Goal: Task Accomplishment & Management: Complete application form

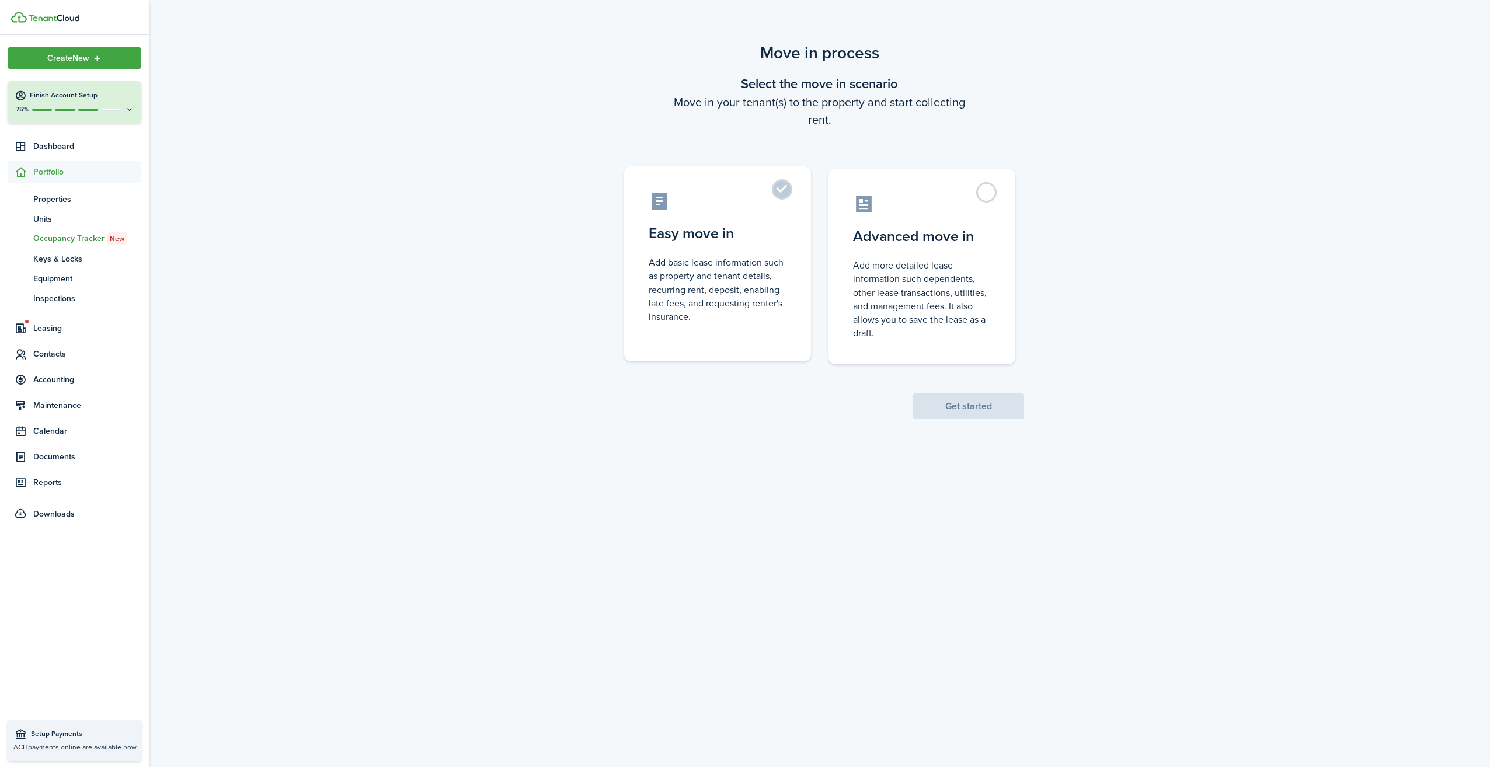
click at [782, 189] on label "Easy move in Add basic lease information such as property and tenant details, r…" at bounding box center [717, 263] width 187 height 195
radio input "true"
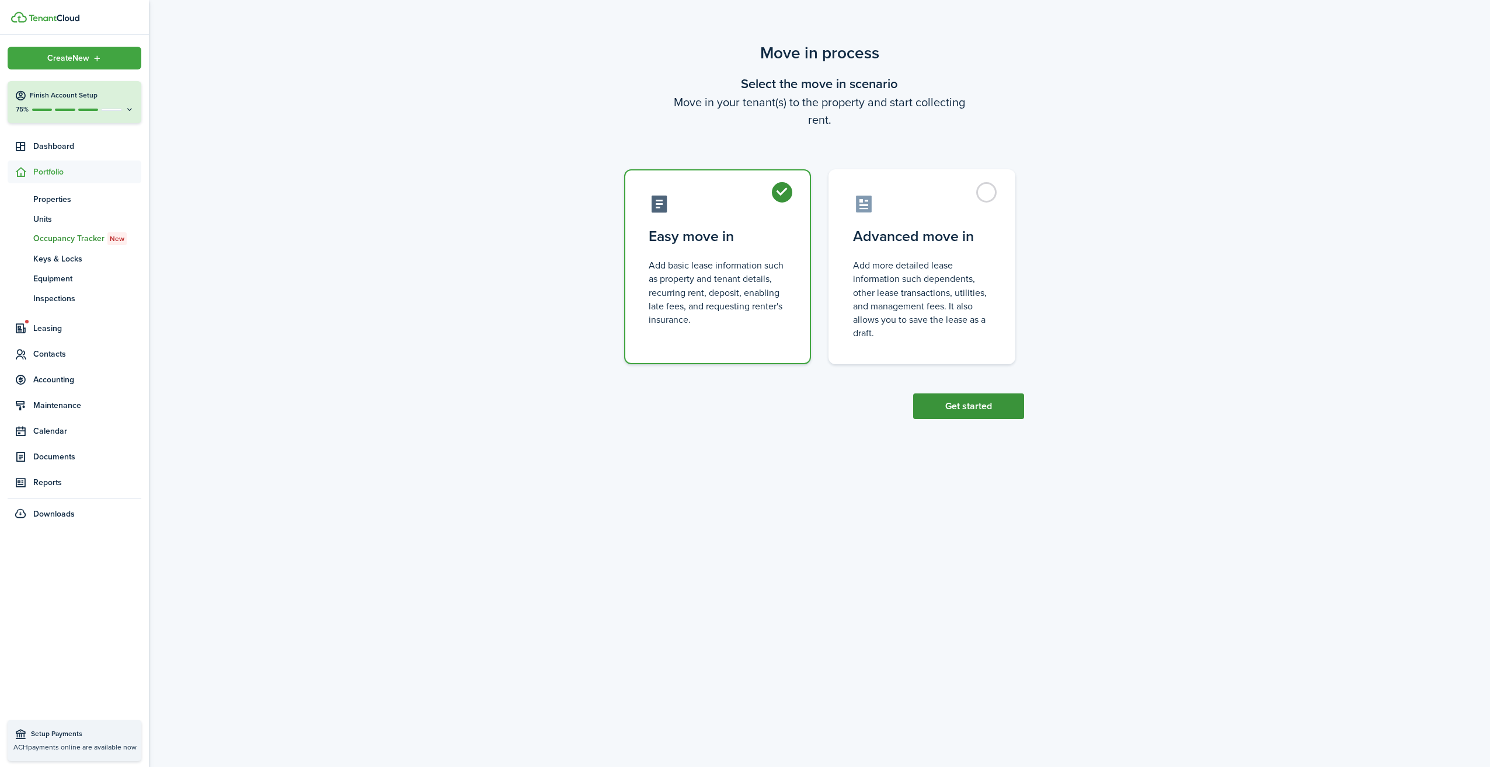
click at [982, 399] on button "Get started" at bounding box center [968, 406] width 111 height 26
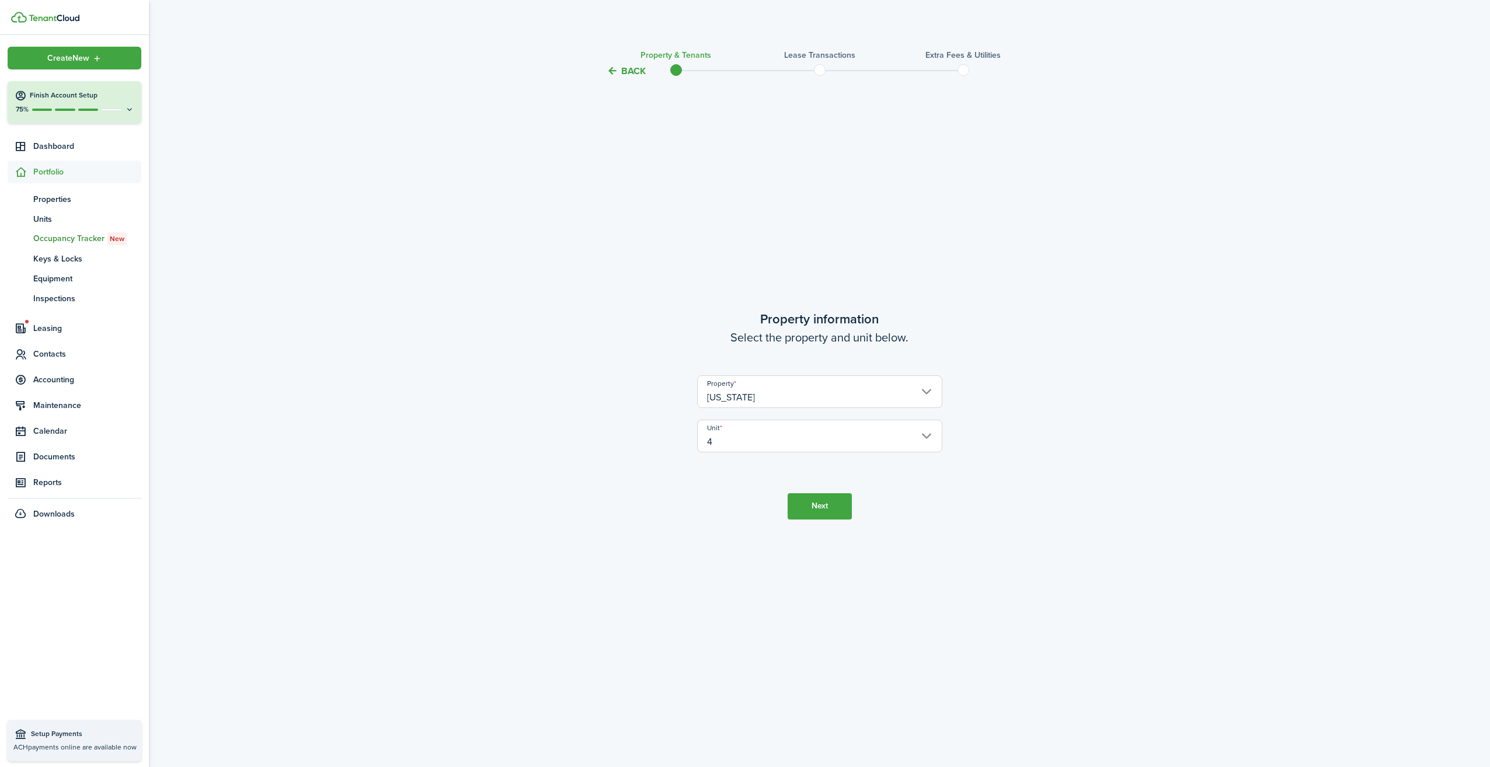
click at [806, 498] on button "Next" at bounding box center [820, 506] width 64 height 26
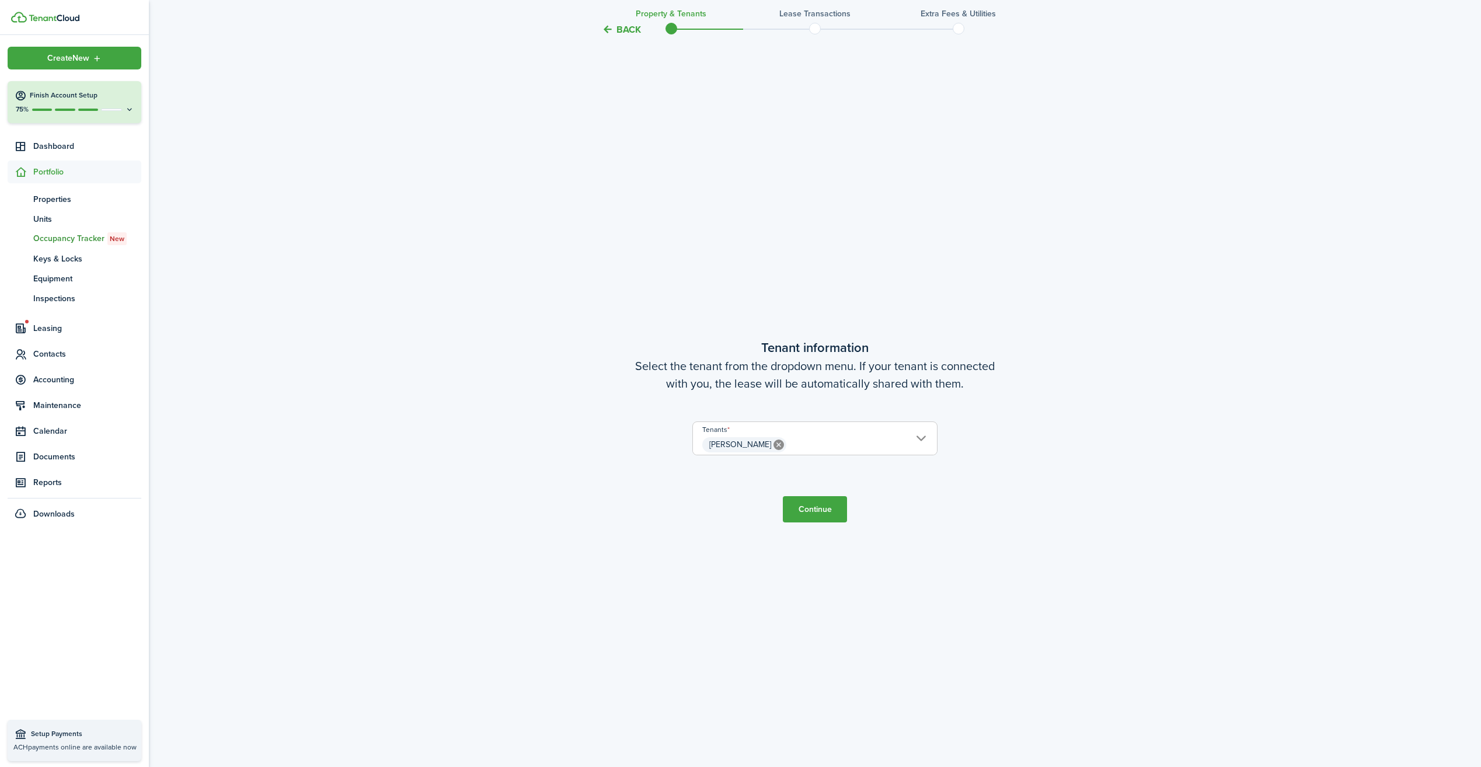
scroll to position [689, 0]
click at [814, 503] on button "Continue" at bounding box center [815, 509] width 64 height 26
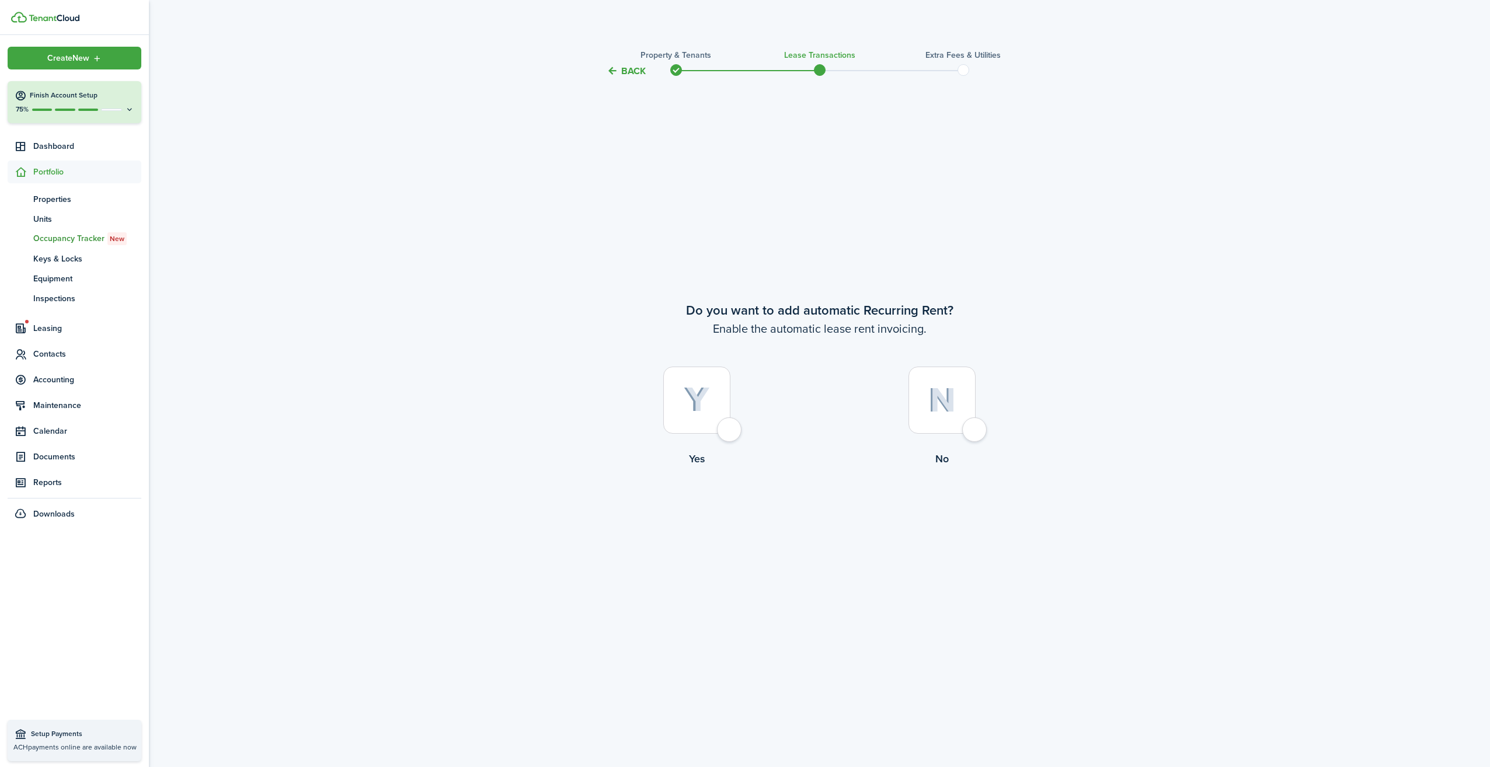
click at [972, 434] on div at bounding box center [941, 400] width 67 height 67
radio input "true"
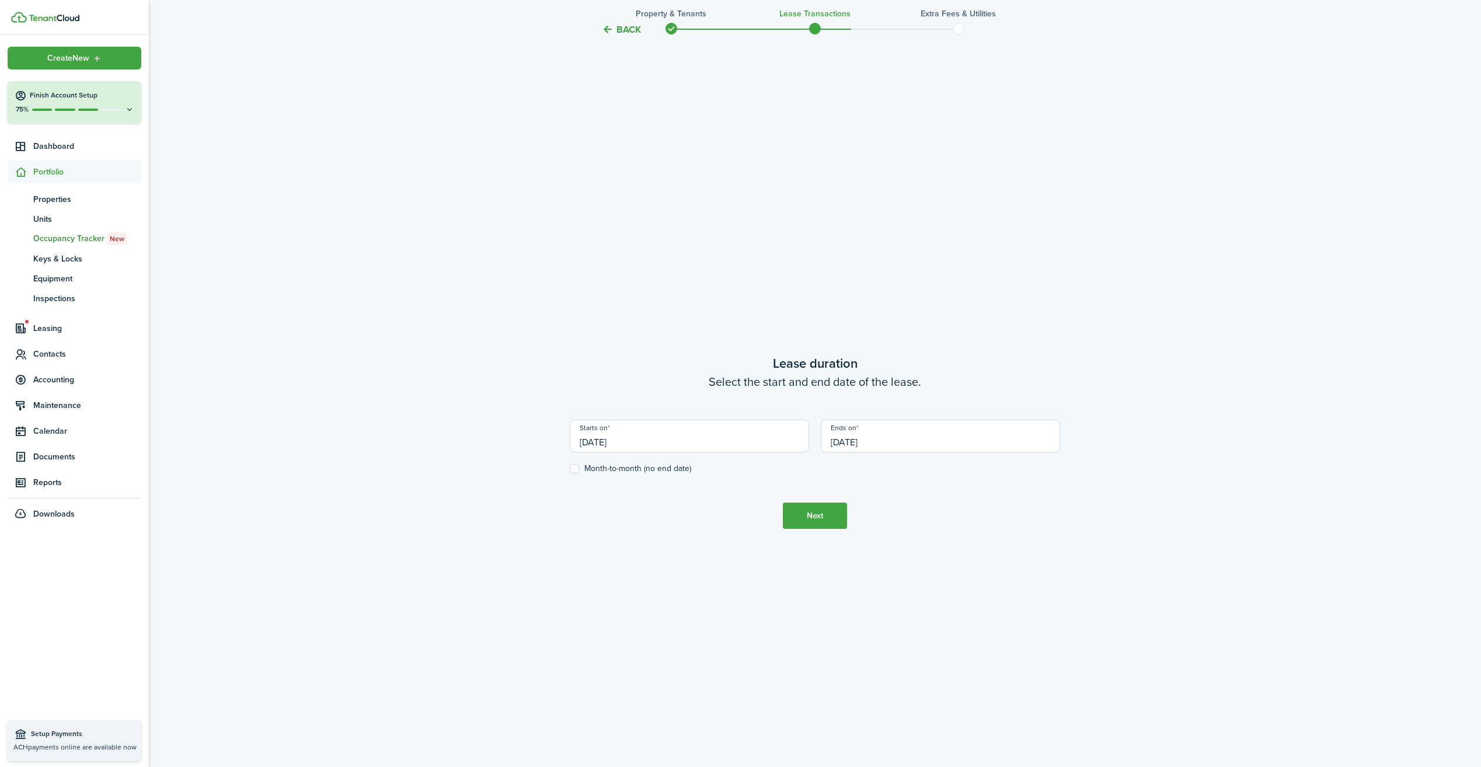
scroll to position [689, 0]
click at [764, 431] on input "[DATE]" at bounding box center [689, 424] width 239 height 33
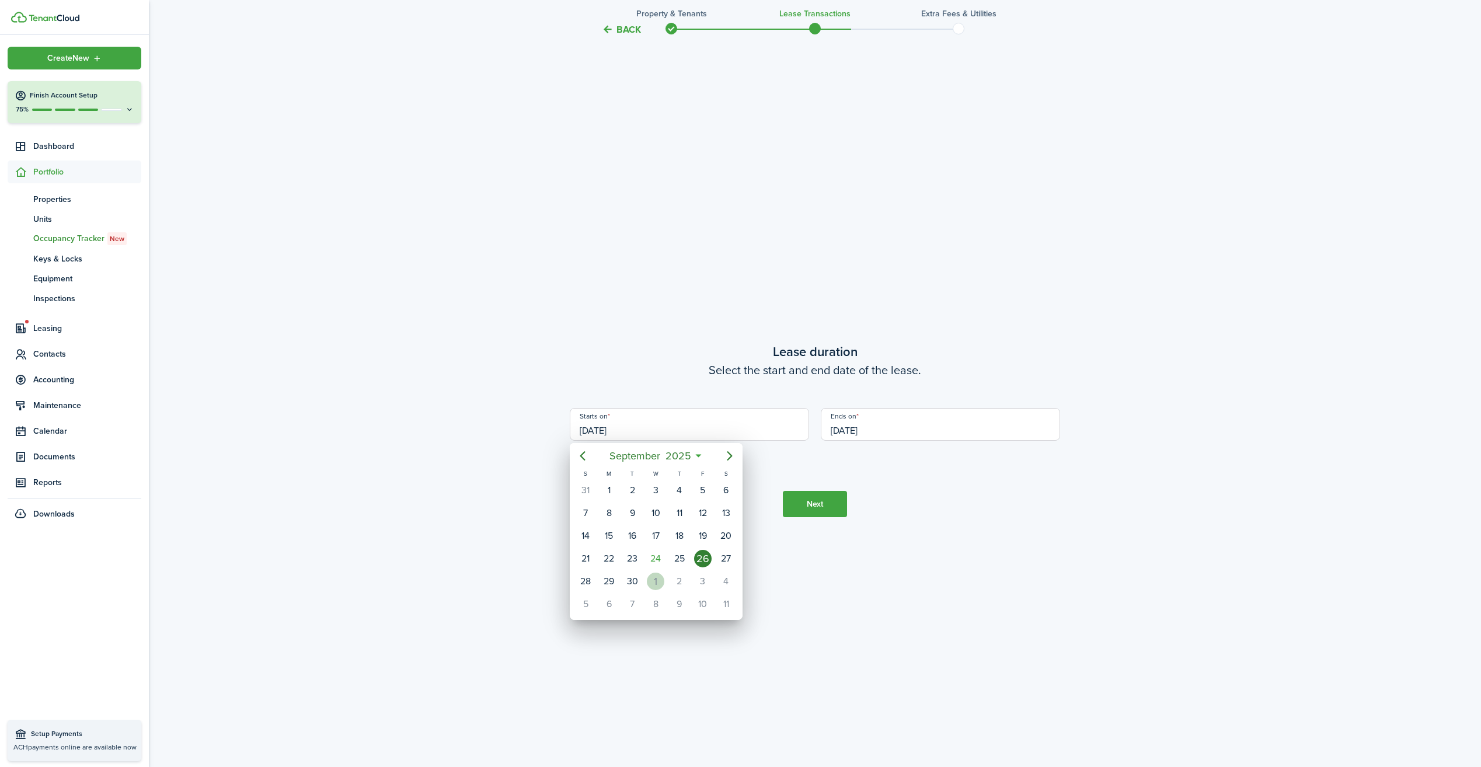
click at [656, 584] on div "1" at bounding box center [656, 582] width 18 height 18
type input "[DATE]"
click at [949, 430] on input "[DATE]" at bounding box center [940, 424] width 239 height 33
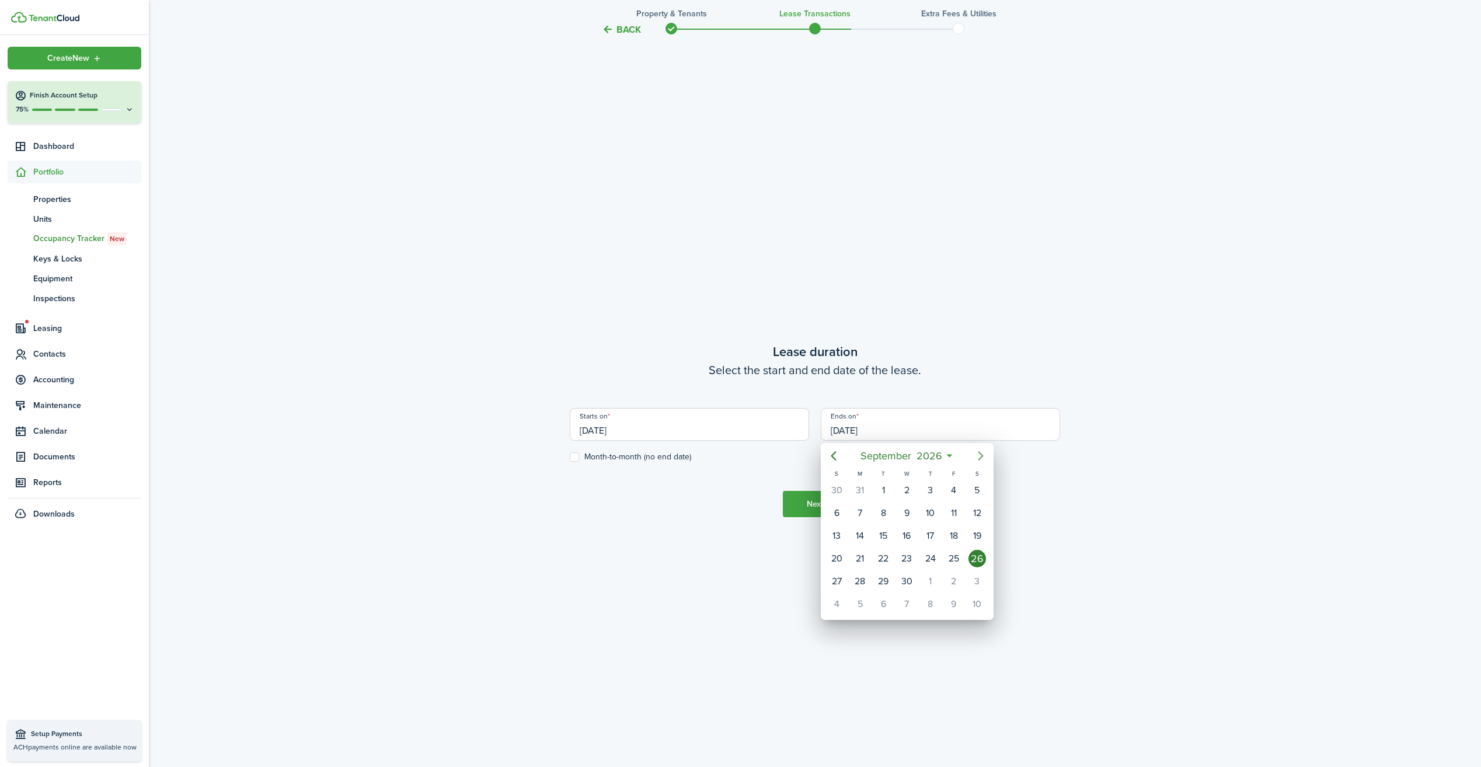
click at [985, 457] on icon "Next page" at bounding box center [981, 456] width 14 height 14
click at [981, 455] on icon "Next page" at bounding box center [981, 456] width 14 height 14
click at [927, 584] on div "31" at bounding box center [931, 582] width 18 height 18
type input "[DATE]"
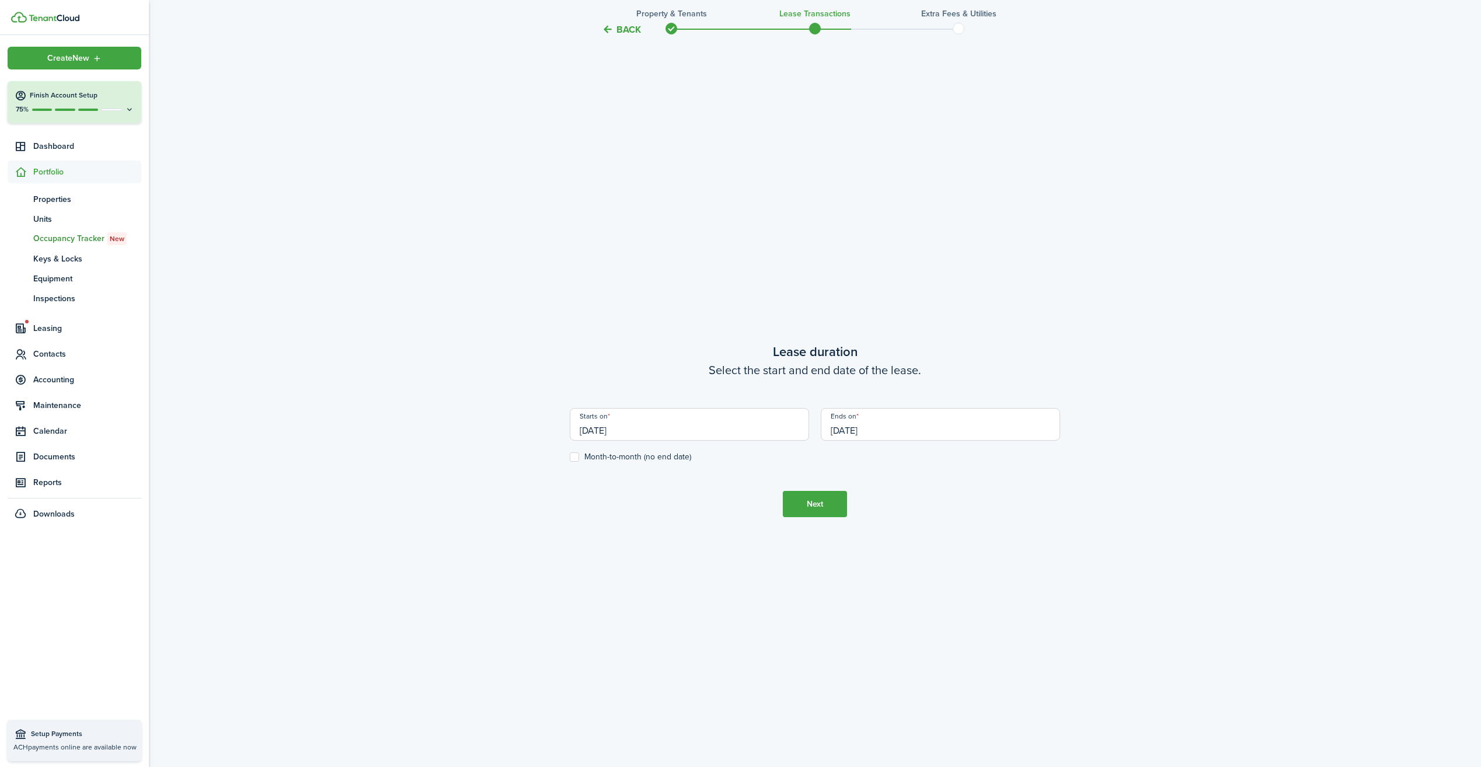
click at [825, 506] on button "Next" at bounding box center [815, 504] width 64 height 26
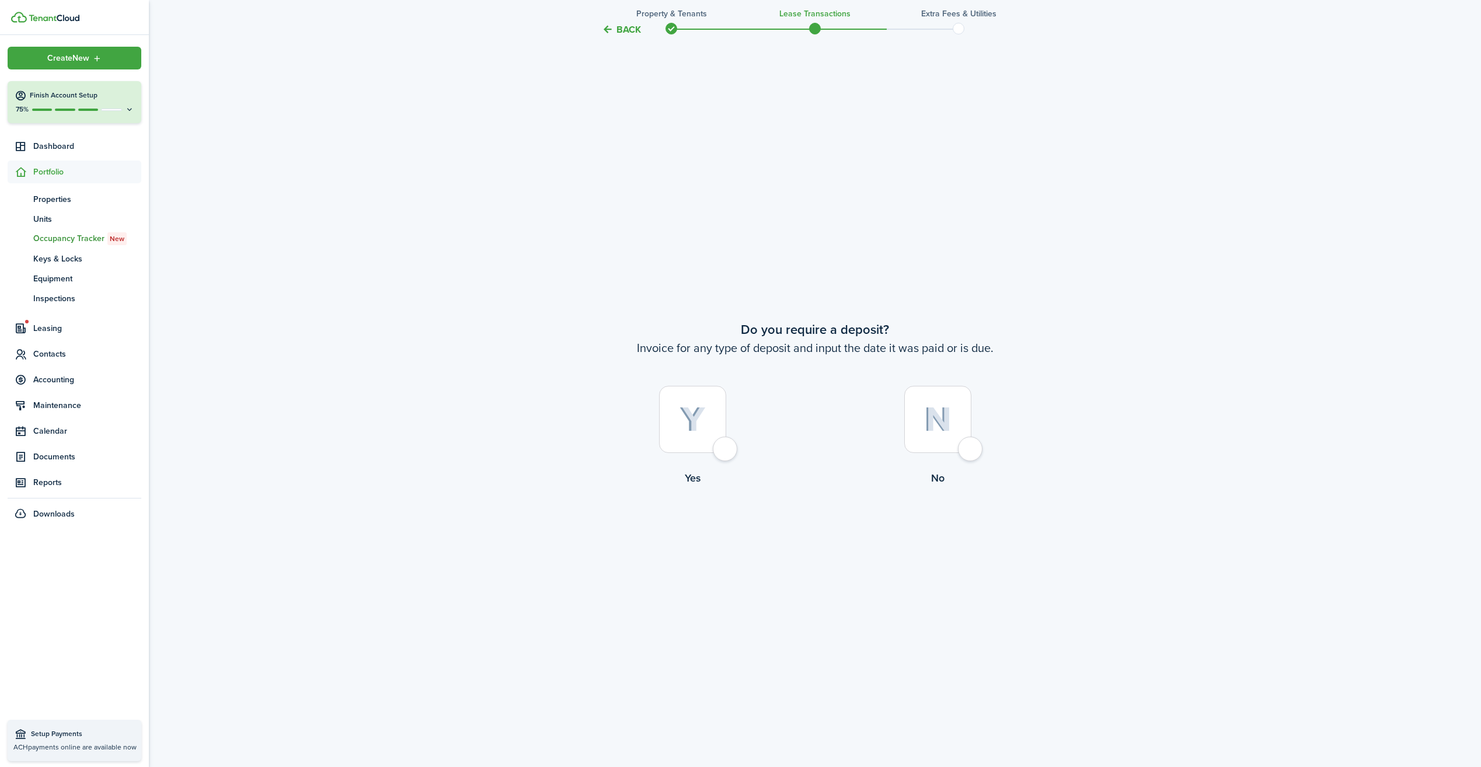
scroll to position [1456, 0]
click at [724, 445] on div at bounding box center [692, 415] width 67 height 67
radio input "true"
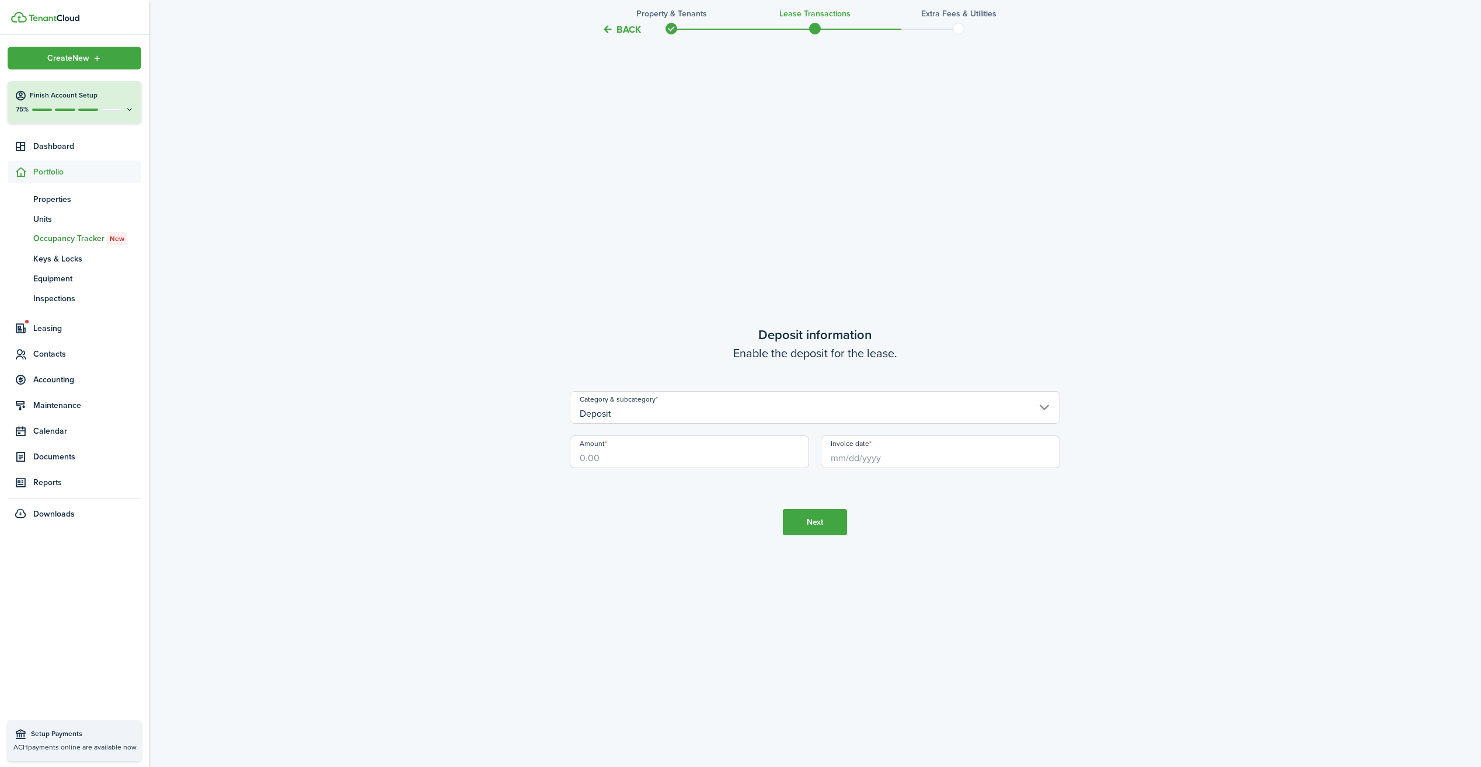
scroll to position [2223, 0]
click at [681, 446] on input "Amount" at bounding box center [689, 451] width 239 height 33
click at [864, 452] on input "Invoice date" at bounding box center [940, 451] width 239 height 33
type input "$400.00"
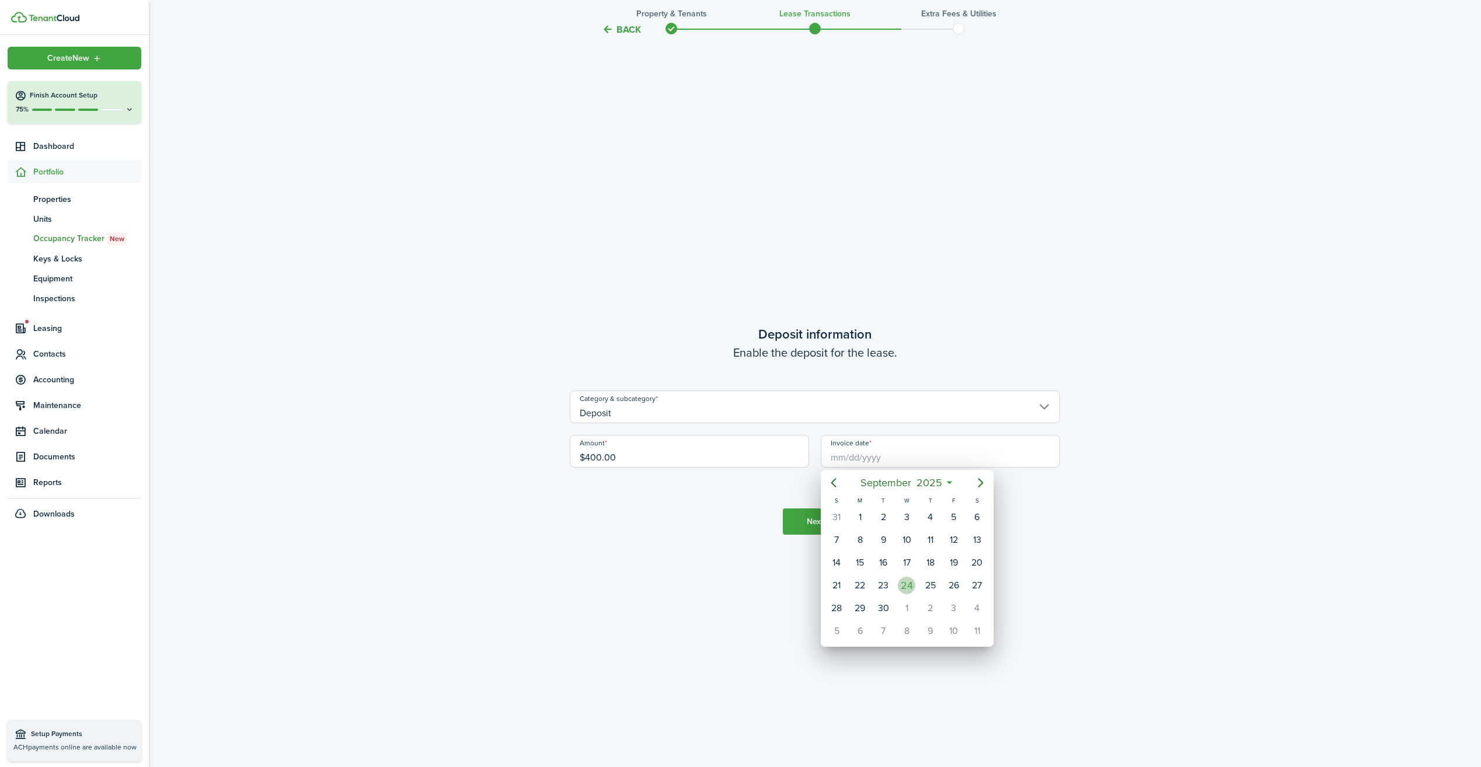
click at [907, 584] on div "24" at bounding box center [907, 586] width 18 height 18
type input "[DATE]"
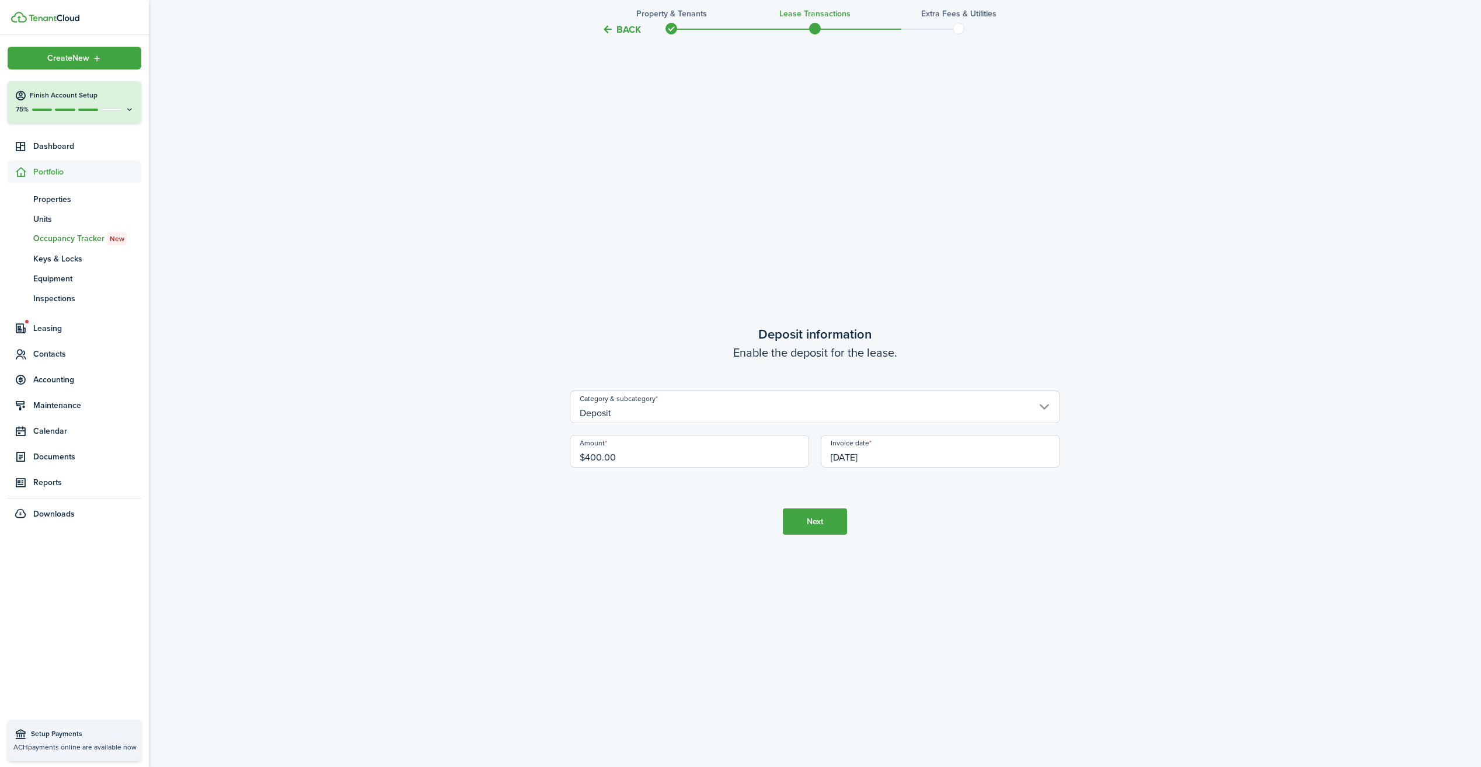
click at [814, 517] on button "Next" at bounding box center [815, 521] width 64 height 26
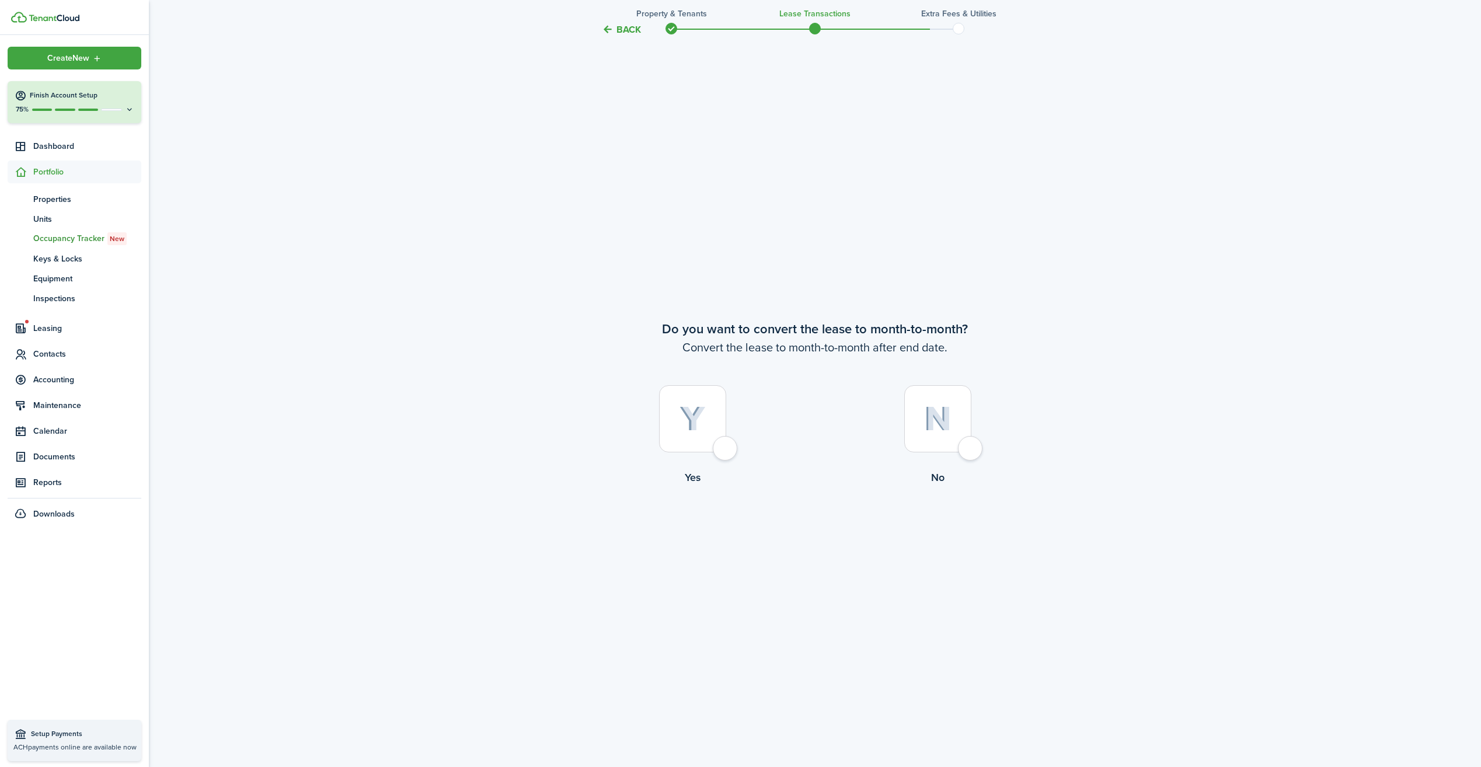
scroll to position [2990, 0]
click at [968, 449] on div at bounding box center [937, 415] width 67 height 67
radio input "true"
click at [796, 531] on button "Continue" at bounding box center [815, 530] width 64 height 26
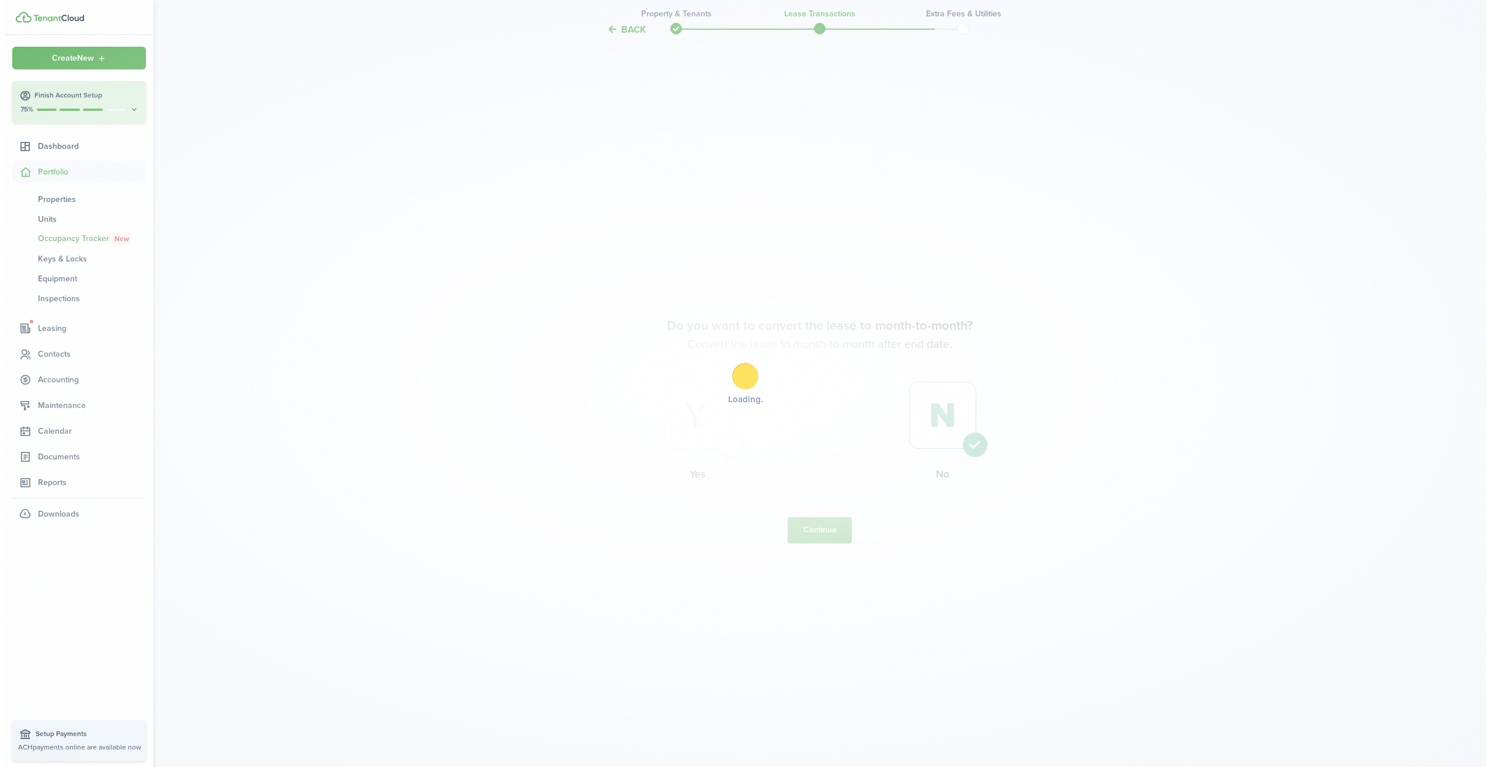
scroll to position [0, 0]
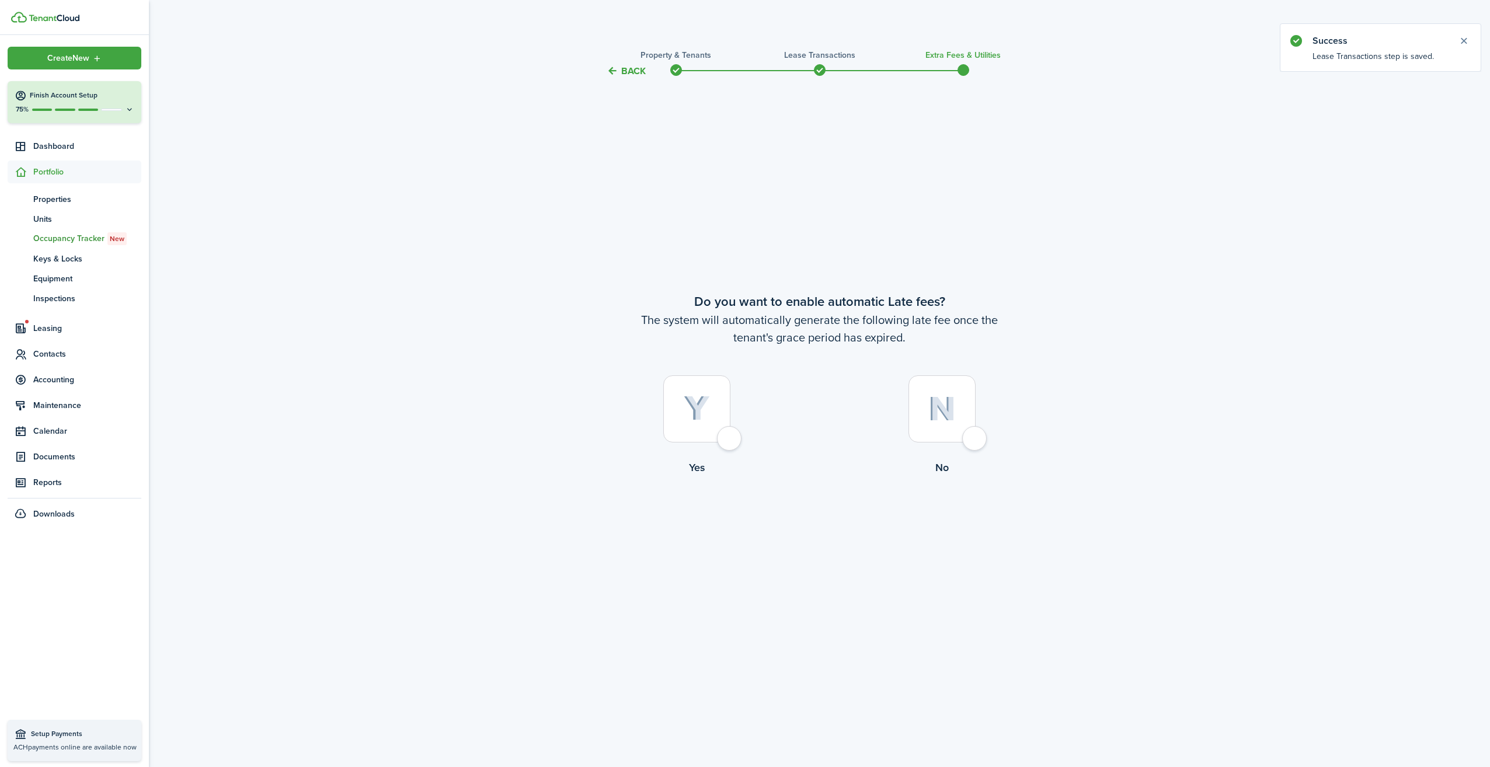
click at [975, 443] on div at bounding box center [941, 408] width 67 height 67
radio input "true"
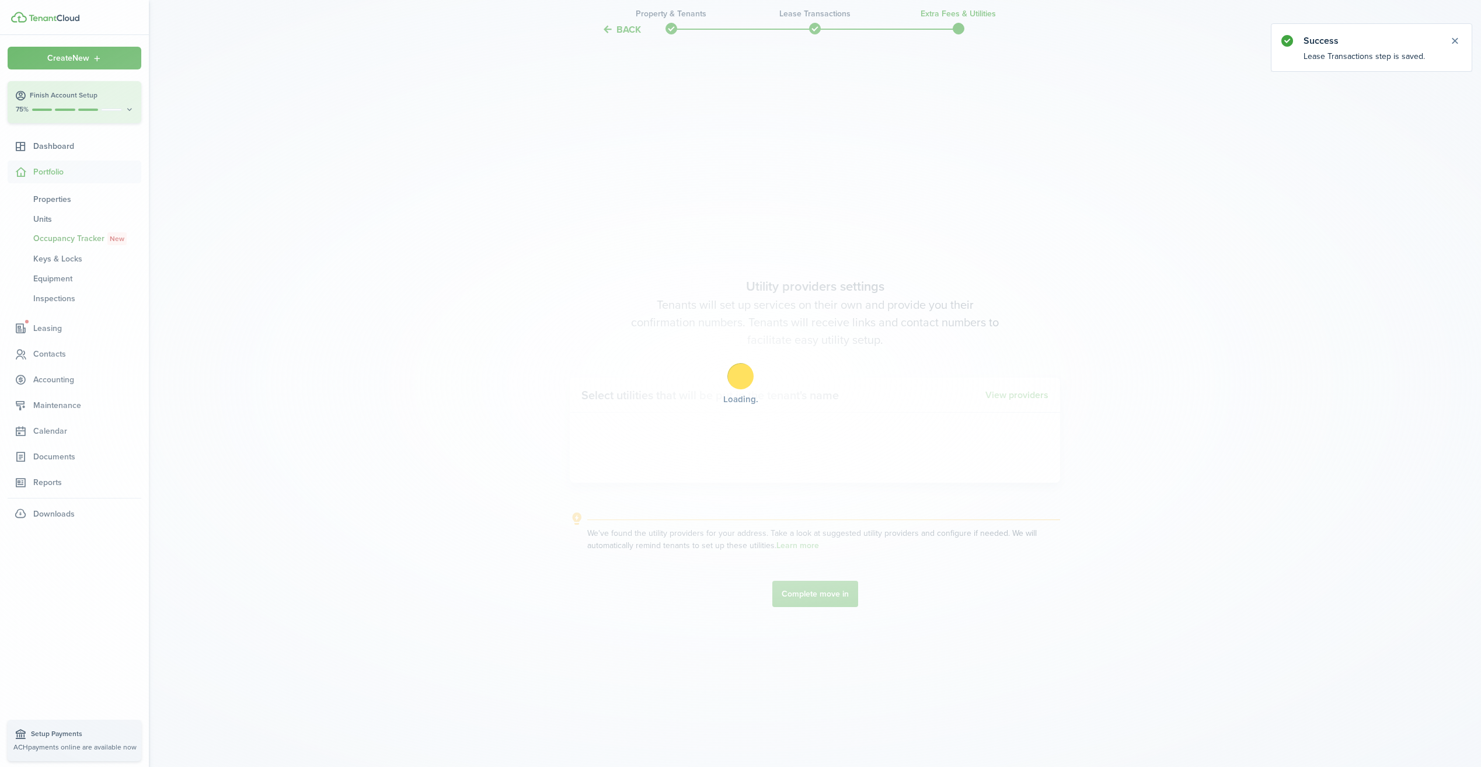
scroll to position [689, 0]
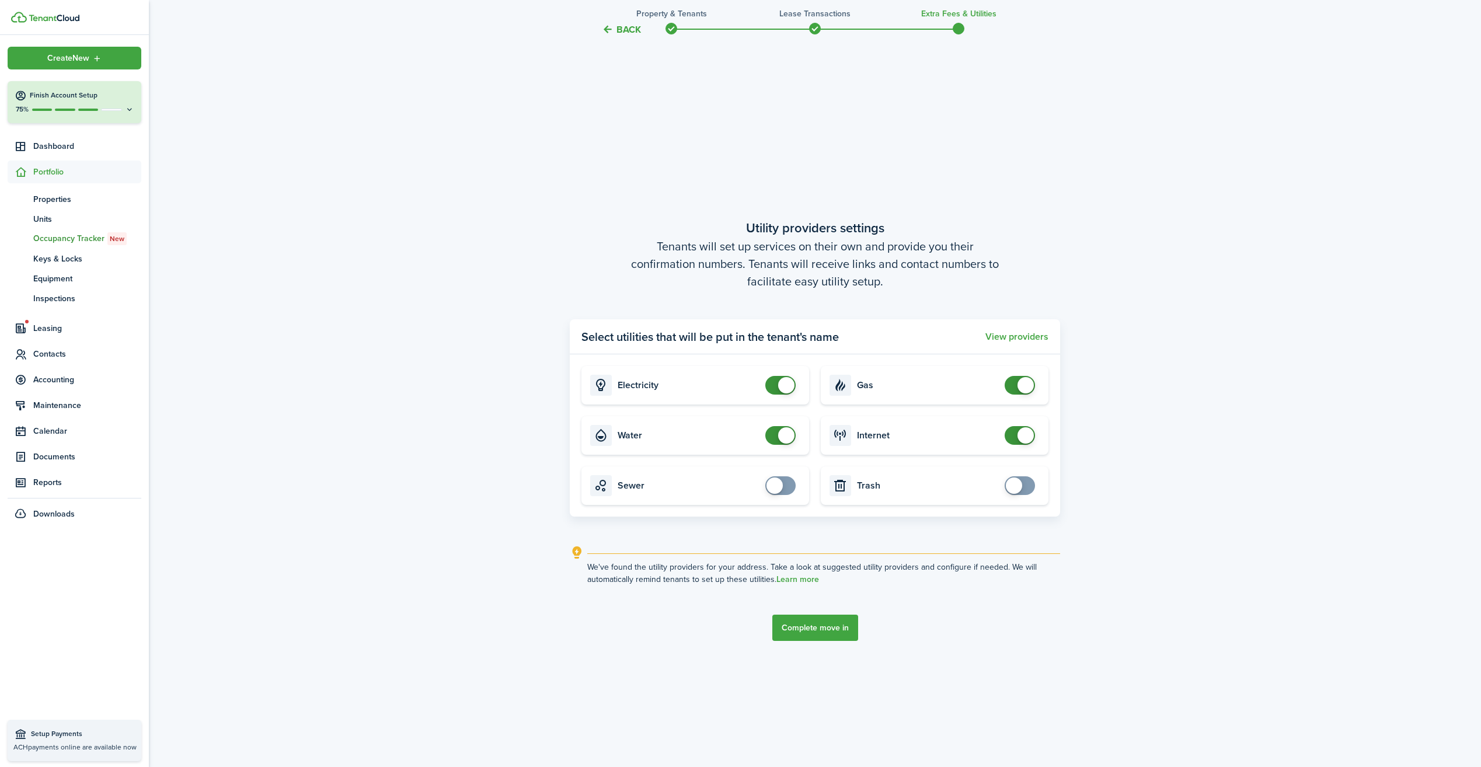
checkbox input "true"
click at [1014, 484] on span at bounding box center [1014, 486] width 16 height 16
checkbox input "true"
click at [781, 486] on span at bounding box center [775, 486] width 16 height 16
click at [816, 634] on button "Complete move in" at bounding box center [815, 628] width 86 height 26
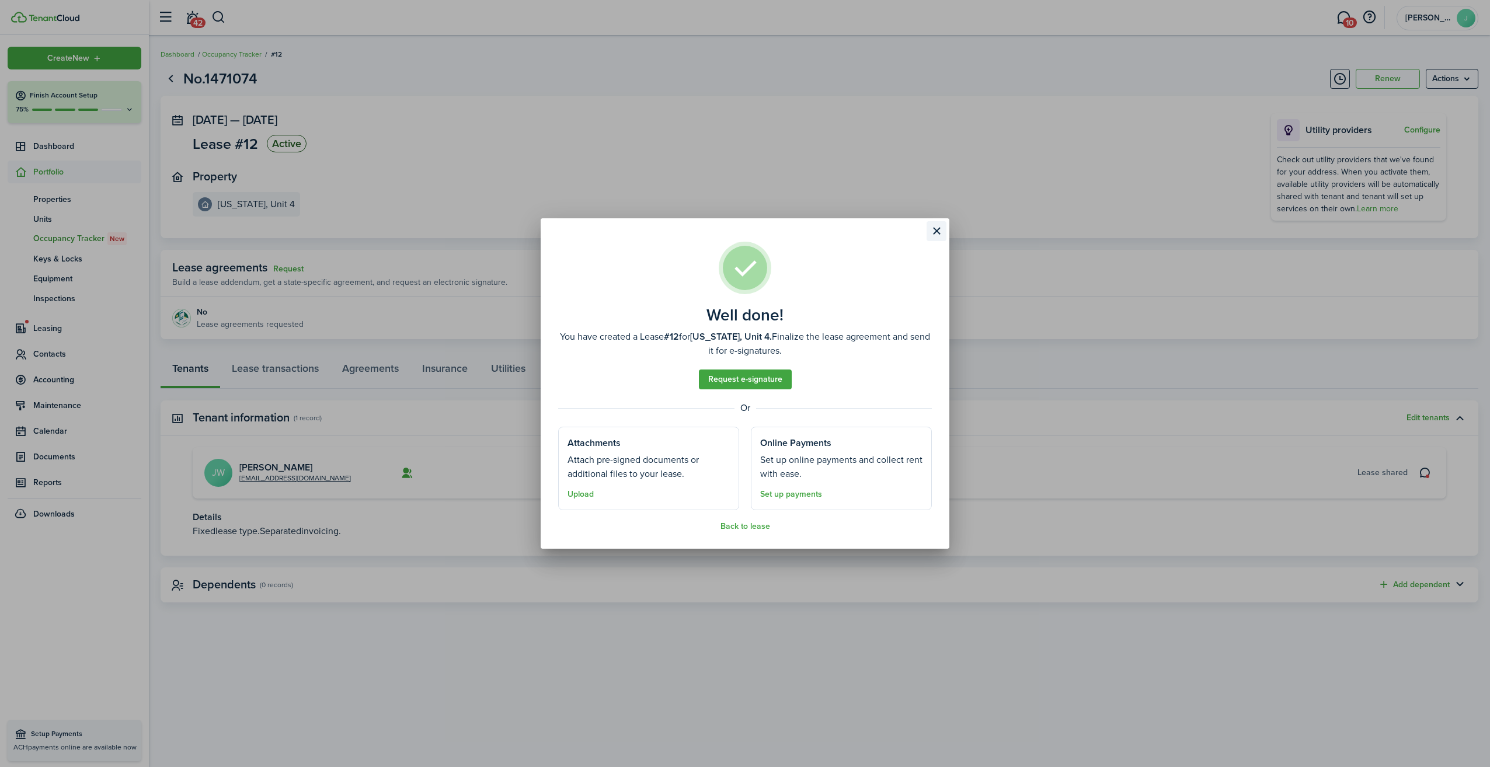
click at [934, 234] on button "Close modal" at bounding box center [936, 231] width 20 height 20
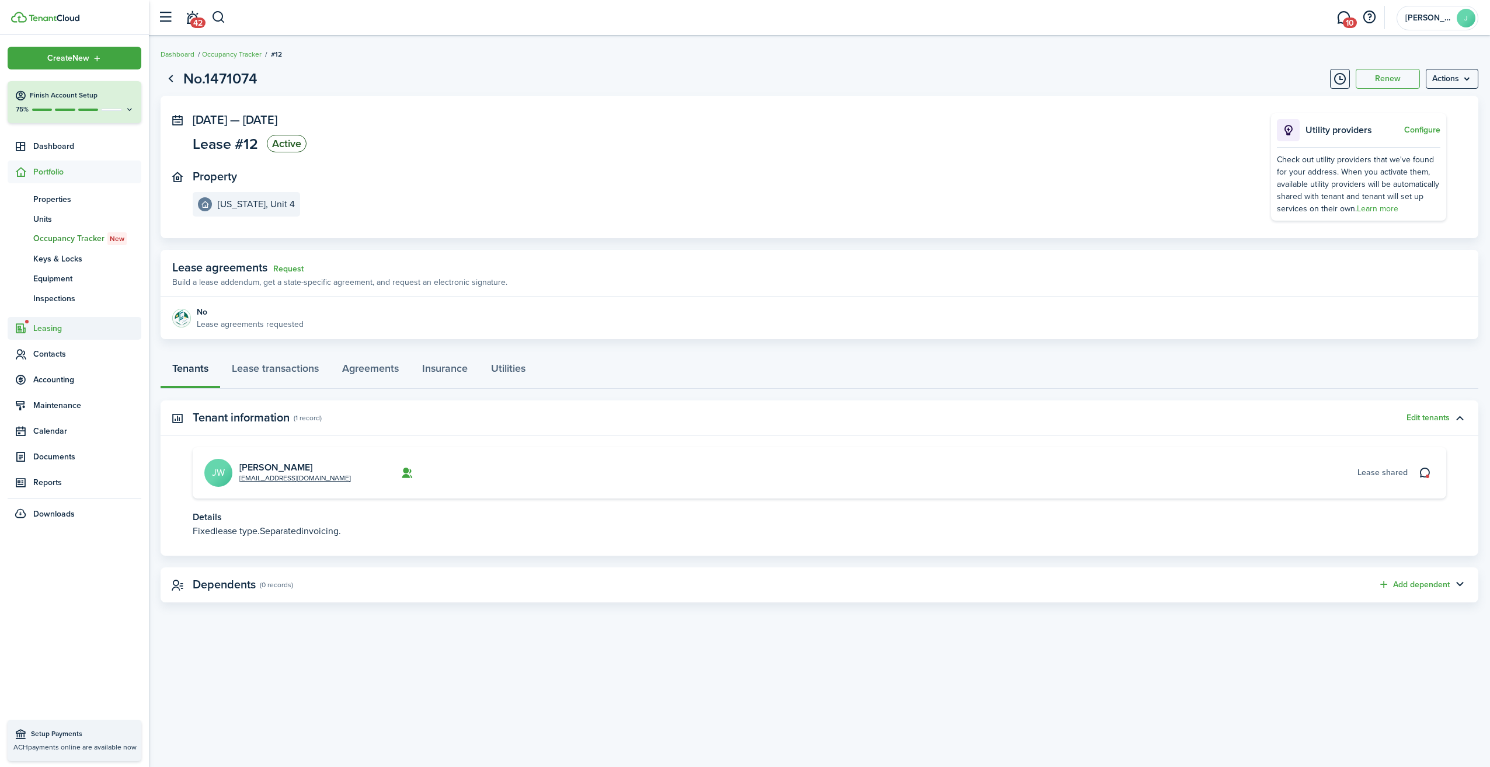
click at [55, 330] on span "Leasing" at bounding box center [87, 328] width 108 height 12
click at [58, 240] on span "Screenings New" at bounding box center [87, 244] width 108 height 13
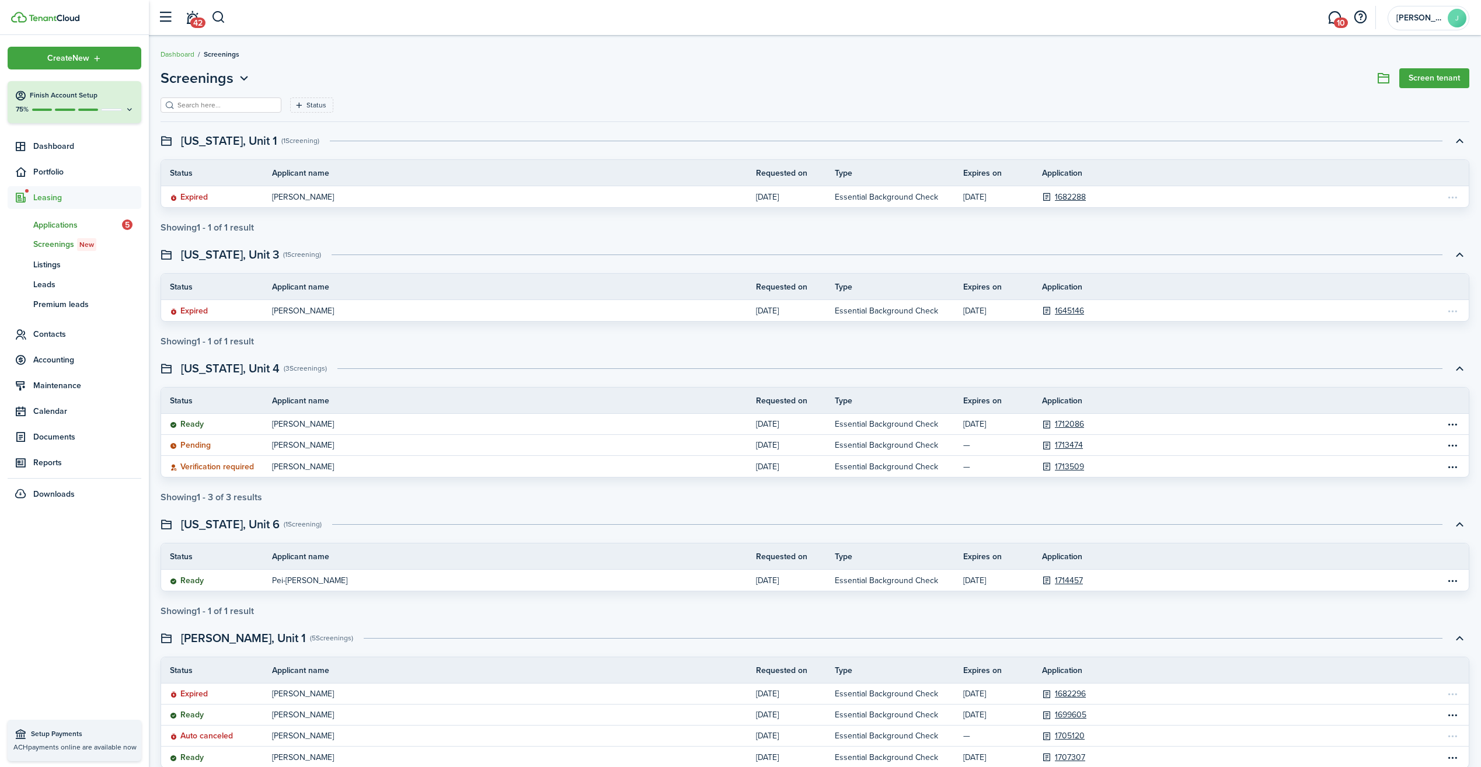
click at [60, 222] on span "Applications" at bounding box center [77, 225] width 89 height 12
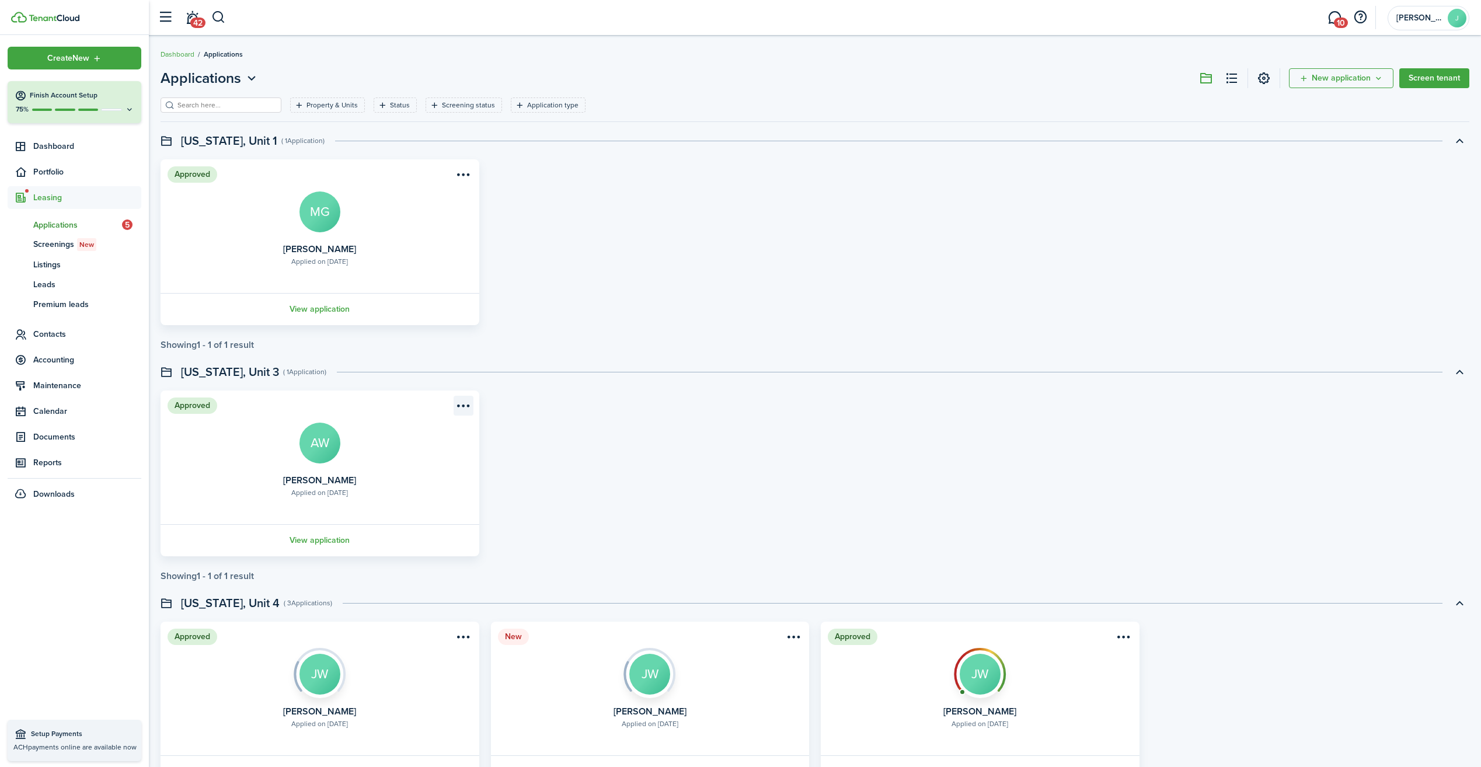
click at [469, 408] on menu-btn-icon "Open menu" at bounding box center [464, 406] width 20 height 20
click at [426, 471] on button "Move in applicant" at bounding box center [418, 472] width 107 height 20
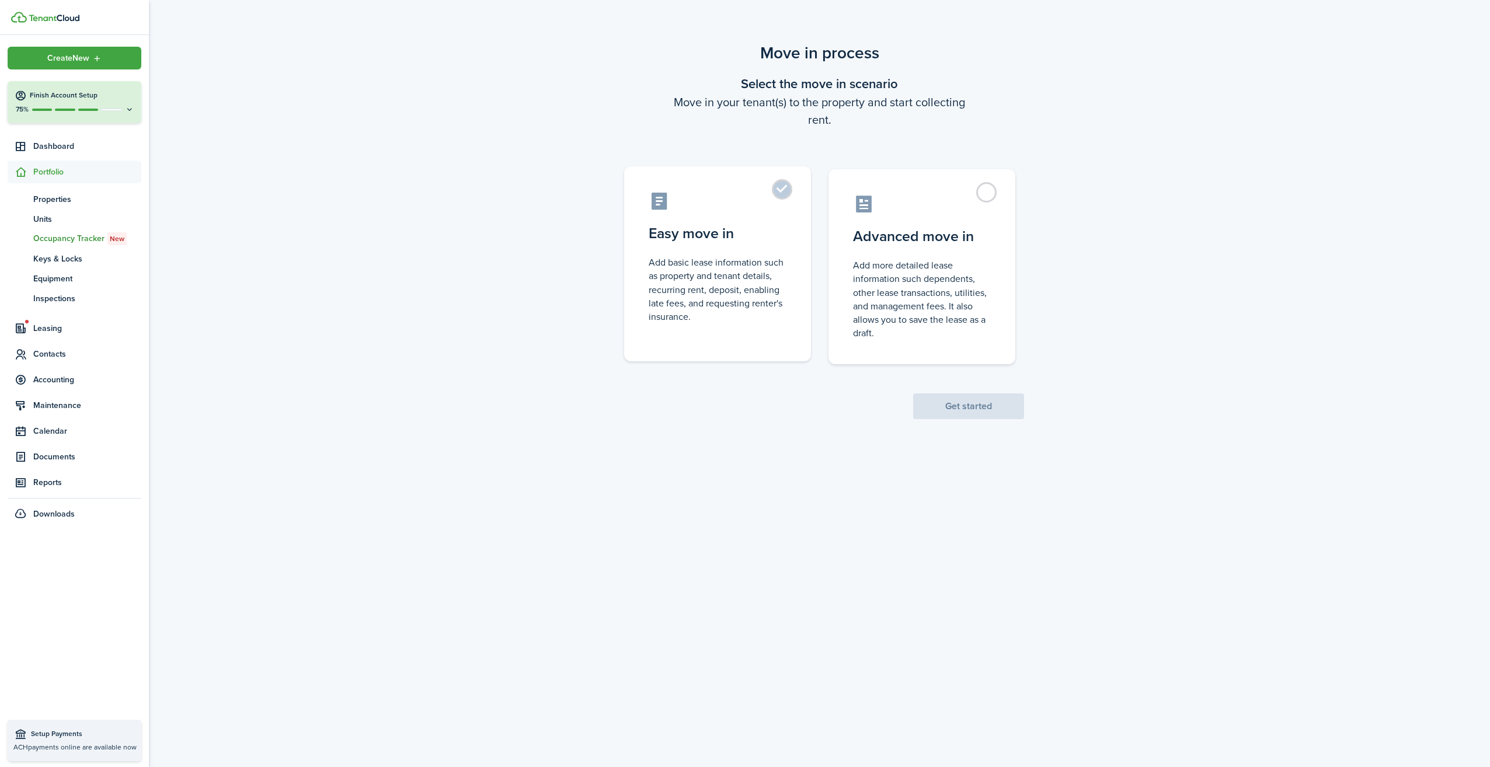
click at [785, 190] on label "Easy move in Add basic lease information such as property and tenant details, r…" at bounding box center [717, 263] width 187 height 195
radio input "true"
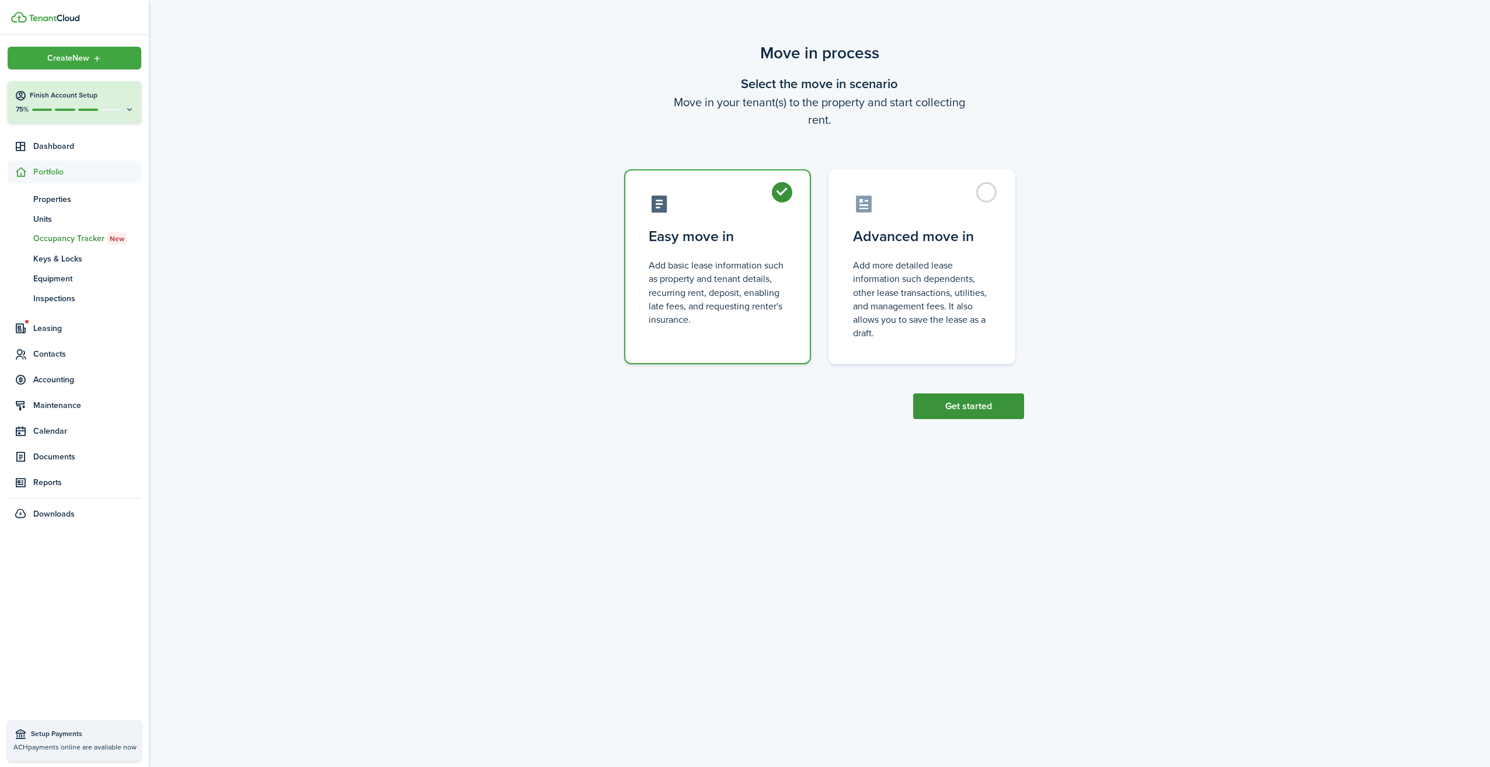
click at [966, 406] on button "Get started" at bounding box center [968, 406] width 111 height 26
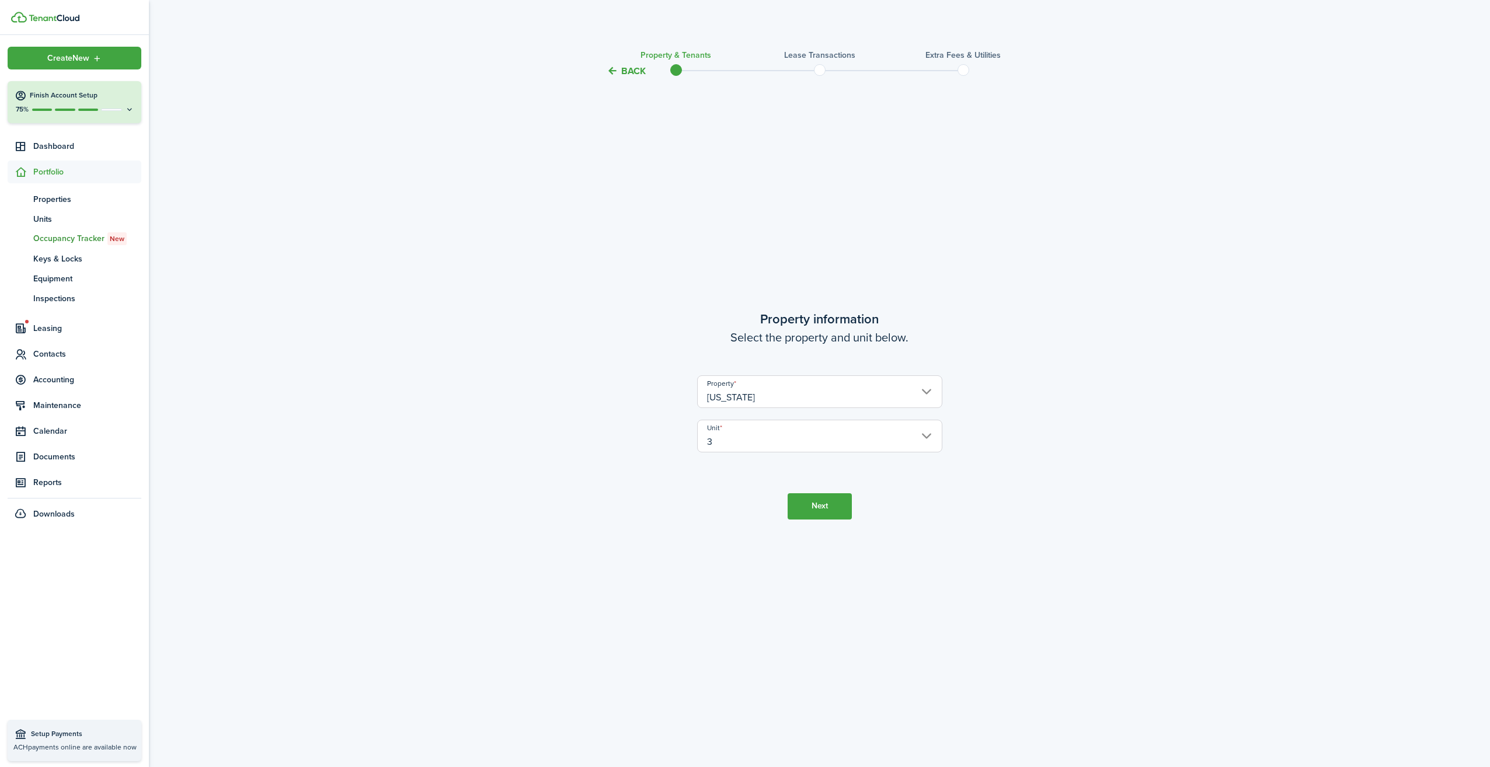
click at [831, 436] on input "3" at bounding box center [819, 436] width 245 height 33
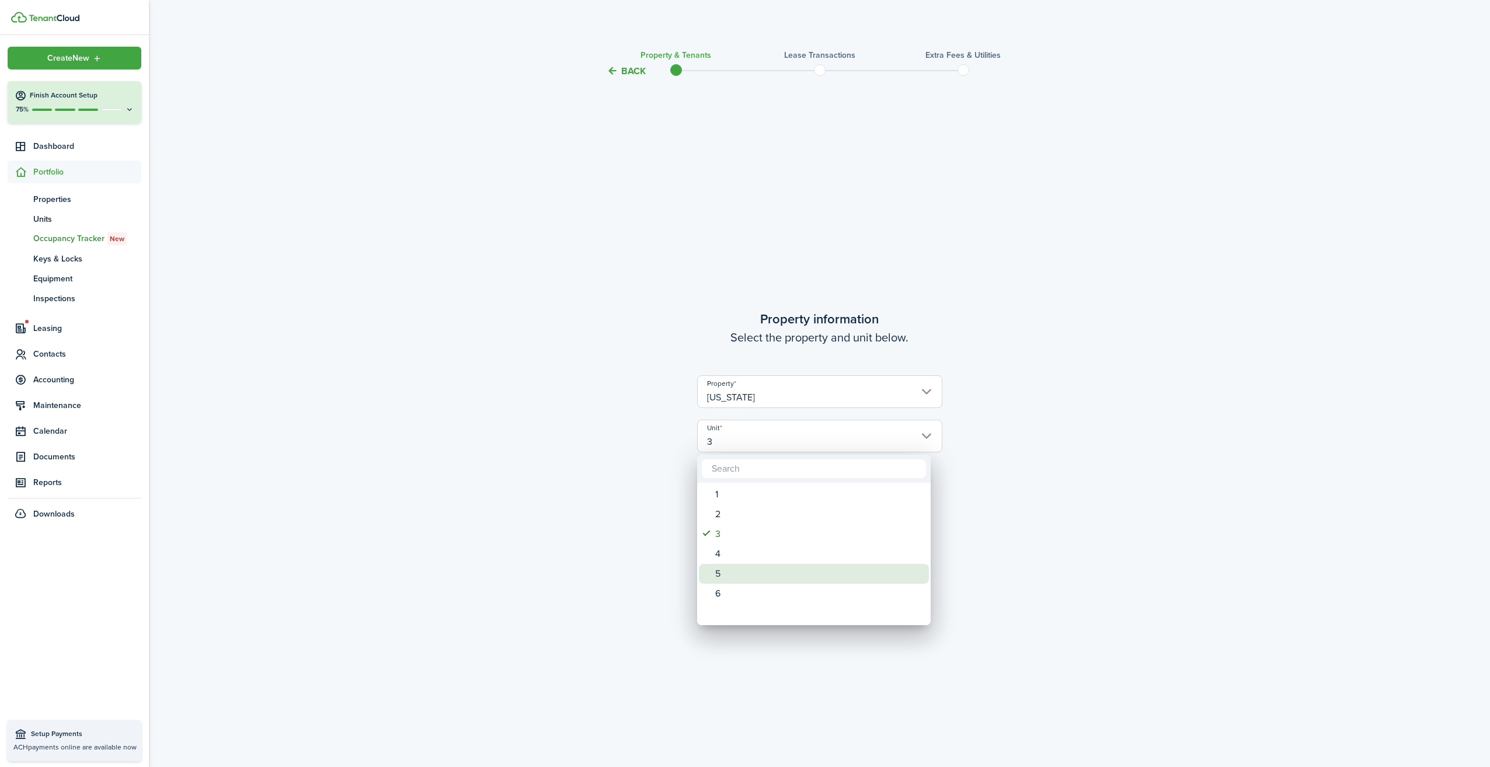
click at [722, 565] on div "5" at bounding box center [818, 574] width 207 height 20
type input "5"
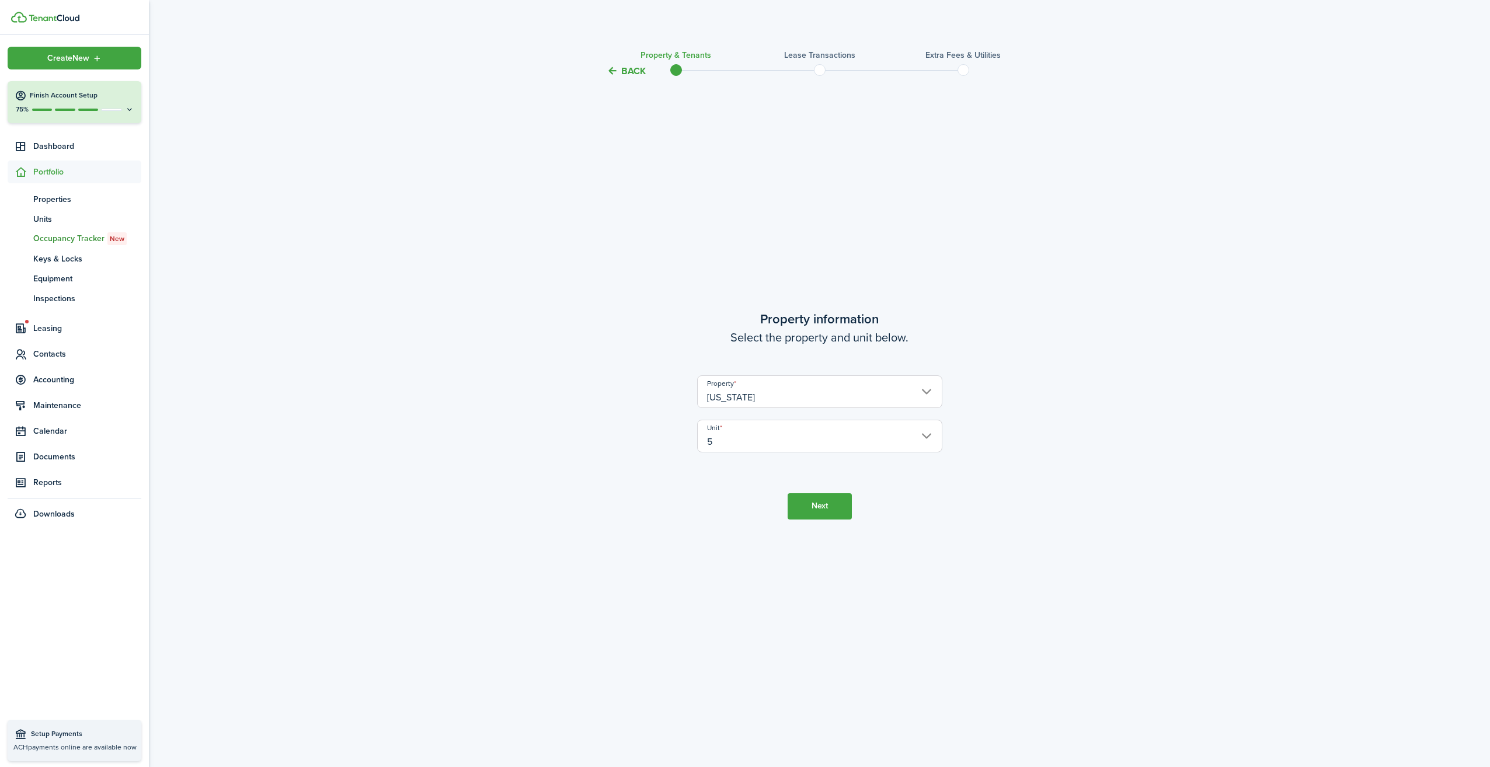
click at [831, 508] on button "Next" at bounding box center [820, 506] width 64 height 26
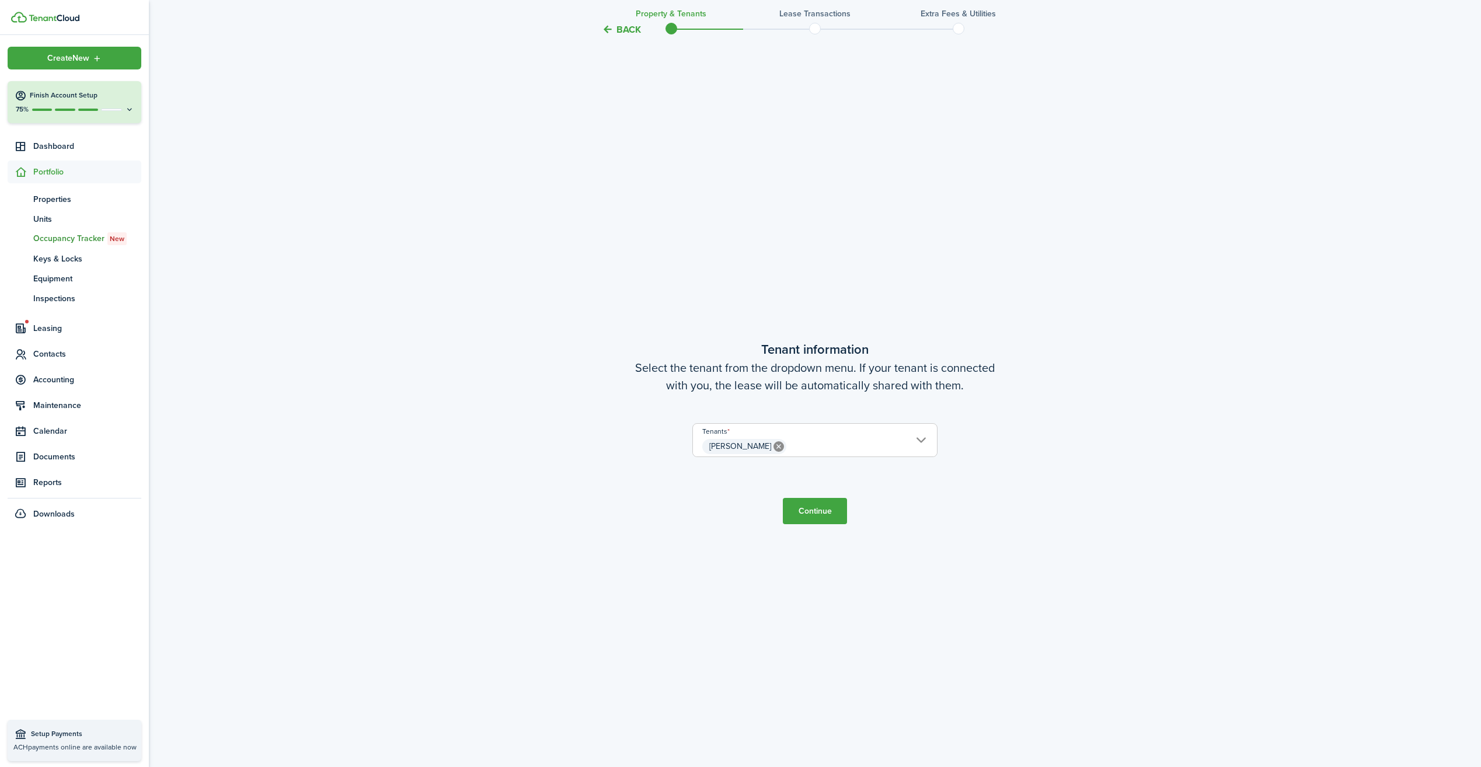
scroll to position [689, 0]
click at [813, 501] on button "Continue" at bounding box center [815, 509] width 64 height 26
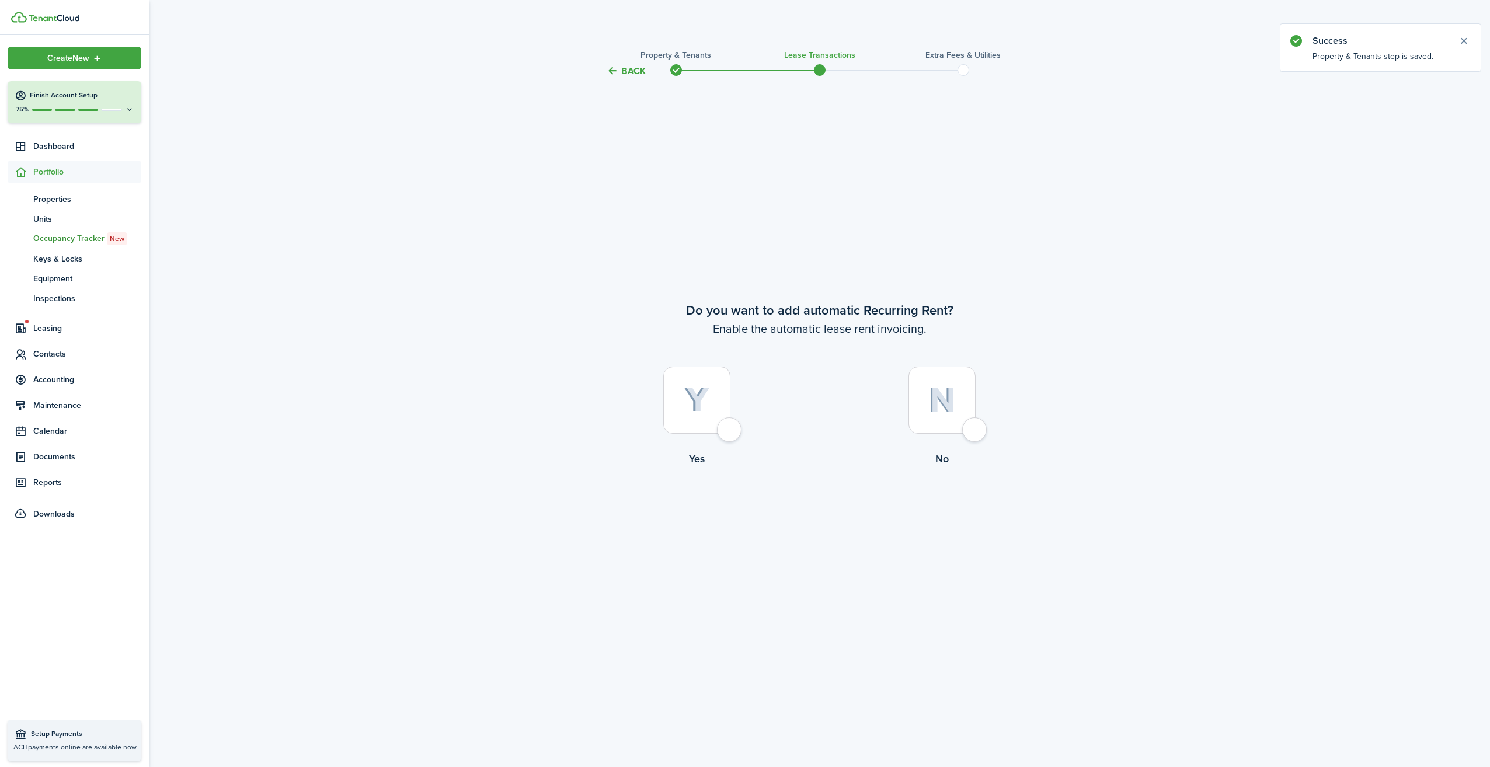
click at [975, 425] on div at bounding box center [941, 400] width 67 height 67
radio input "true"
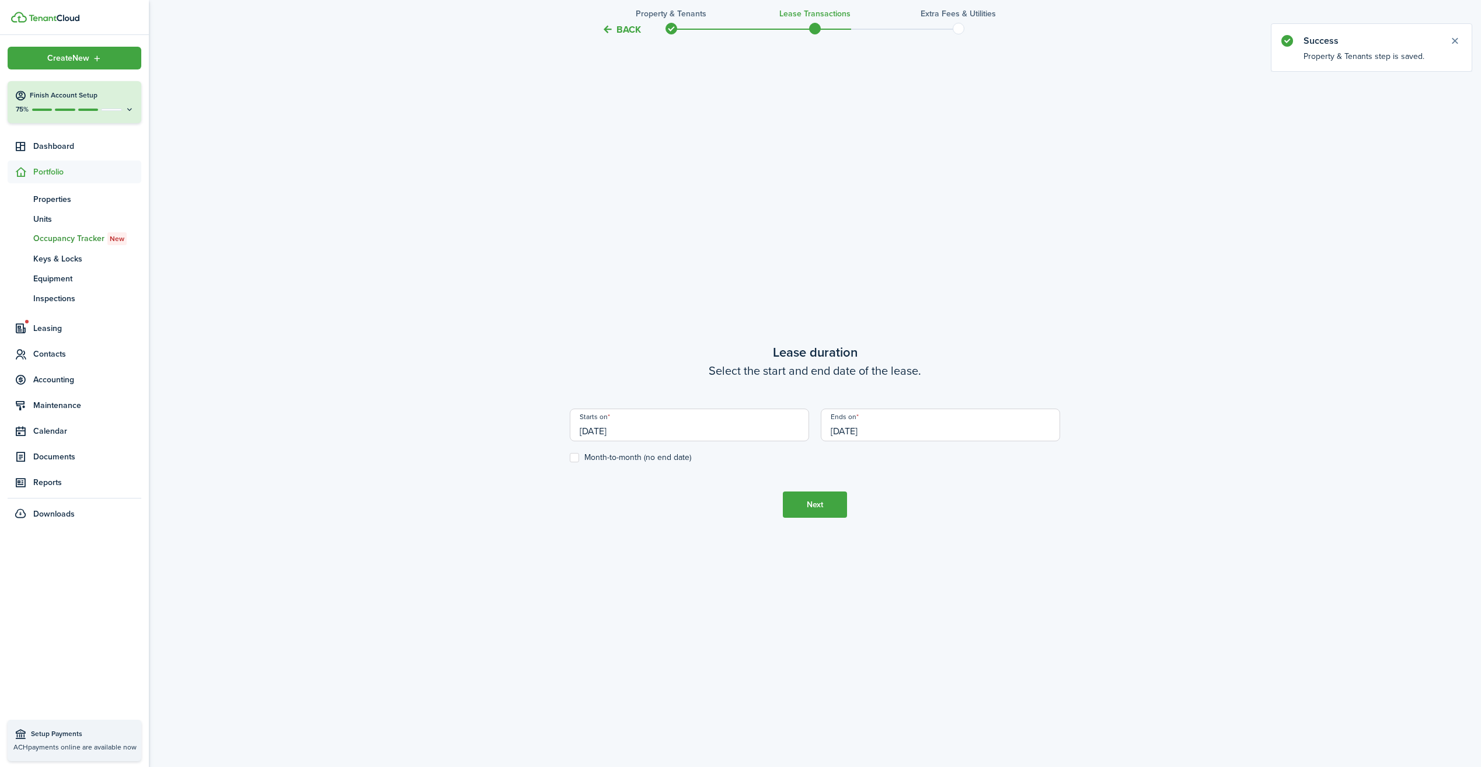
scroll to position [689, 0]
click at [689, 433] on input "[DATE]" at bounding box center [689, 424] width 239 height 33
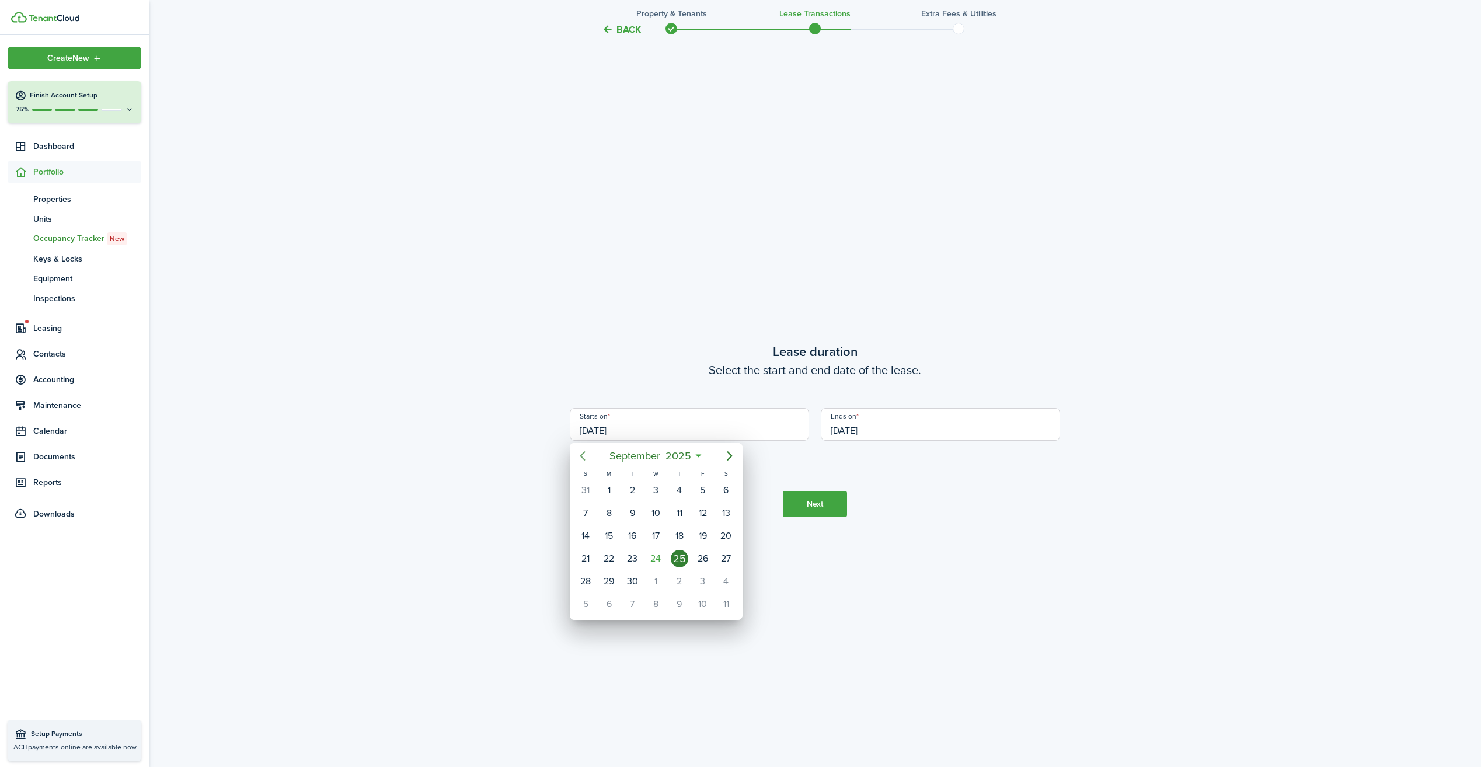
click at [583, 455] on icon "Previous page" at bounding box center [583, 456] width 14 height 14
click at [700, 489] on div "1" at bounding box center [703, 491] width 18 height 18
type input "[DATE]"
click at [890, 428] on input "[DATE]" at bounding box center [940, 424] width 239 height 33
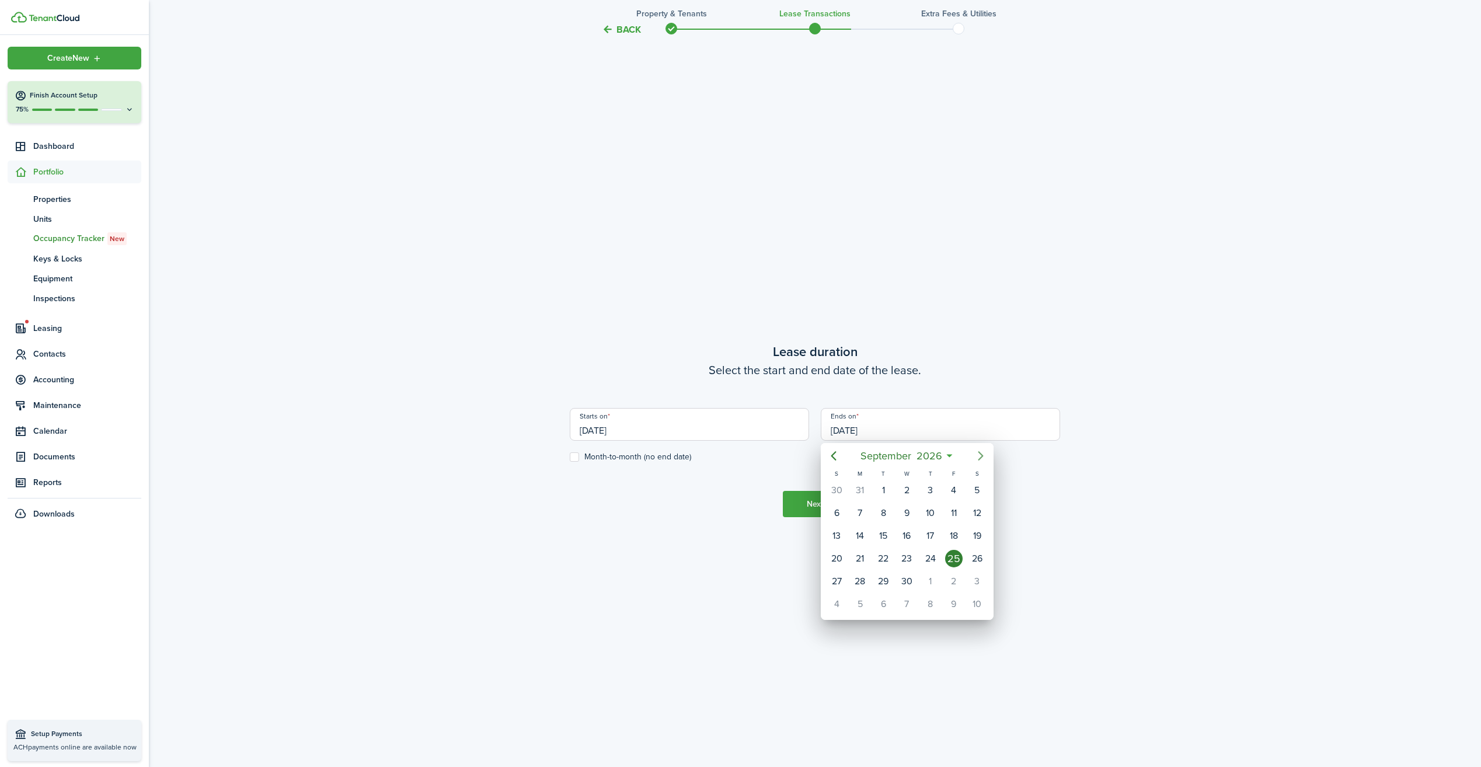
click at [980, 454] on icon "Next page" at bounding box center [980, 455] width 5 height 9
click at [980, 455] on icon "Next page" at bounding box center [981, 456] width 14 height 14
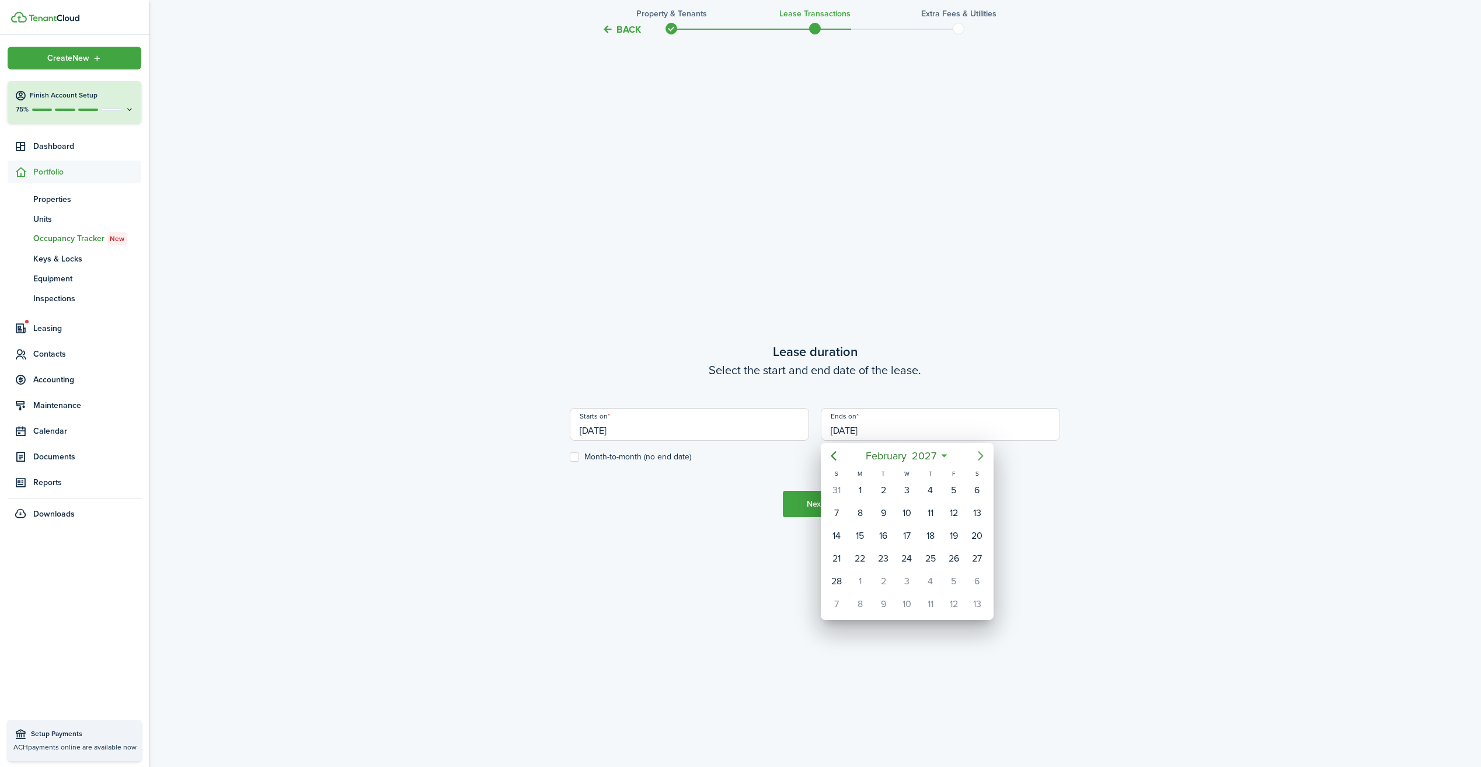
click at [980, 455] on icon "Next page" at bounding box center [981, 456] width 14 height 14
click at [851, 600] on div "31" at bounding box center [859, 604] width 23 height 22
type input "[DATE]"
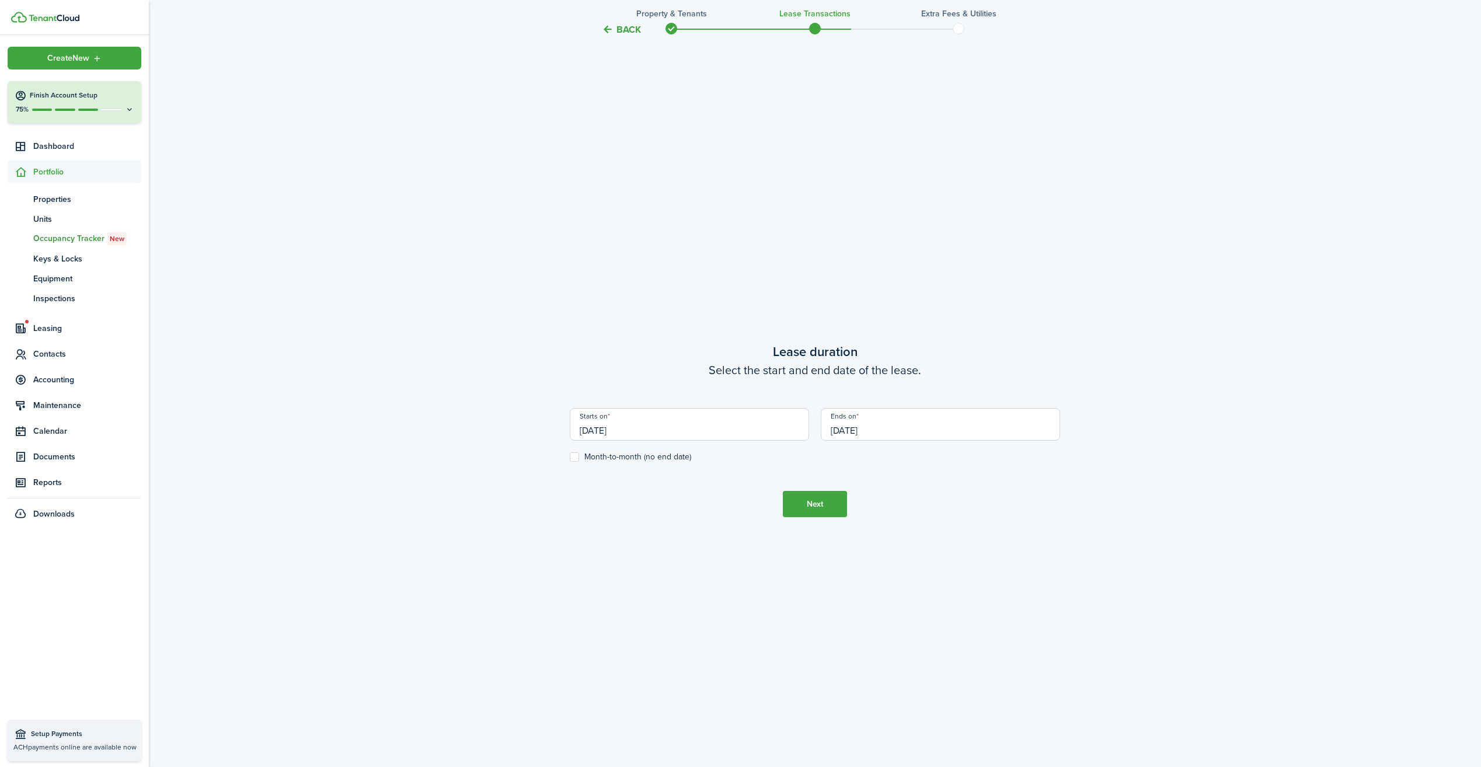
click at [809, 501] on button "Next" at bounding box center [815, 504] width 64 height 26
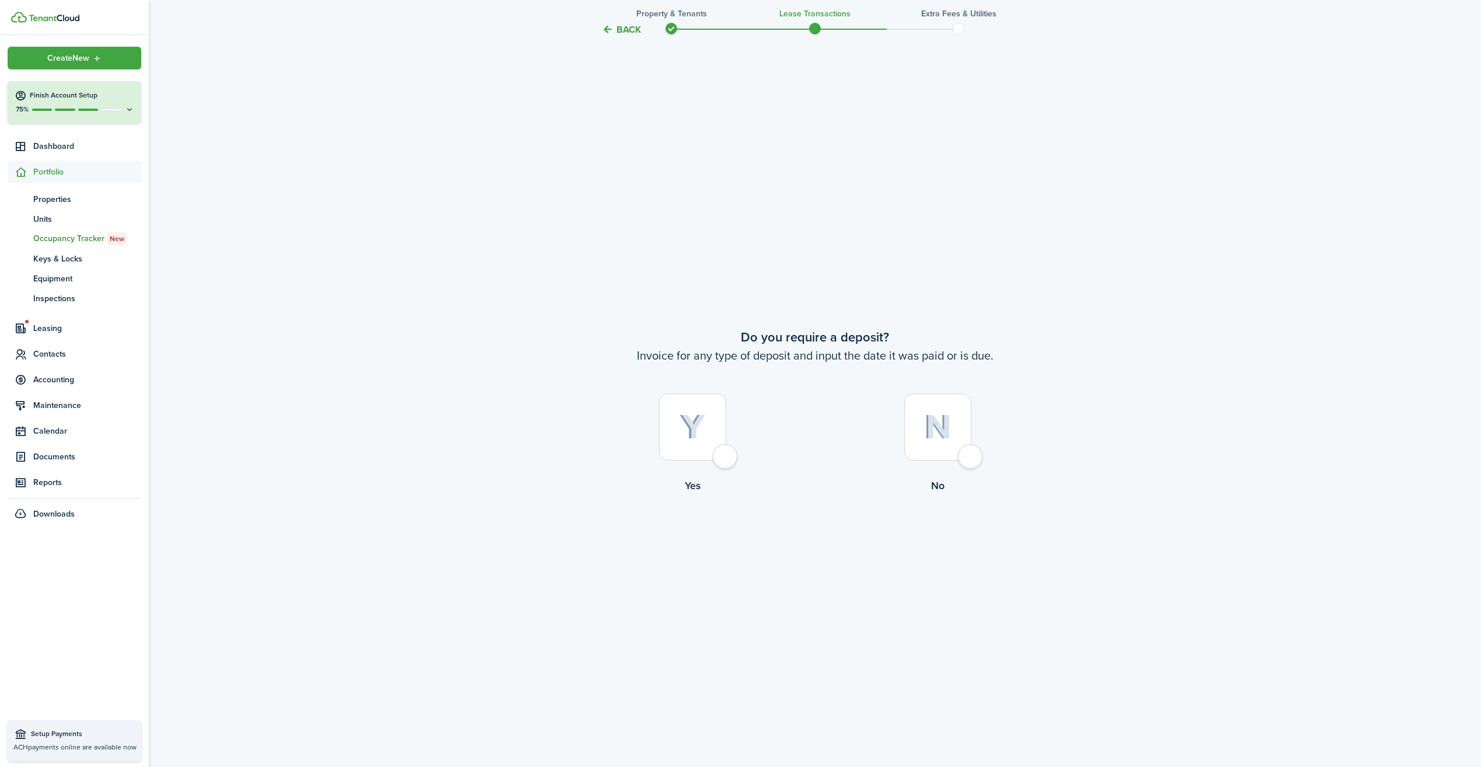
scroll to position [1456, 0]
click at [726, 447] on div at bounding box center [692, 415] width 67 height 67
radio input "true"
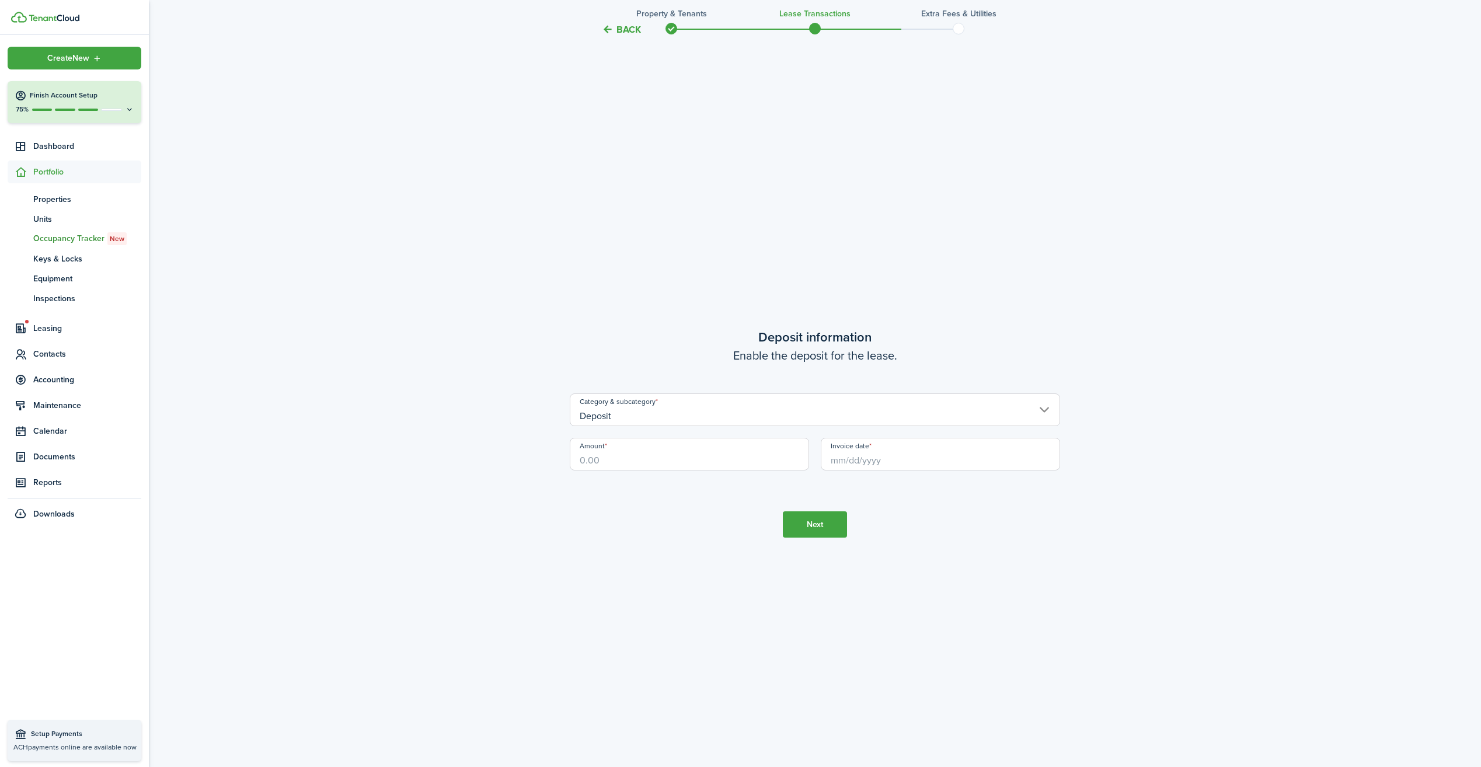
scroll to position [2223, 0]
click at [642, 458] on input "Amount" at bounding box center [689, 451] width 239 height 33
click at [865, 455] on input "Invoice date" at bounding box center [940, 451] width 239 height 33
type input "$400.00"
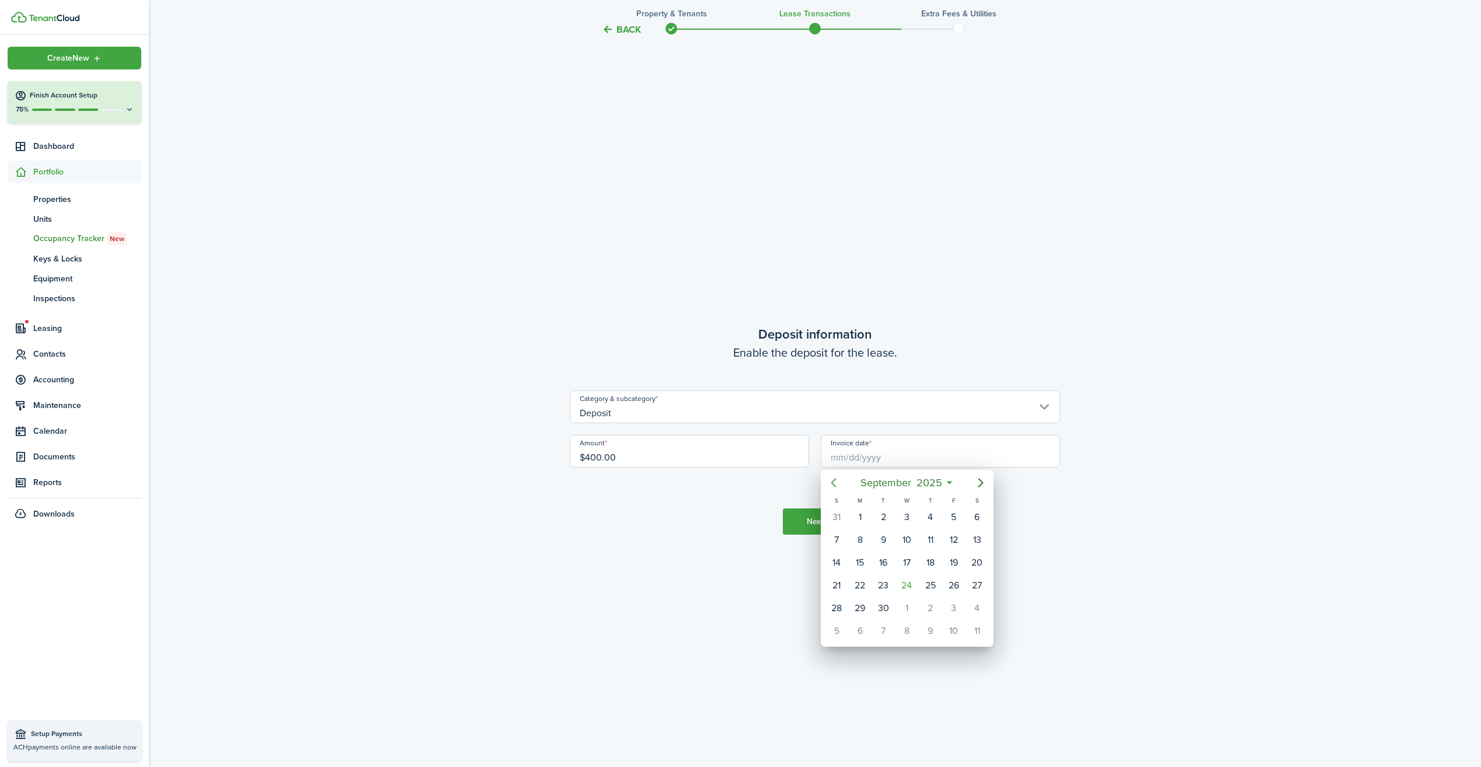
click at [837, 482] on icon "Previous page" at bounding box center [834, 483] width 14 height 14
click at [947, 521] on div "1" at bounding box center [954, 517] width 18 height 18
type input "[DATE]"
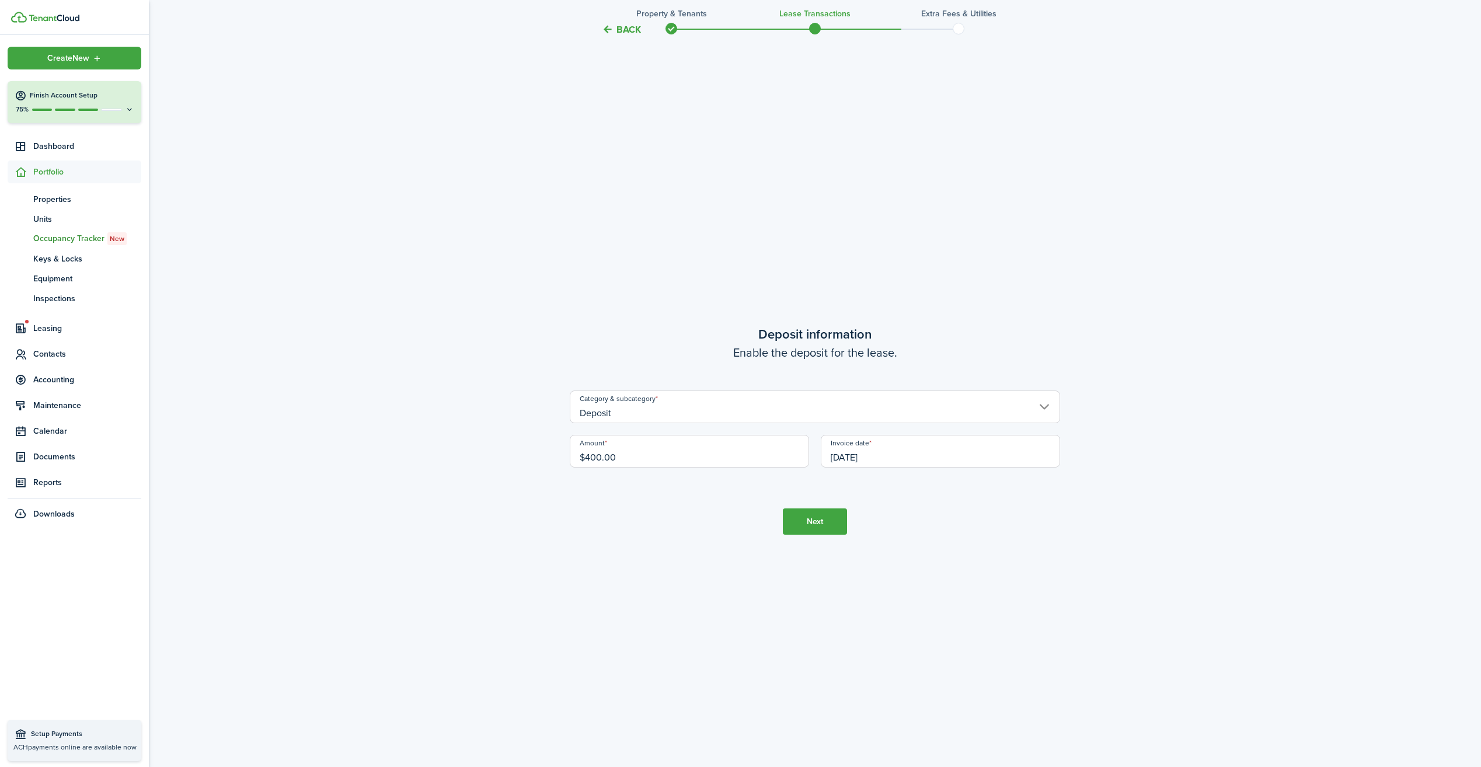
click at [830, 521] on button "Next" at bounding box center [815, 521] width 64 height 26
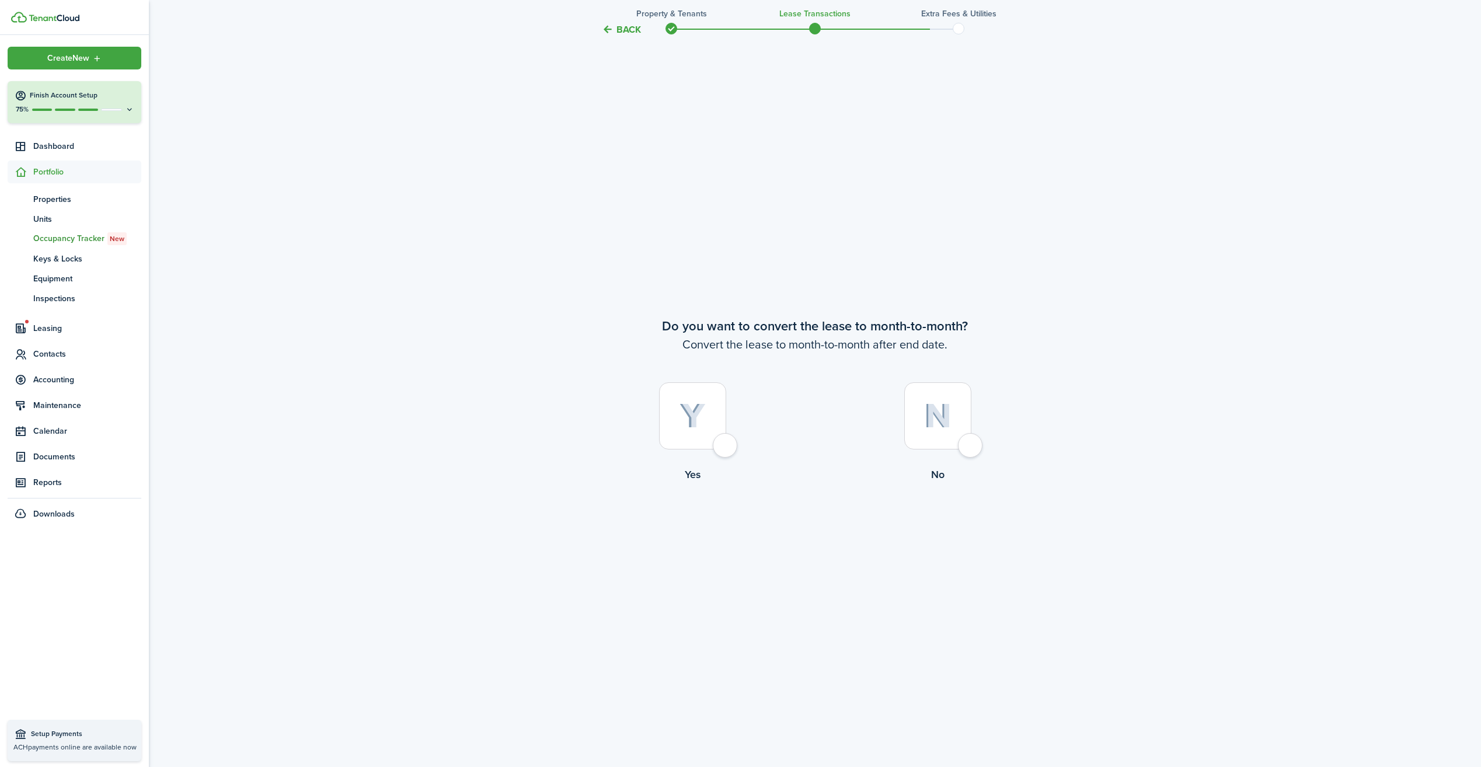
scroll to position [2990, 0]
click at [971, 449] on div at bounding box center [937, 415] width 67 height 67
radio input "true"
click at [817, 530] on button "Continue" at bounding box center [815, 530] width 64 height 26
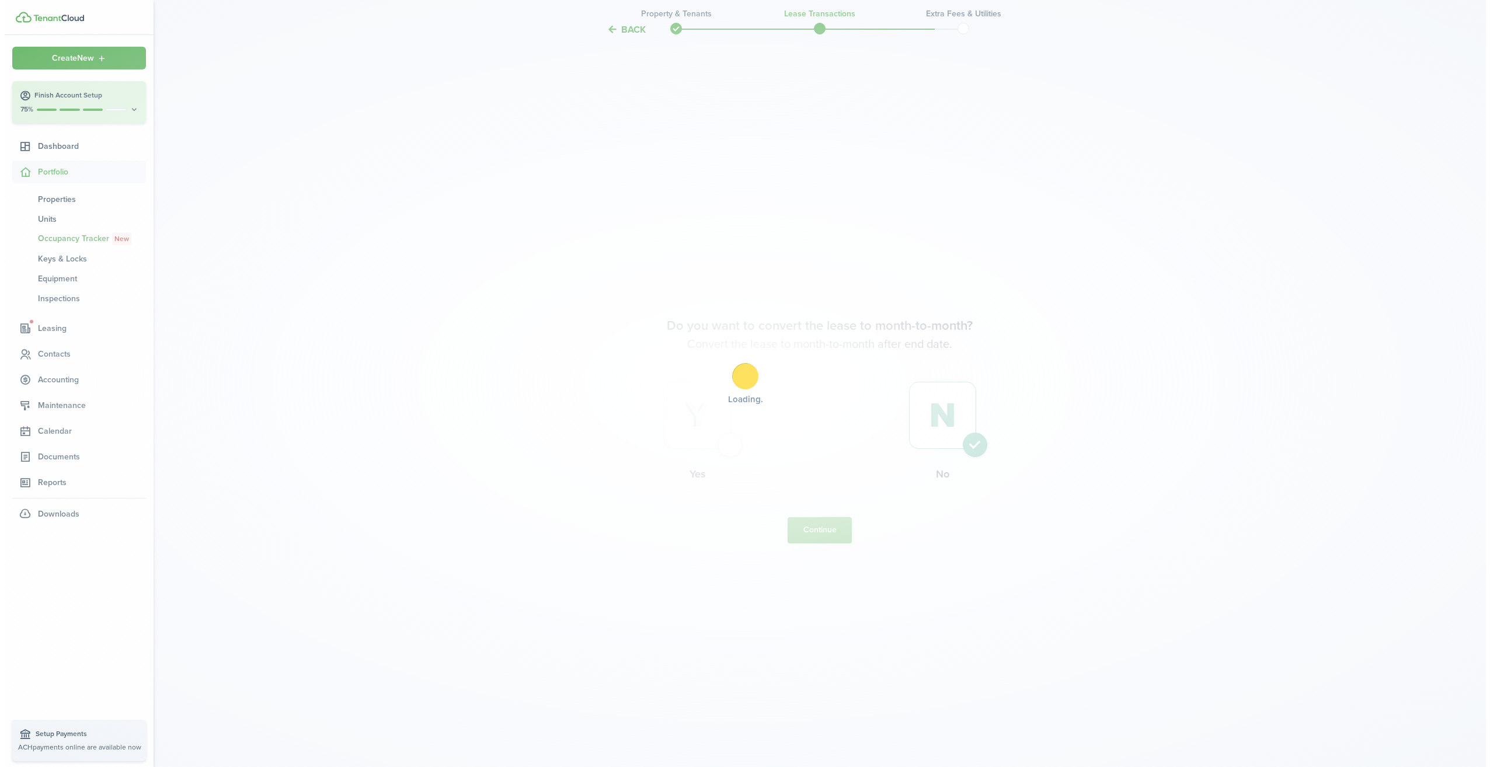
scroll to position [0, 0]
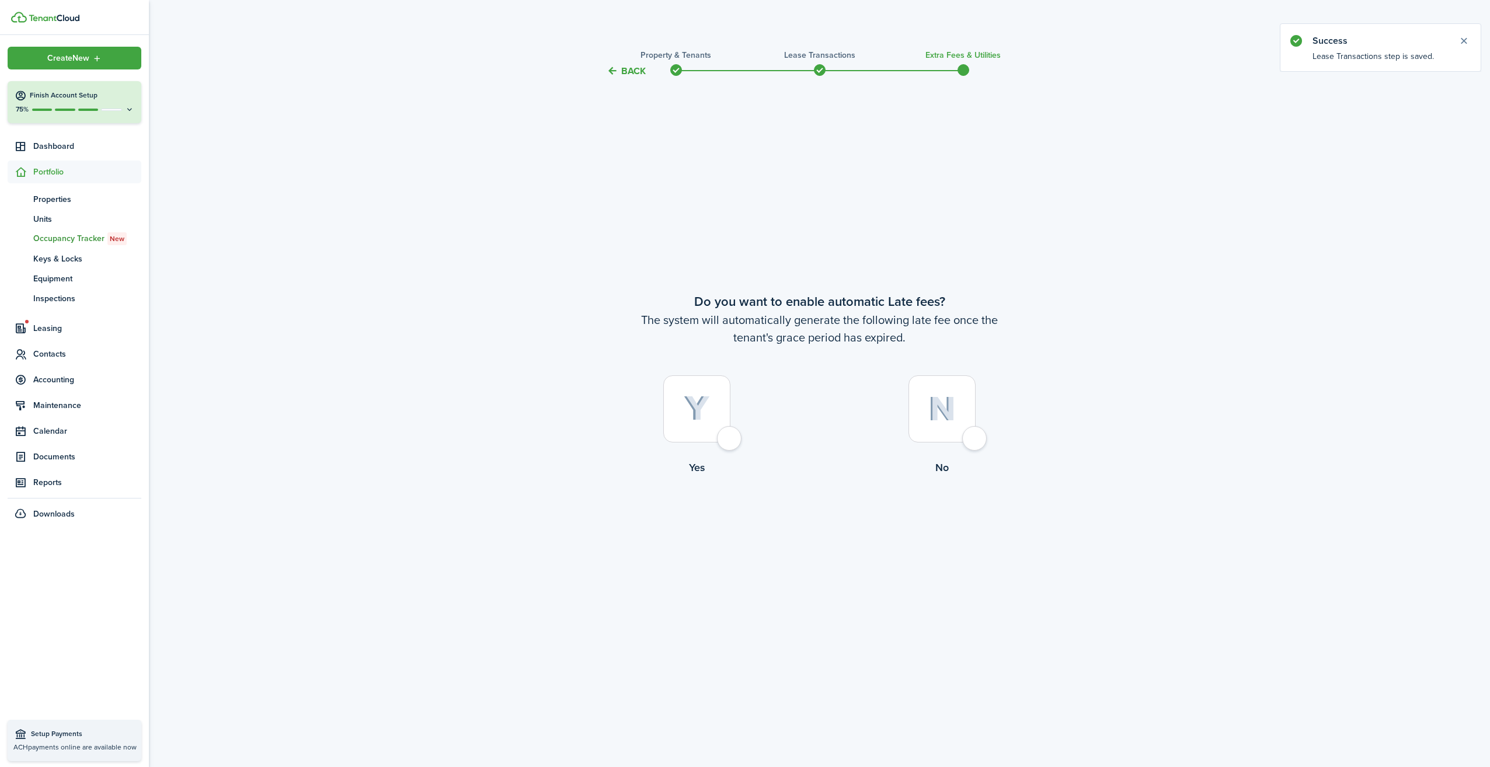
click at [975, 443] on div at bounding box center [941, 408] width 67 height 67
radio input "true"
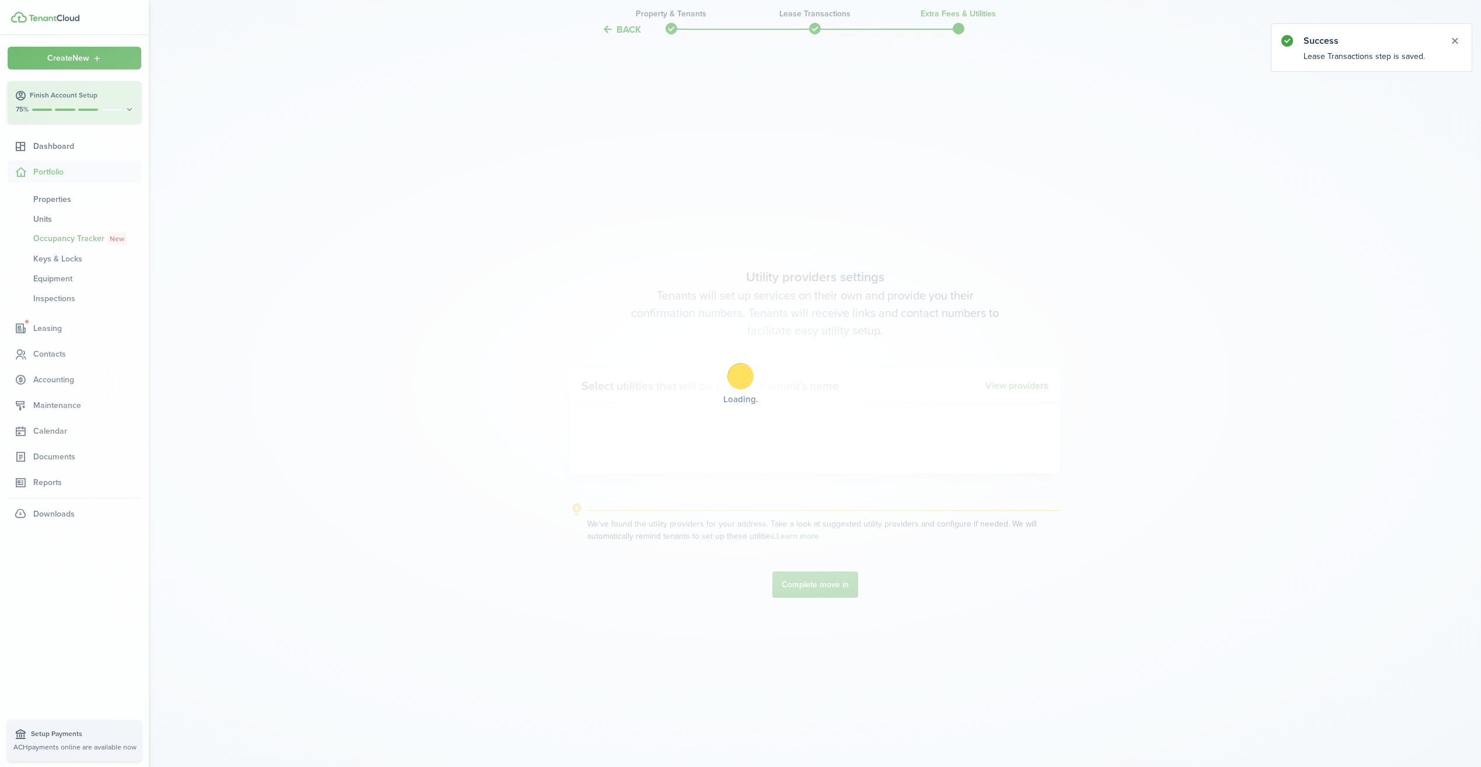
scroll to position [689, 0]
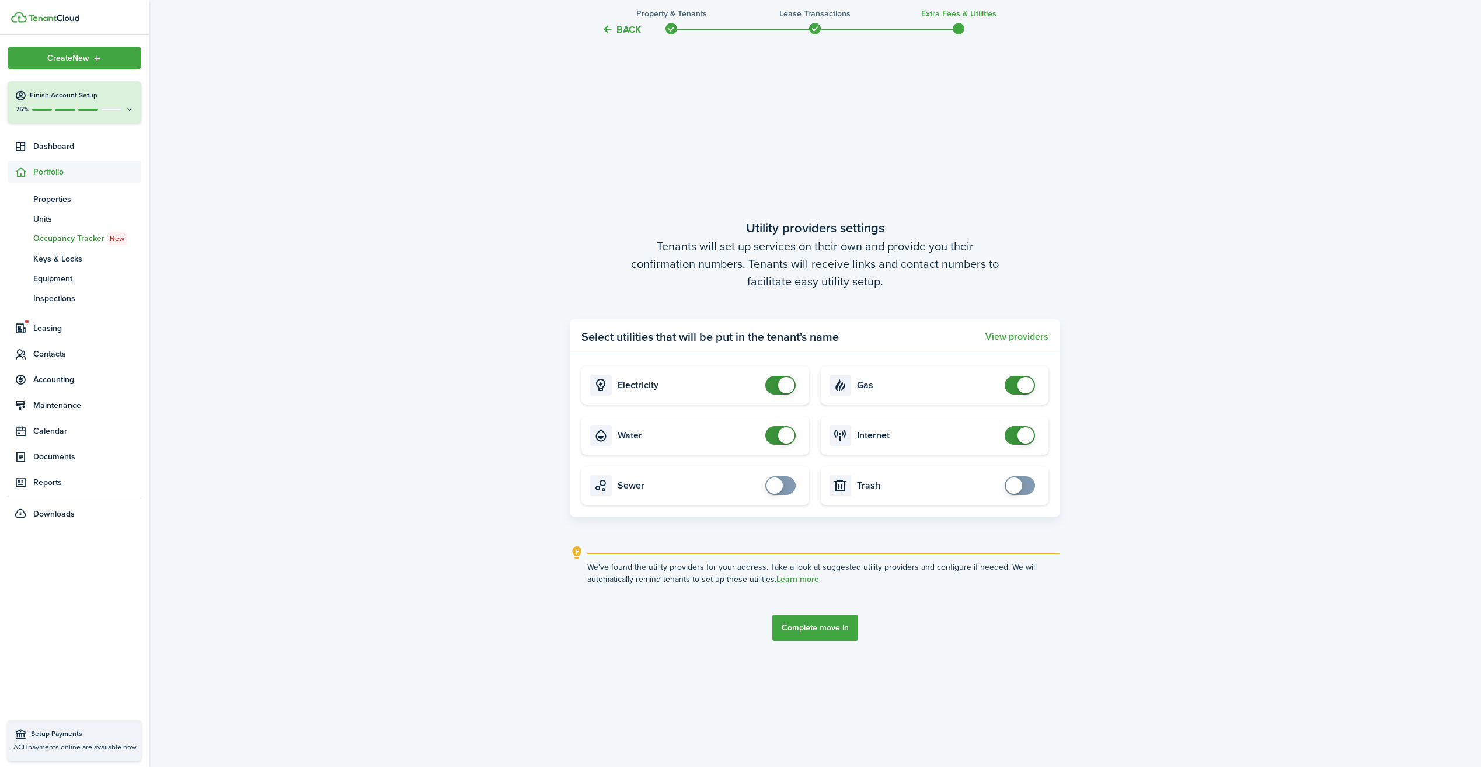
checkbox input "true"
click at [779, 483] on span at bounding box center [775, 486] width 16 height 16
checkbox input "true"
click at [1013, 486] on span at bounding box center [1014, 486] width 16 height 16
click at [820, 631] on button "Complete move in" at bounding box center [815, 628] width 86 height 26
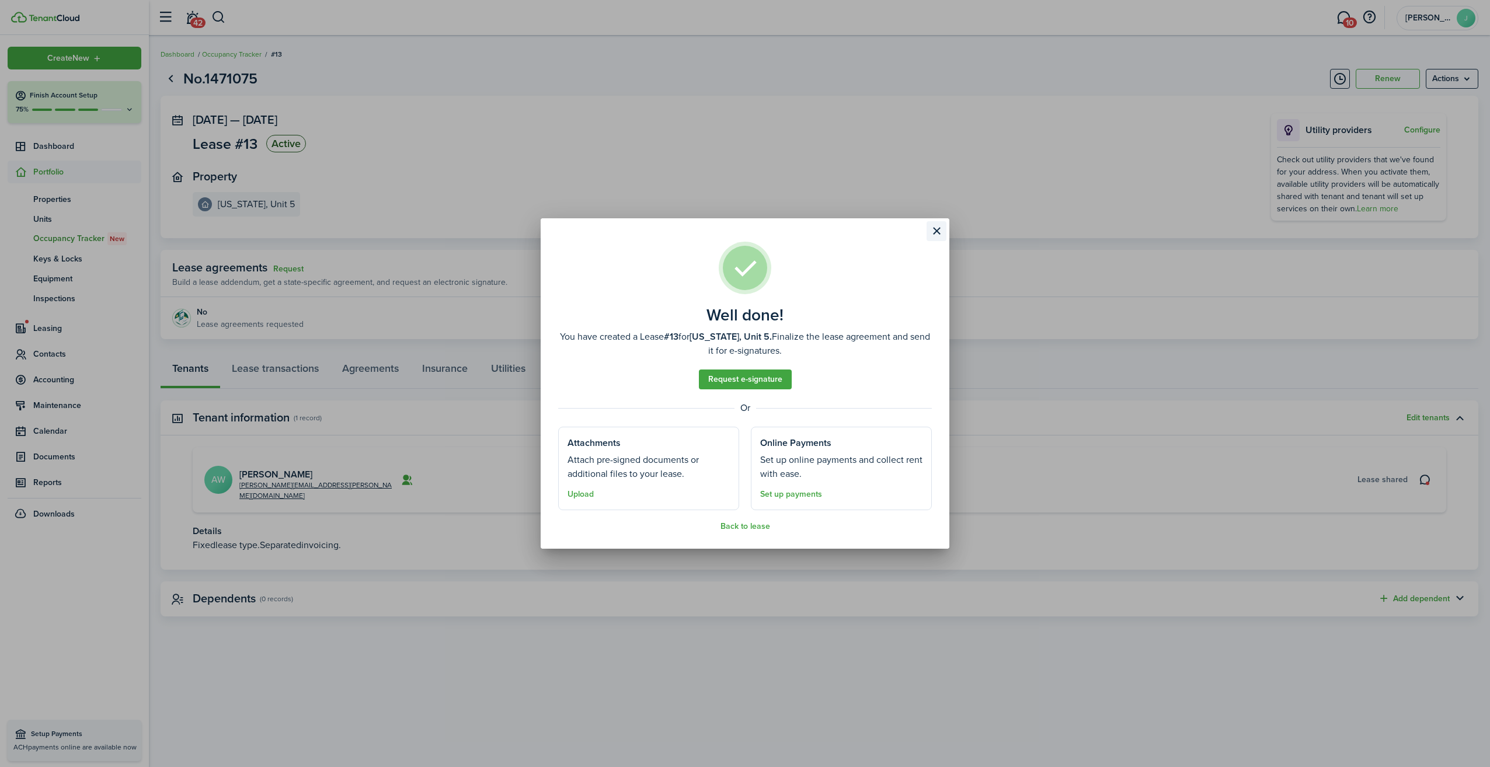
click at [936, 231] on button "Close modal" at bounding box center [936, 231] width 20 height 20
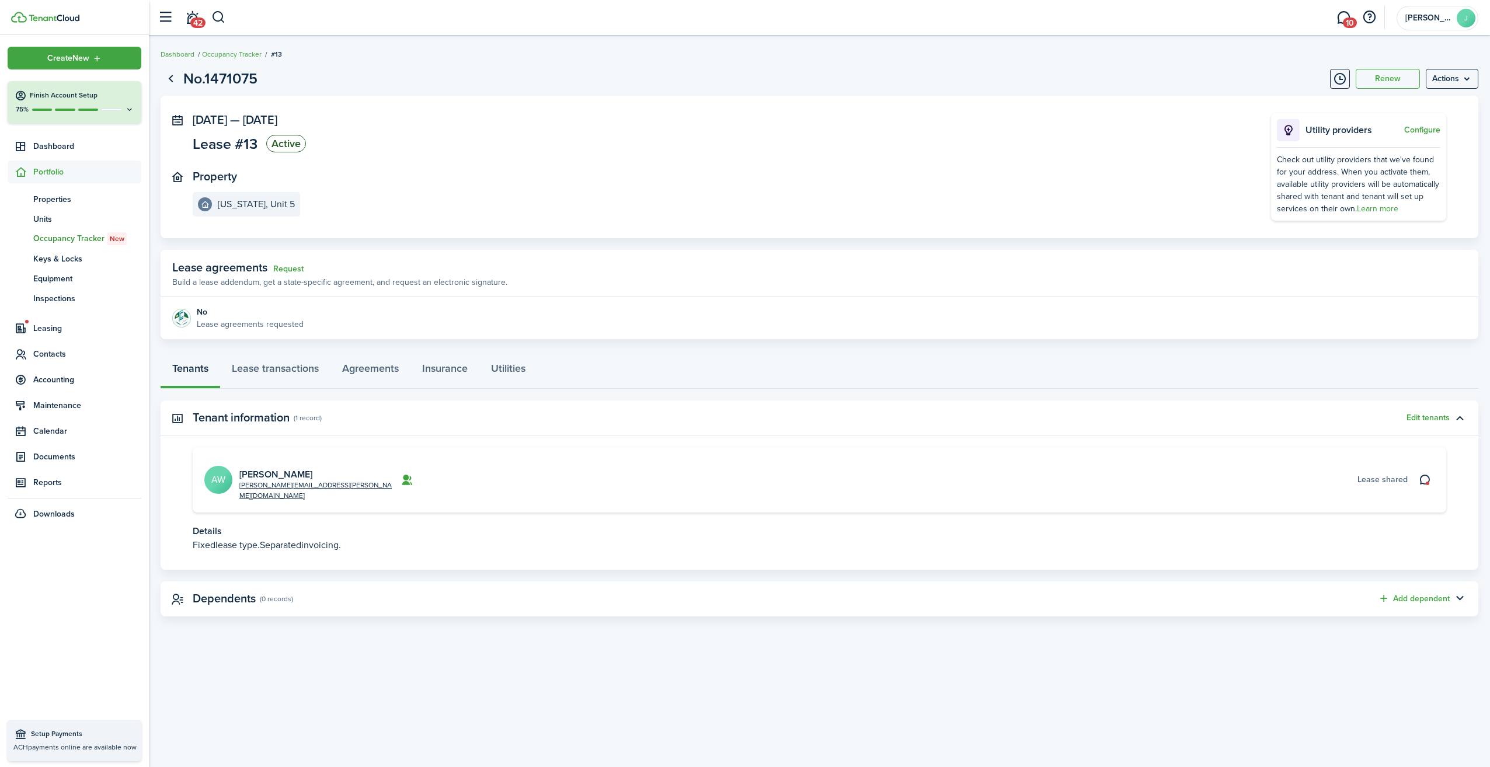
click at [51, 175] on span "Portfolio" at bounding box center [87, 172] width 108 height 12
click at [60, 197] on span "Leasing" at bounding box center [87, 197] width 108 height 12
click at [72, 220] on span "Applications" at bounding box center [77, 225] width 89 height 12
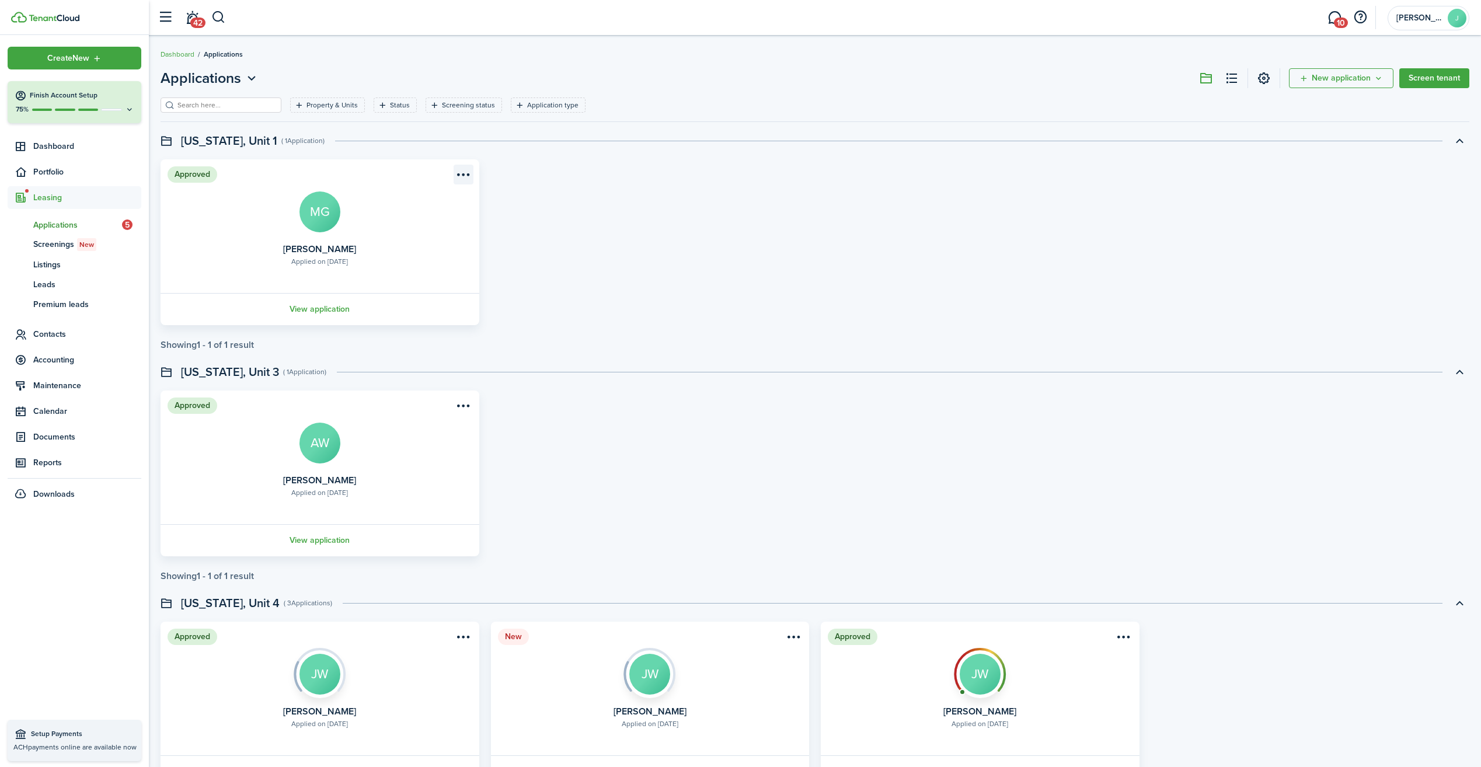
click at [462, 166] on menu-btn-icon "Open menu" at bounding box center [464, 175] width 20 height 20
click at [396, 241] on button "Move in applicant" at bounding box center [418, 241] width 107 height 20
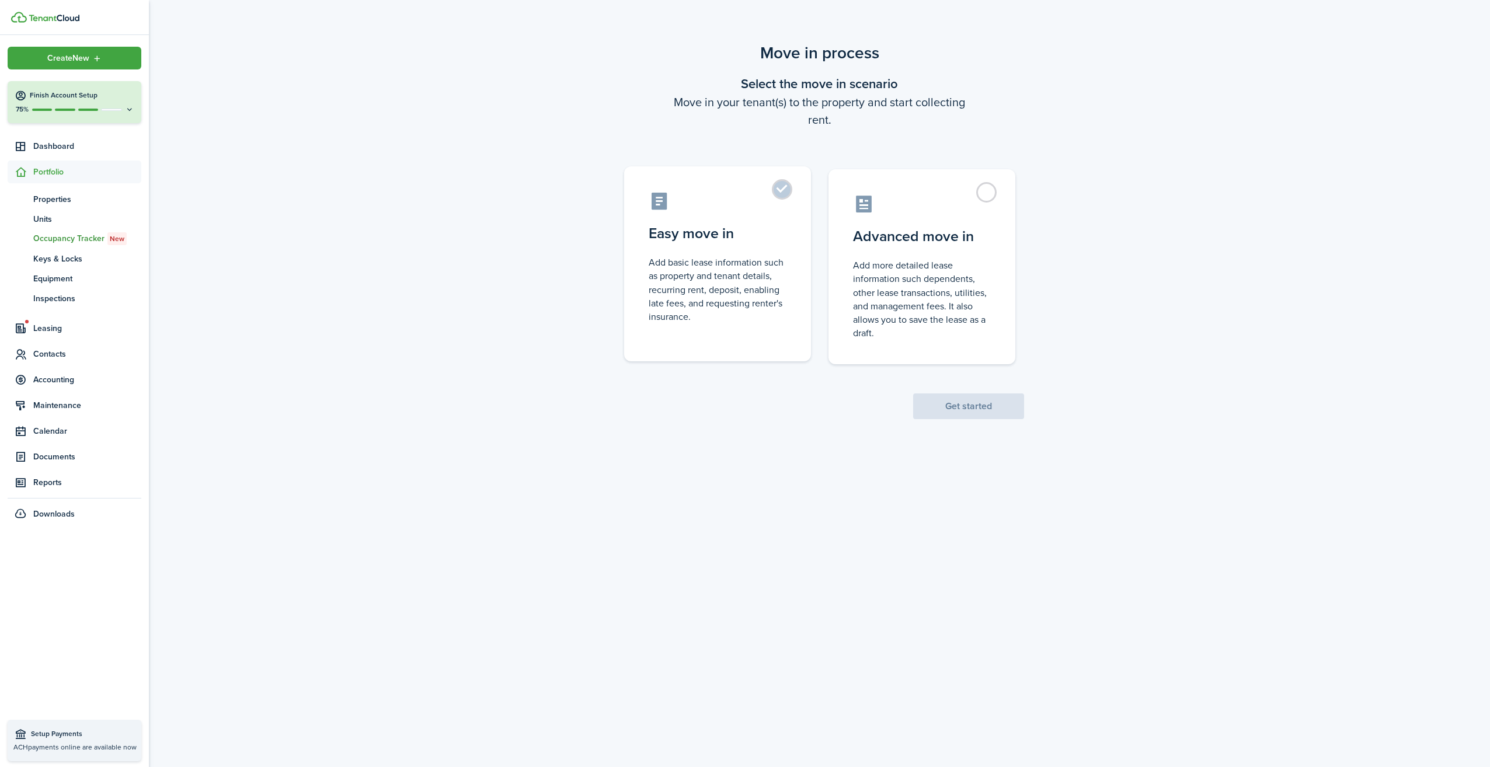
click at [781, 196] on label "Easy move in Add basic lease information such as property and tenant details, r…" at bounding box center [717, 263] width 187 height 195
radio input "true"
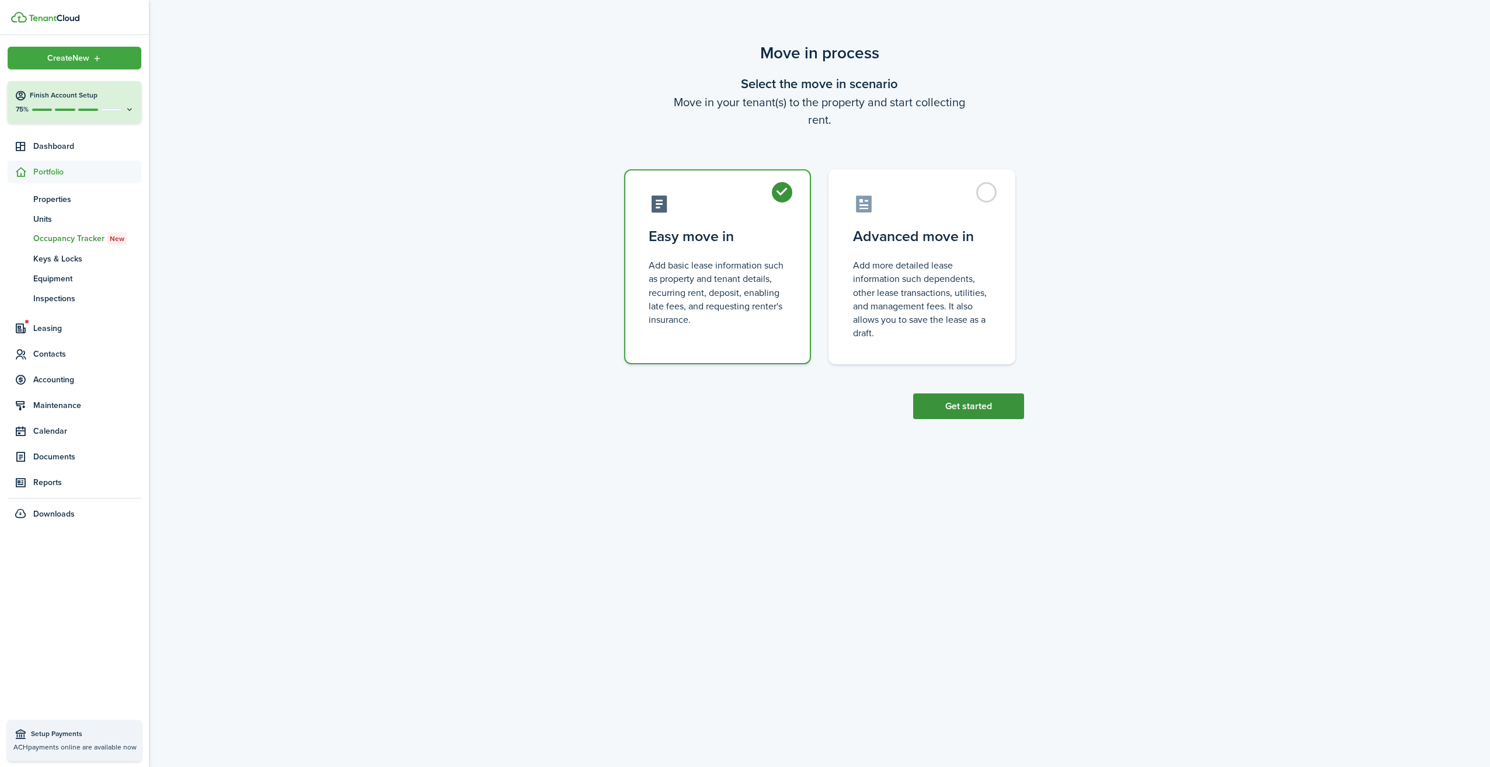
click at [965, 410] on button "Get started" at bounding box center [968, 406] width 111 height 26
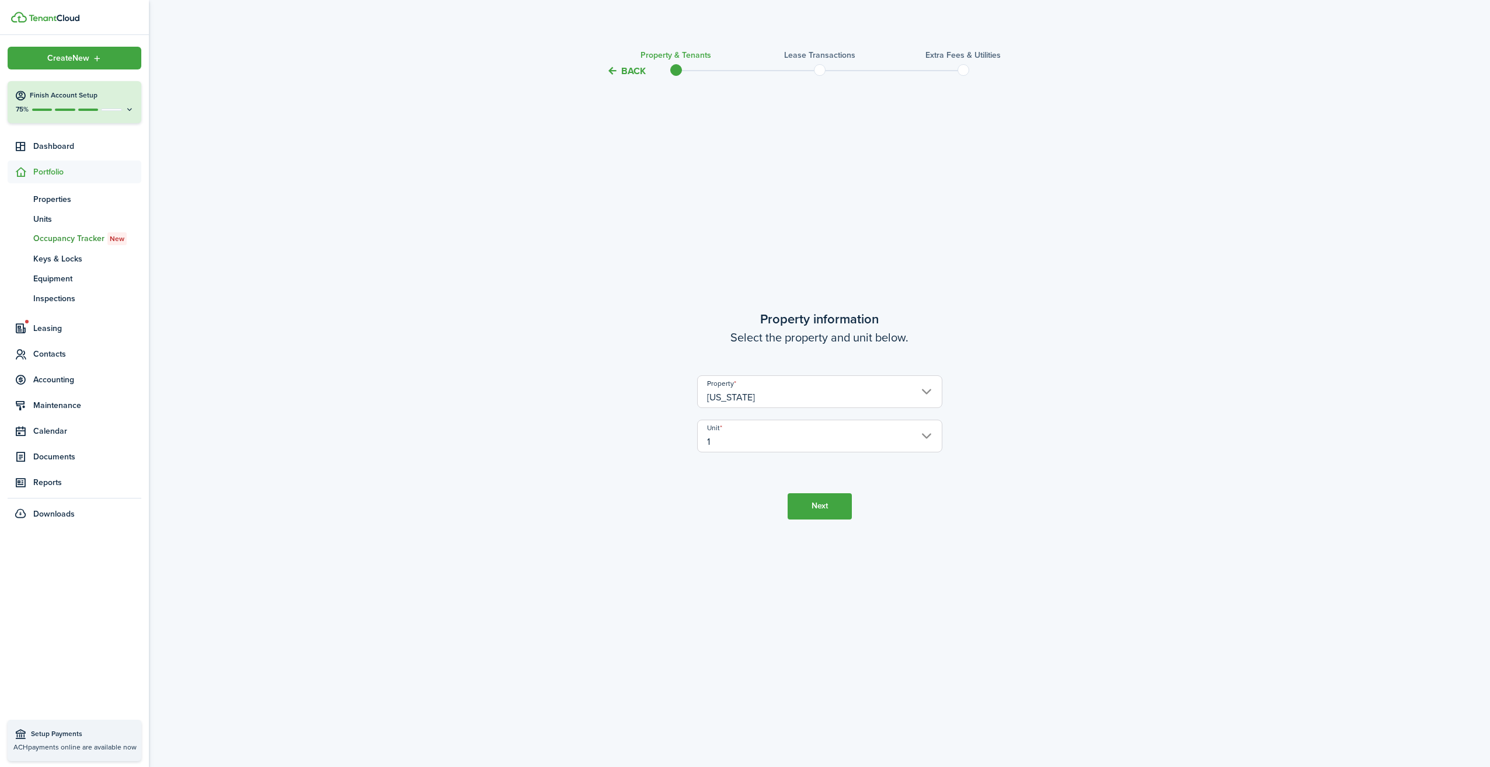
click at [823, 396] on input "[US_STATE]" at bounding box center [819, 391] width 245 height 33
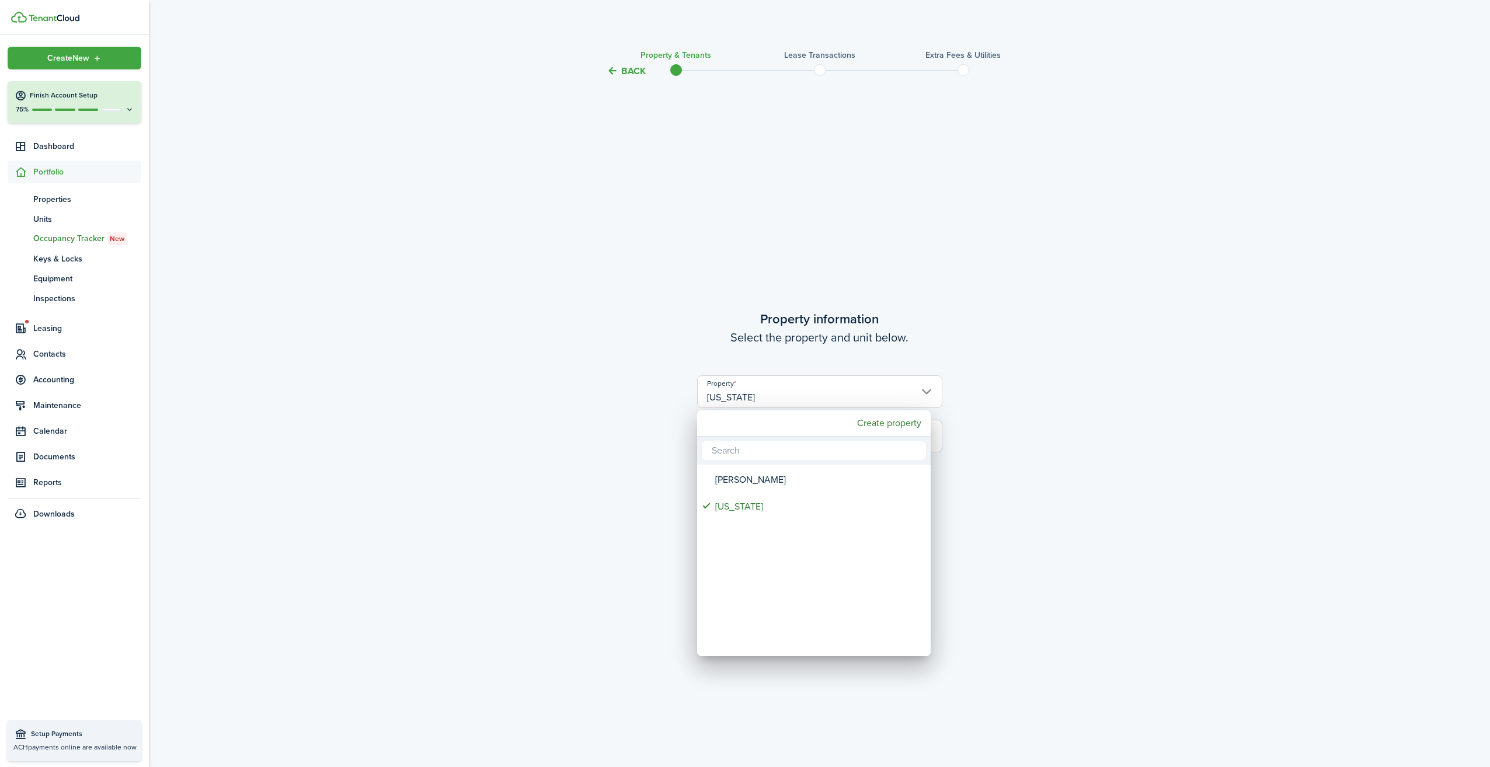
click at [647, 421] on div at bounding box center [745, 384] width 1677 height 954
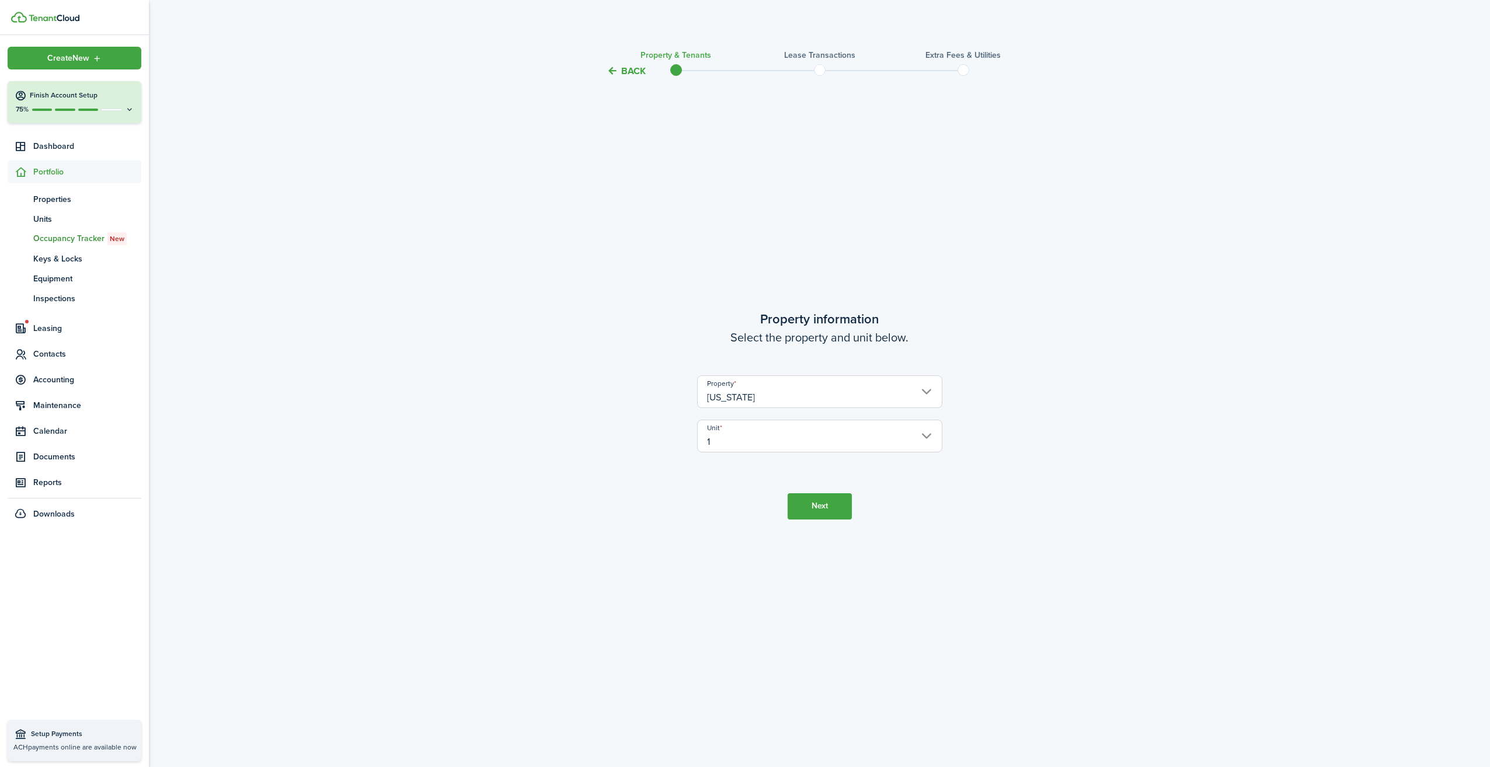
click at [743, 441] on input "1" at bounding box center [819, 436] width 245 height 33
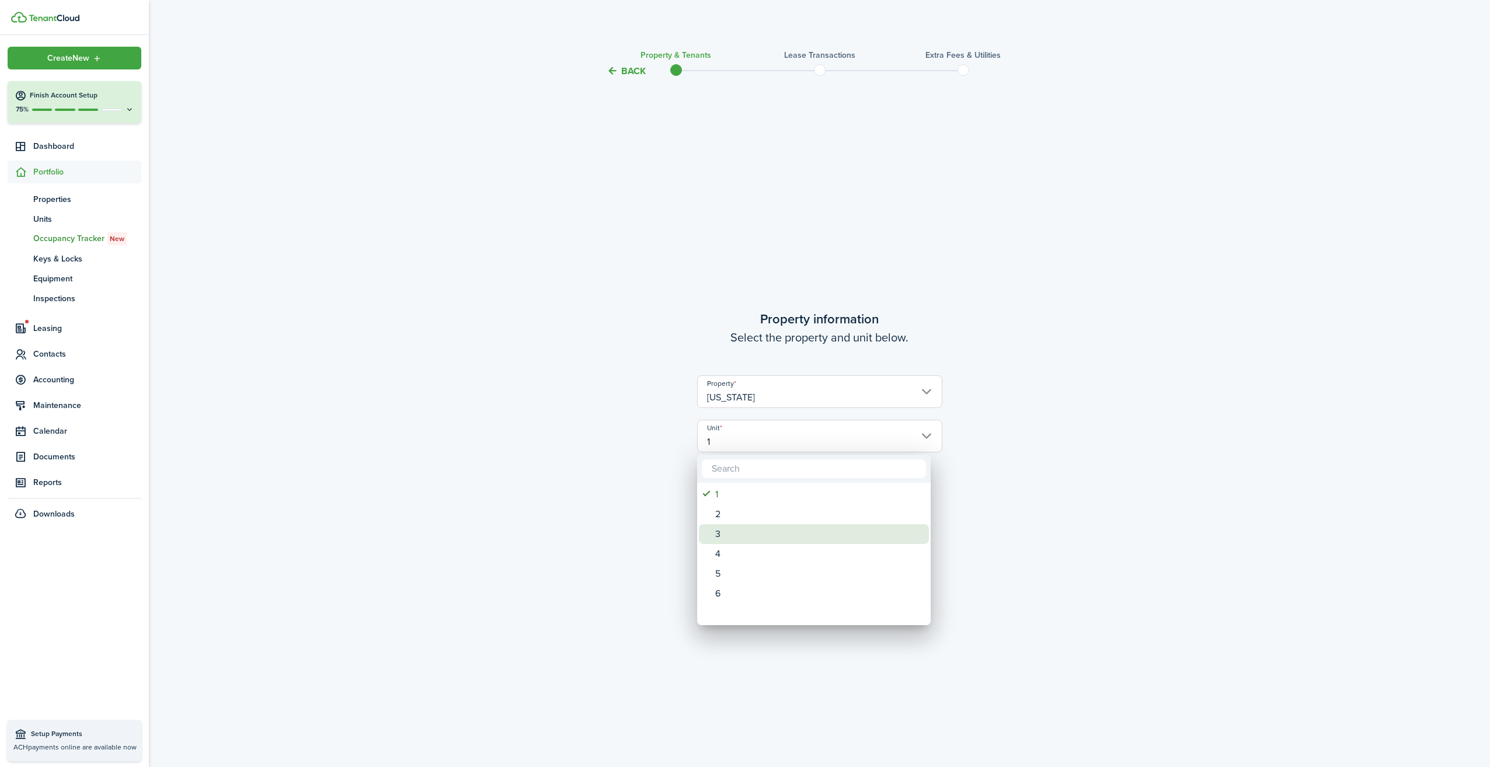
click at [741, 529] on div "3" at bounding box center [818, 534] width 207 height 20
type input "3"
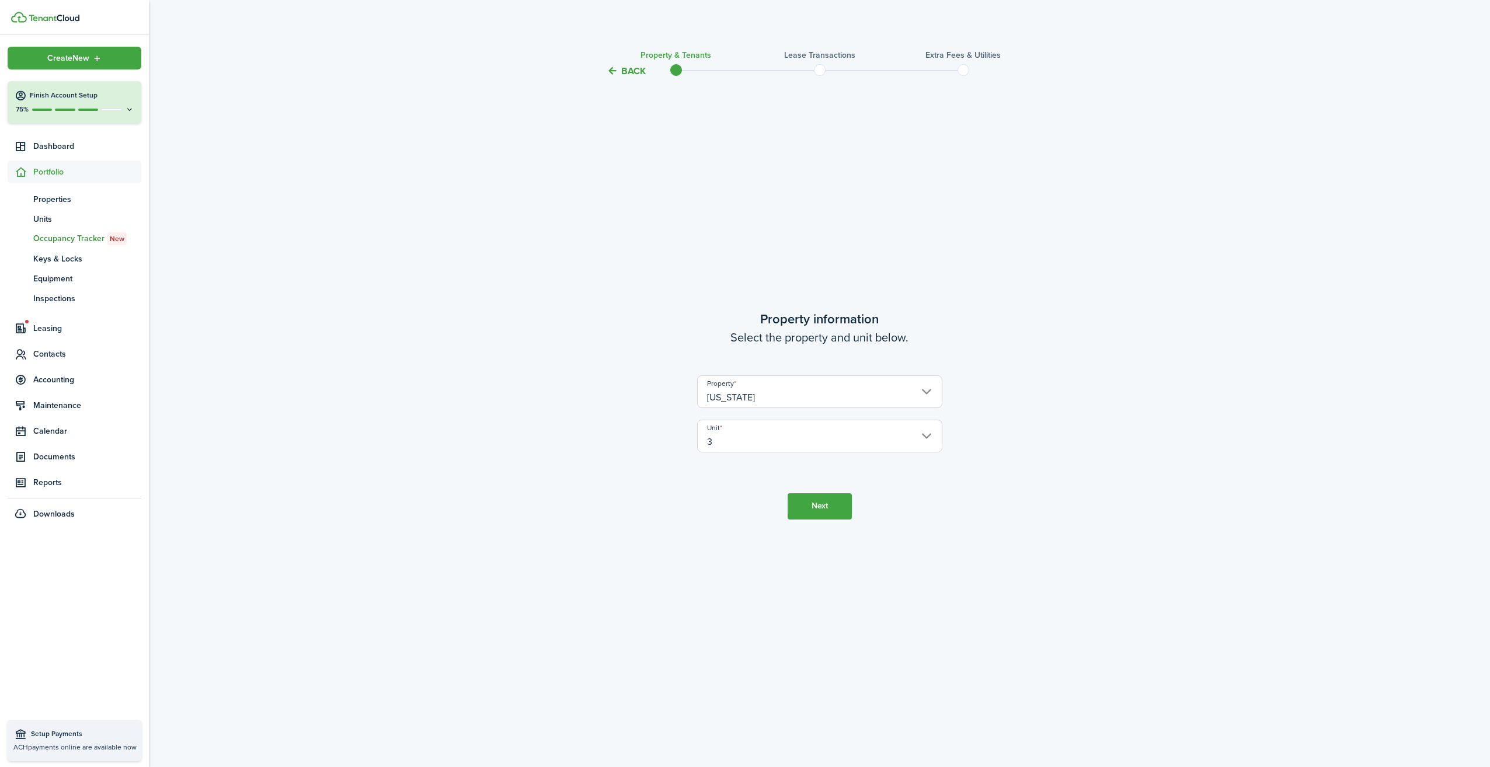
click at [817, 510] on button "Next" at bounding box center [820, 506] width 64 height 26
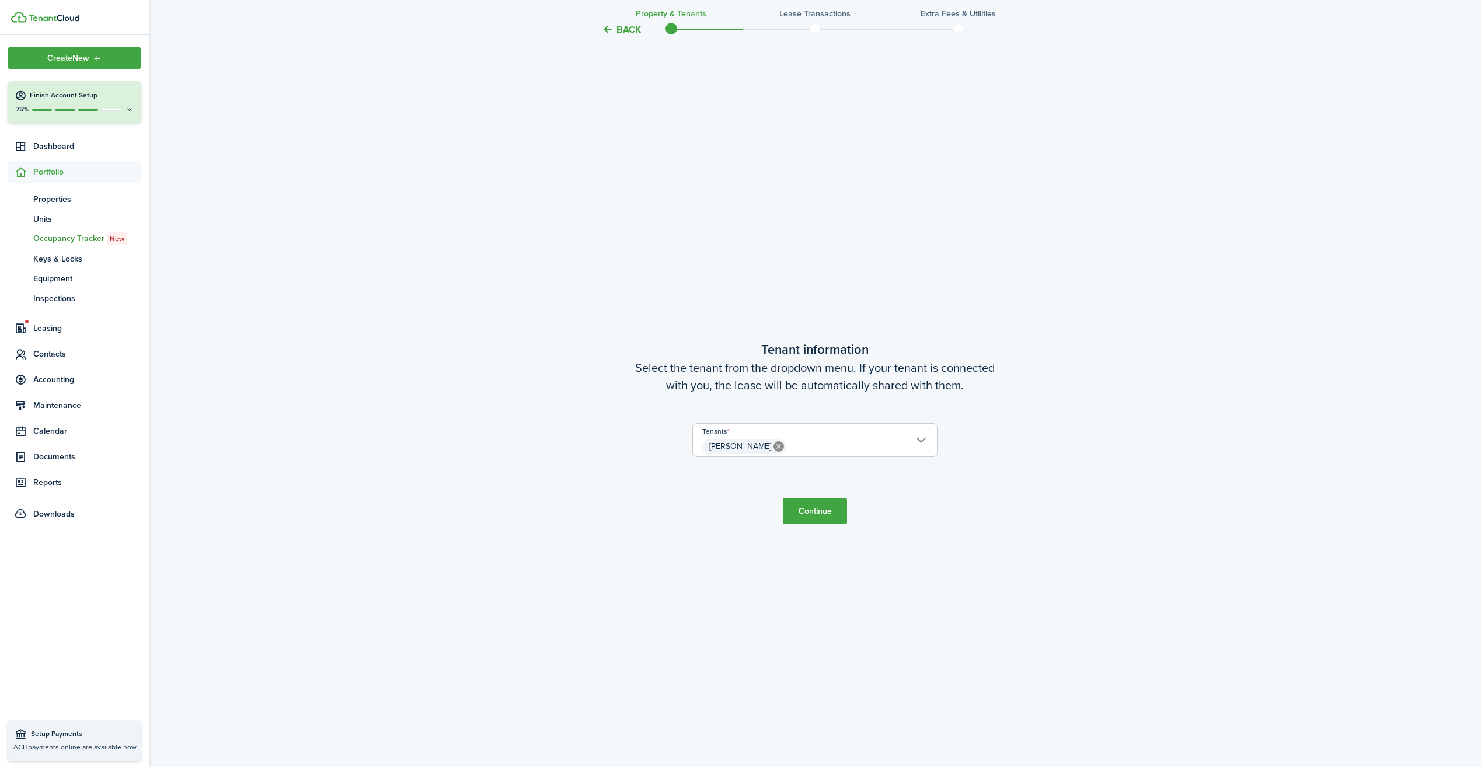
scroll to position [689, 0]
click at [802, 511] on button "Continue" at bounding box center [815, 509] width 64 height 26
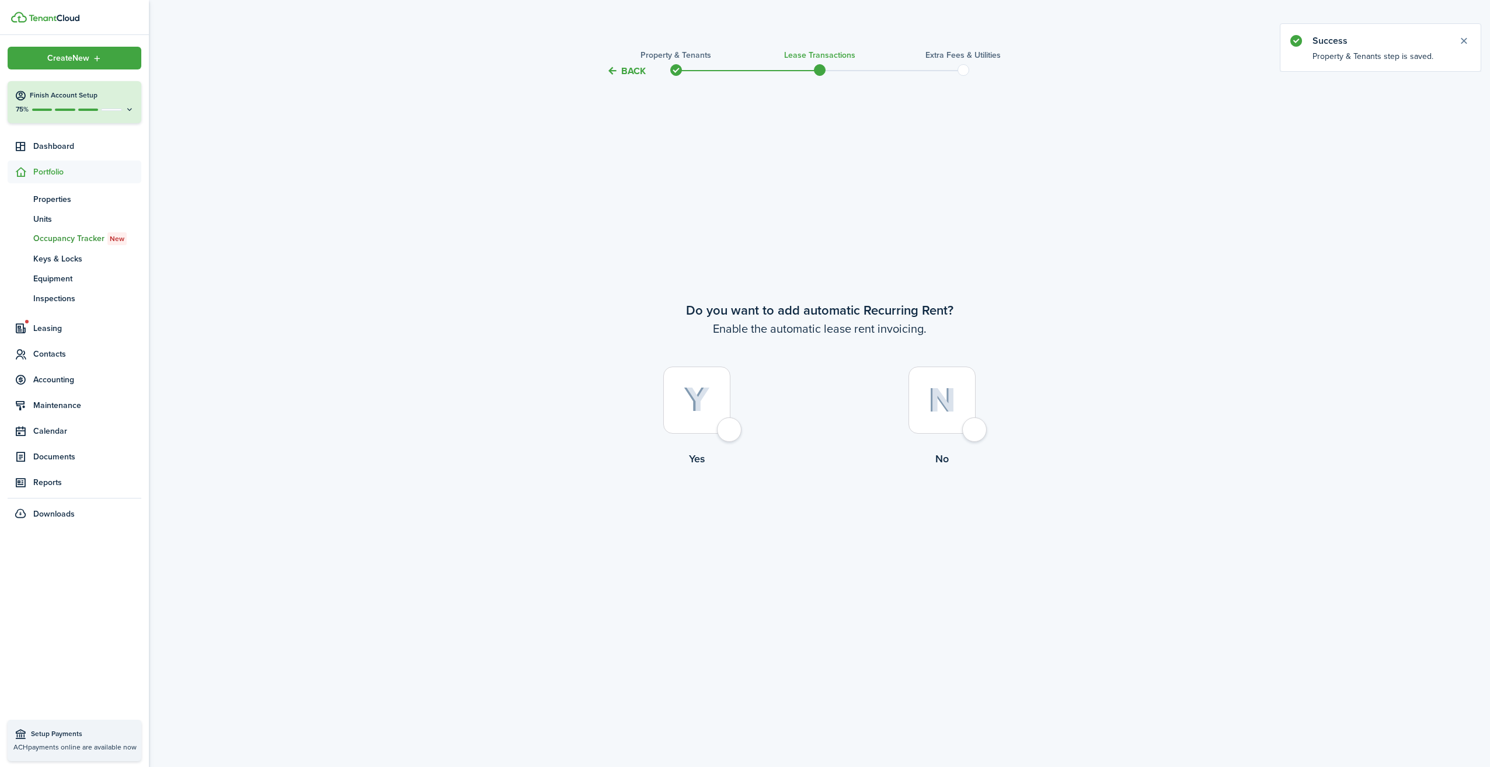
click at [975, 432] on div at bounding box center [941, 400] width 67 height 67
radio input "true"
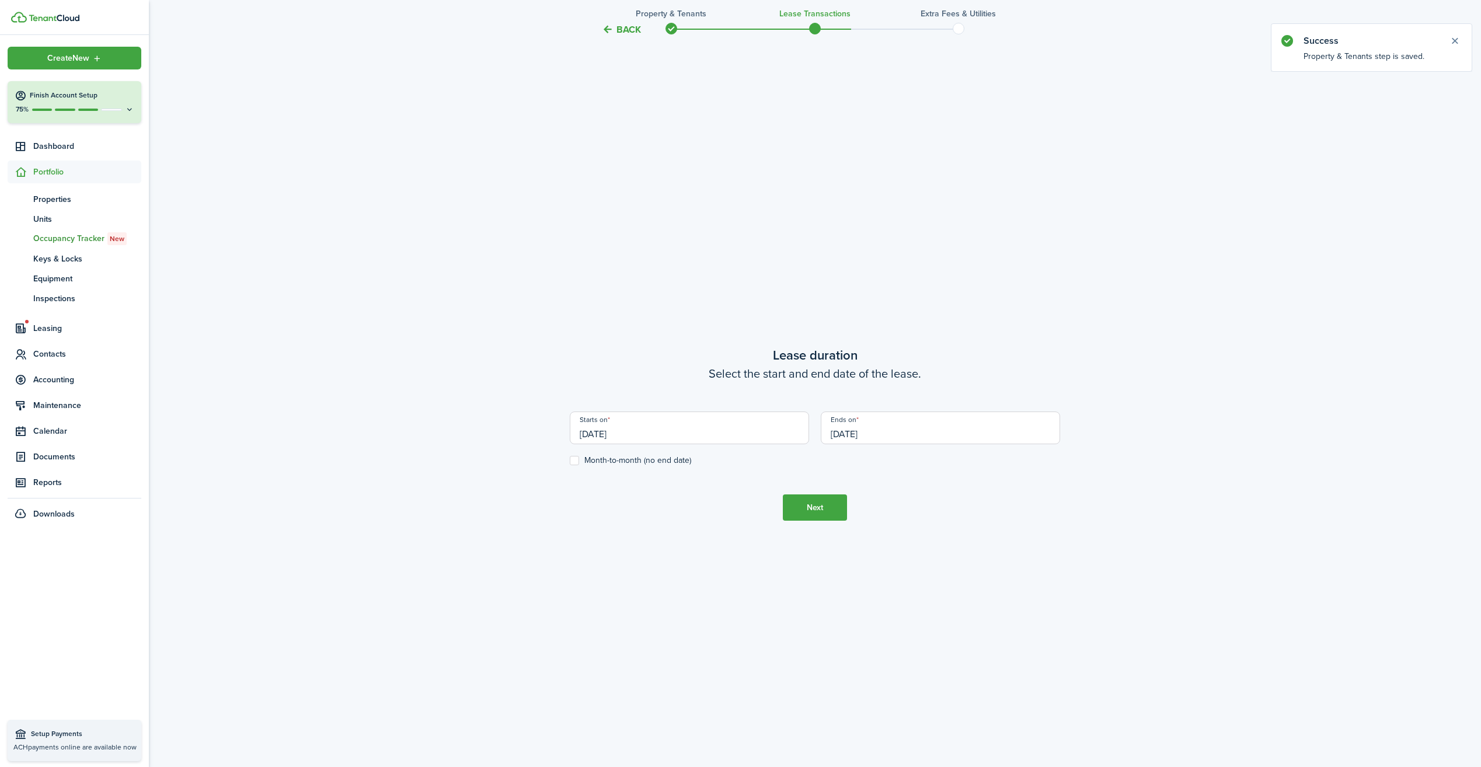
scroll to position [689, 0]
click at [747, 428] on input "[DATE]" at bounding box center [689, 424] width 239 height 33
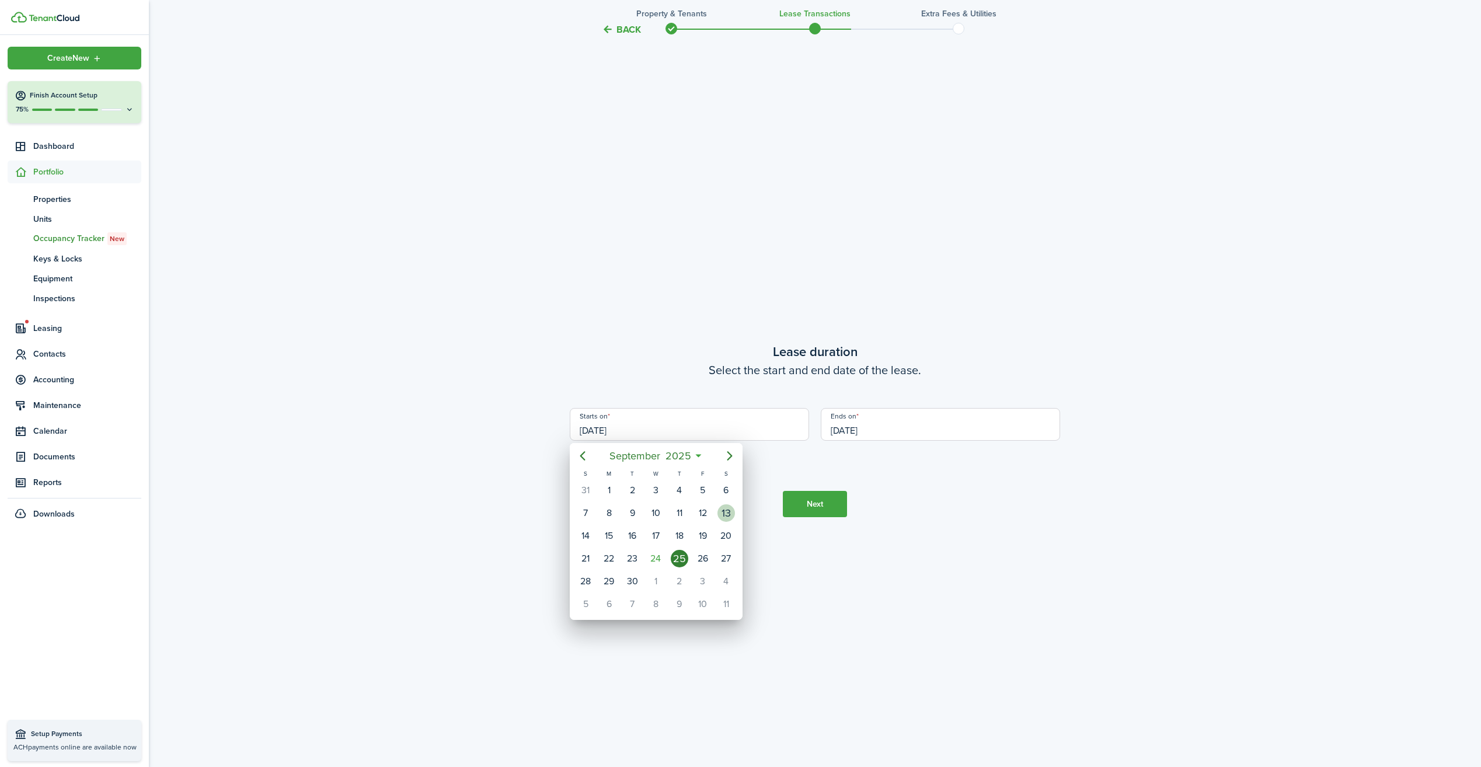
click at [731, 513] on div "13" at bounding box center [726, 513] width 18 height 18
click at [750, 418] on input "[DATE]" at bounding box center [689, 424] width 239 height 33
click at [615, 535] on div "15" at bounding box center [609, 536] width 18 height 18
type input "[DATE]"
click at [890, 428] on input "[DATE]" at bounding box center [940, 424] width 239 height 33
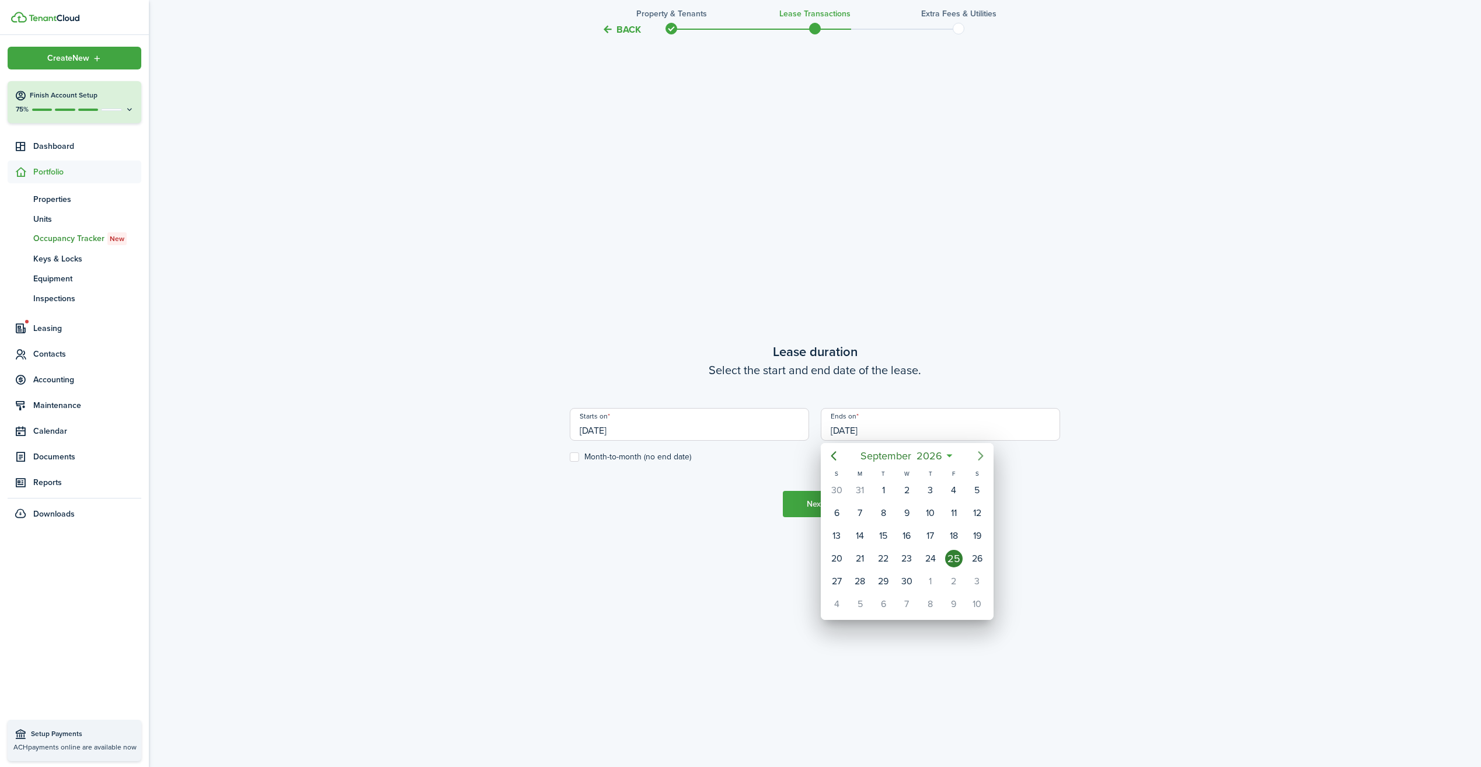
click at [982, 455] on icon "Next page" at bounding box center [981, 456] width 14 height 14
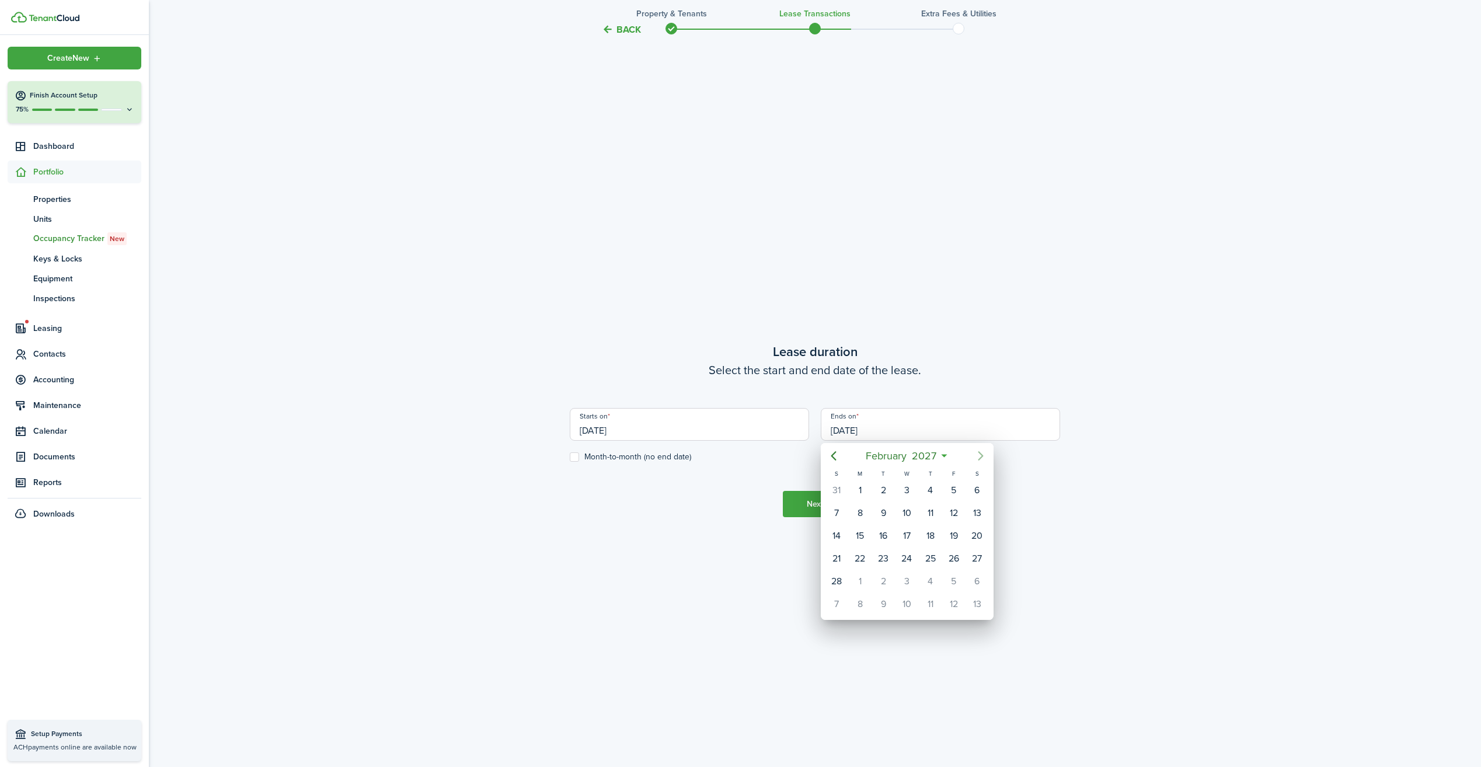
click at [984, 455] on icon "Next page" at bounding box center [981, 456] width 14 height 14
click at [888, 531] on div "15" at bounding box center [883, 536] width 18 height 18
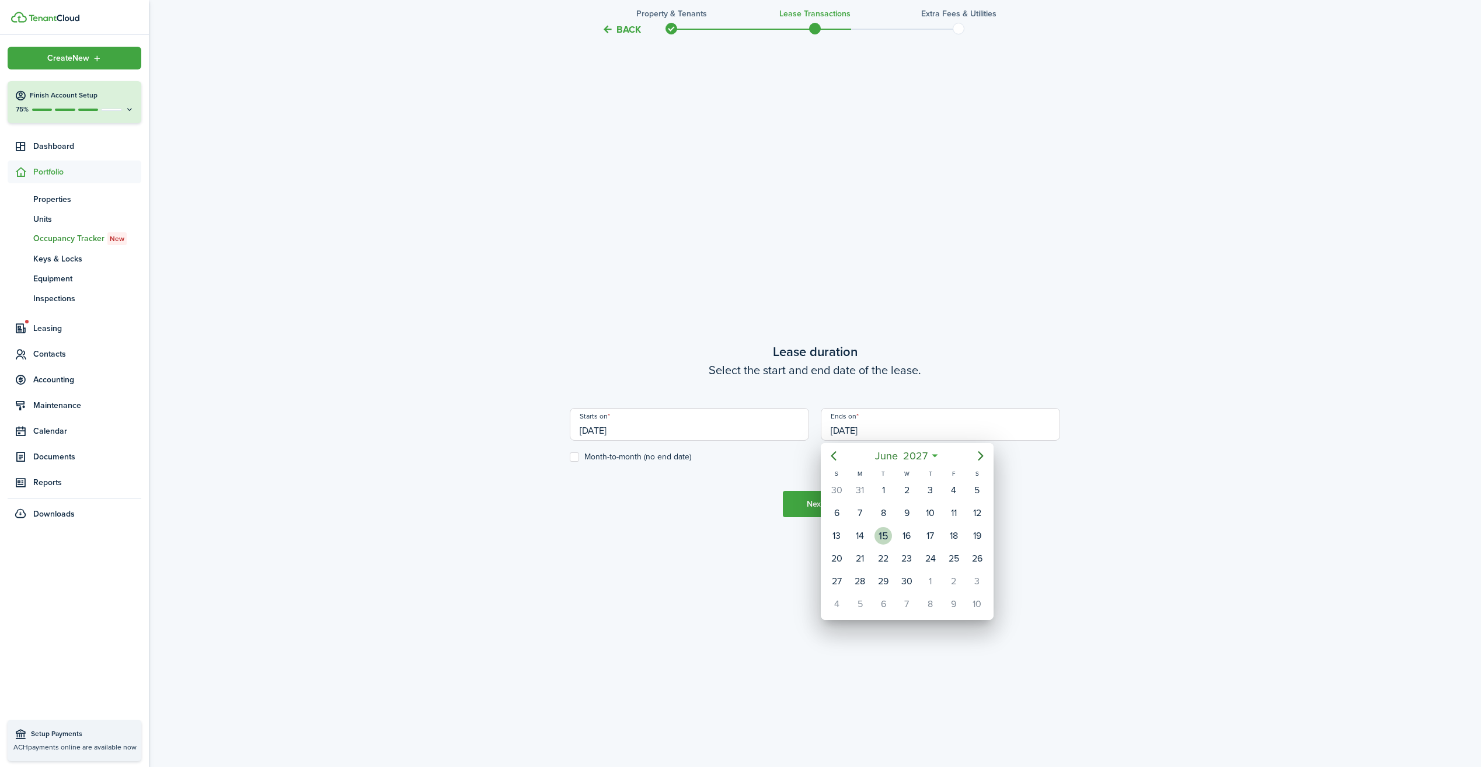
type input "[DATE]"
click at [812, 503] on button "Next" at bounding box center [815, 504] width 64 height 26
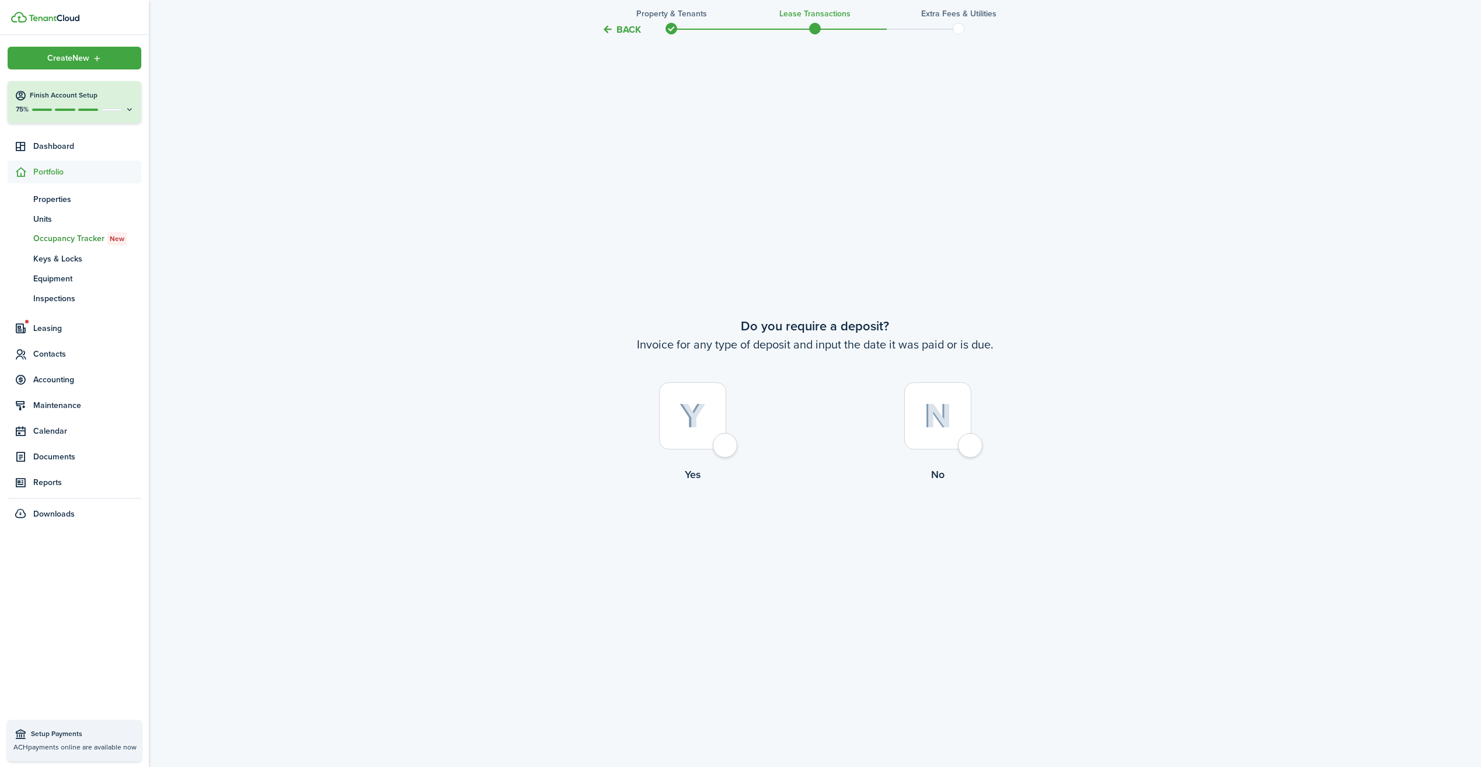
scroll to position [1456, 0]
click at [724, 445] on div at bounding box center [692, 415] width 67 height 67
radio input "true"
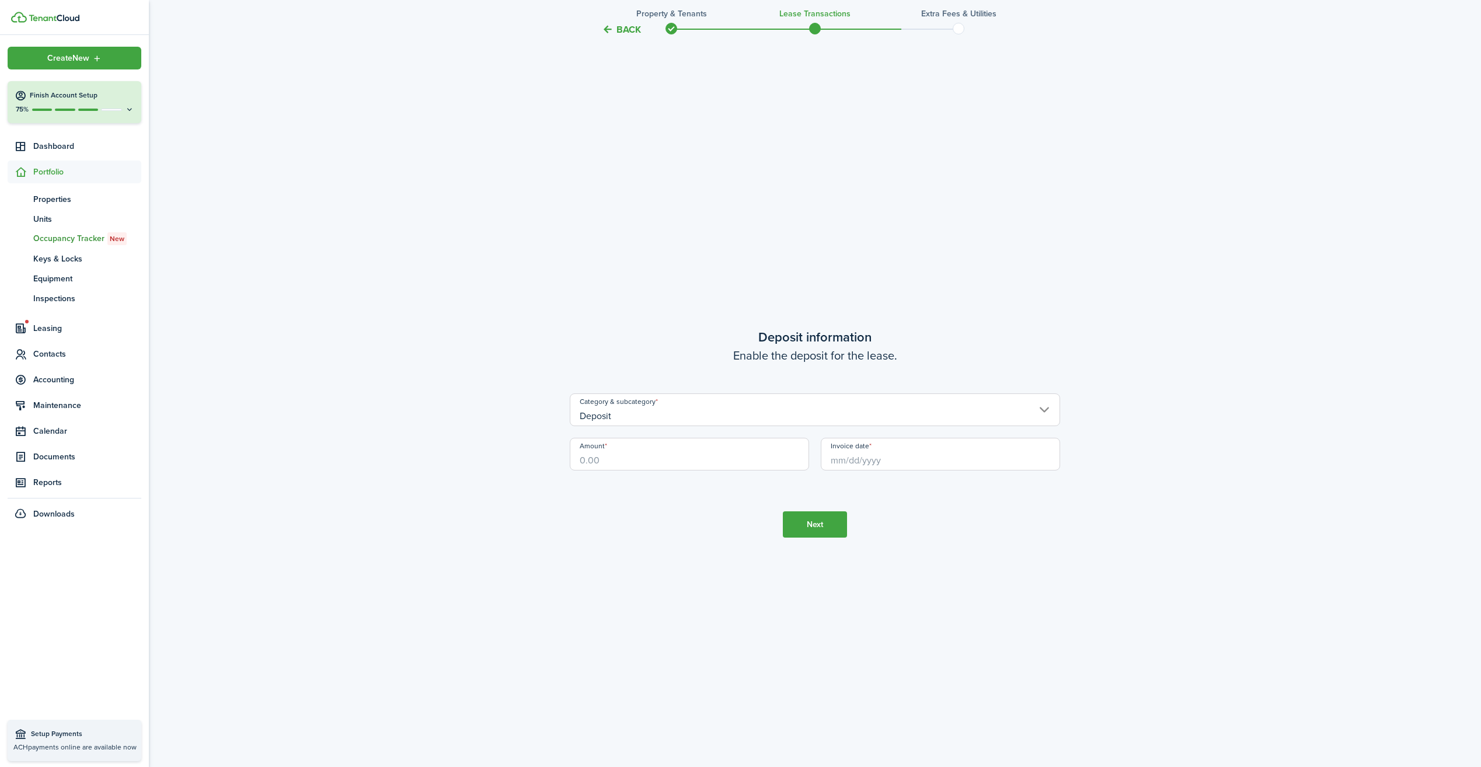
scroll to position [2223, 0]
click at [701, 450] on input "Amount" at bounding box center [689, 451] width 239 height 33
click at [870, 454] on input "Invoice date" at bounding box center [940, 451] width 239 height 33
type input "$400.00"
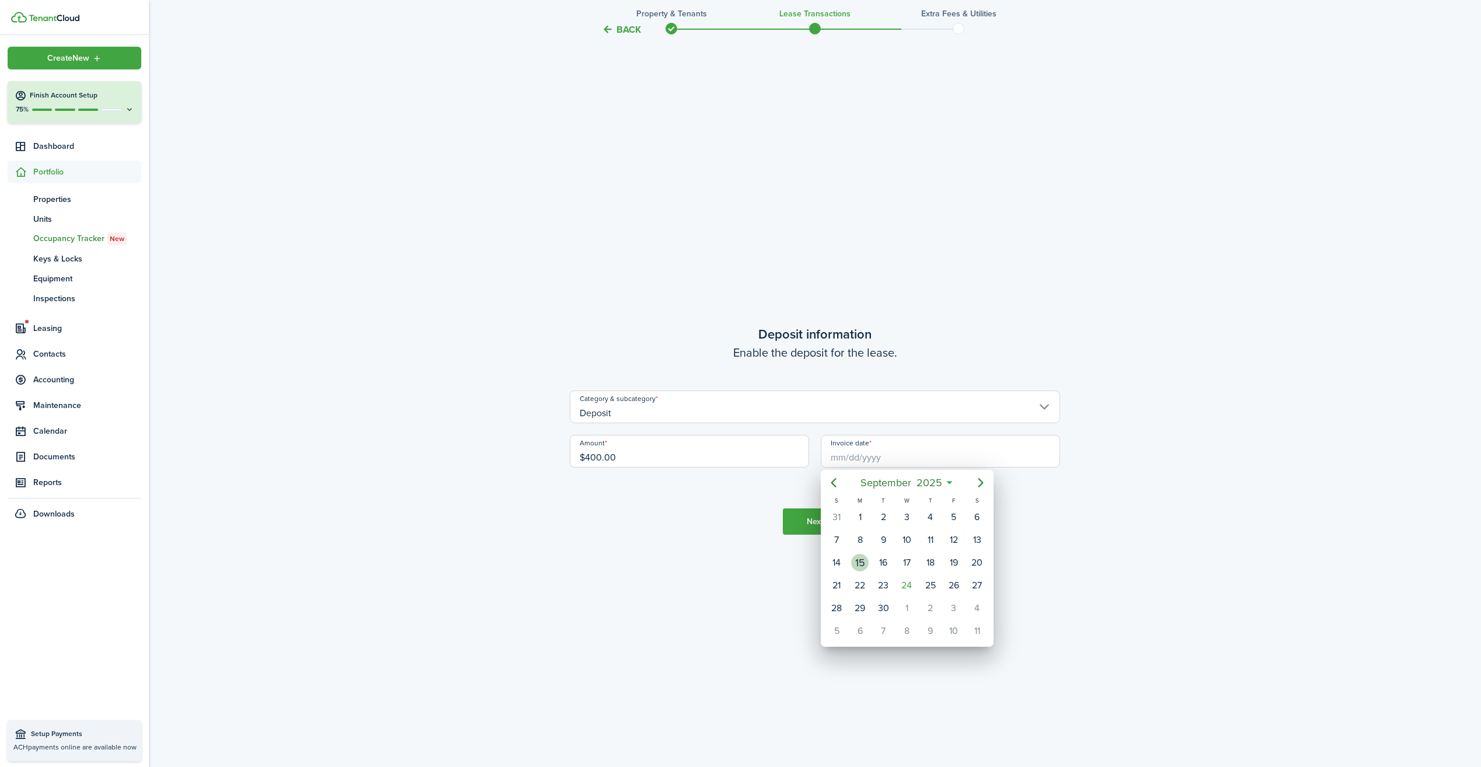
click at [853, 558] on div "15" at bounding box center [860, 563] width 18 height 18
type input "[DATE]"
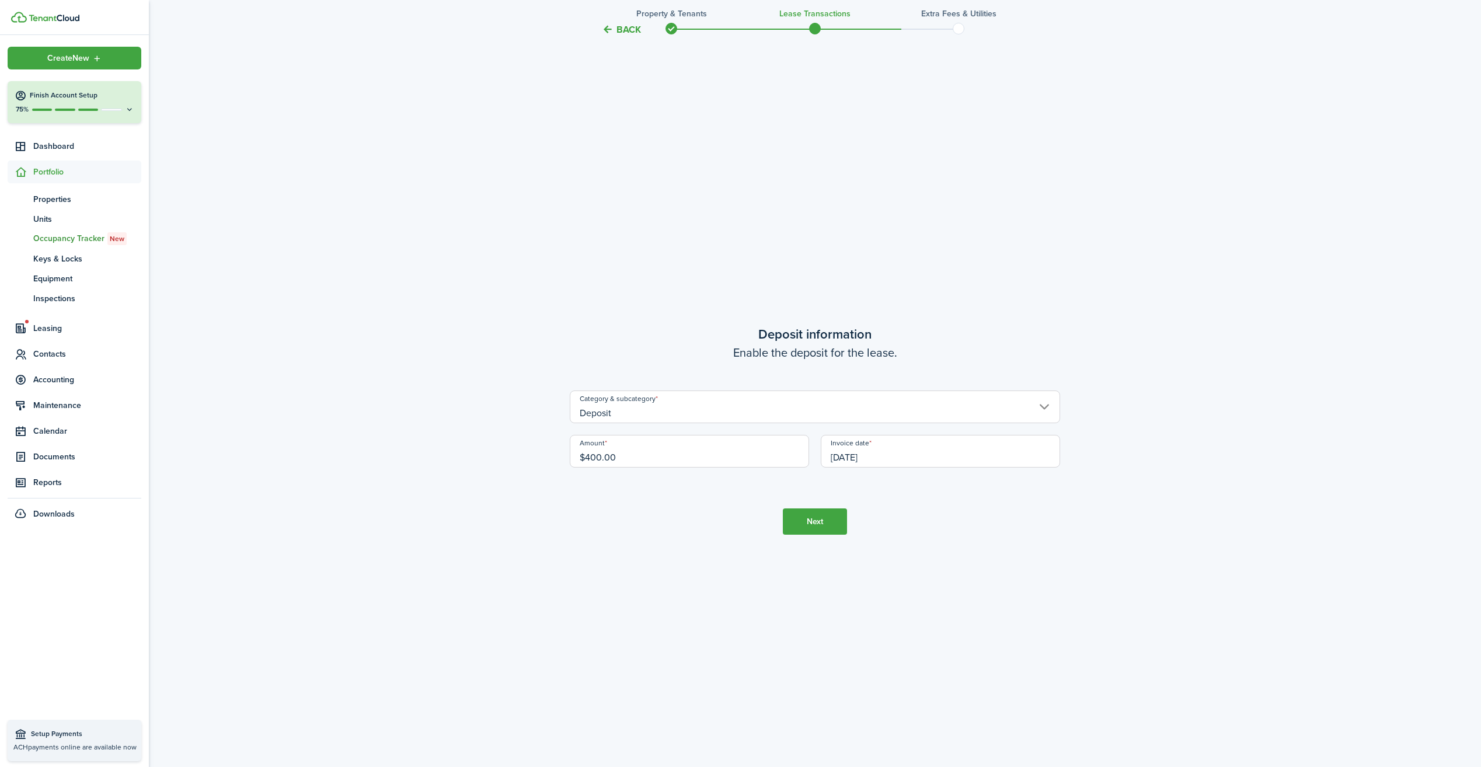
click at [825, 523] on button "Next" at bounding box center [815, 521] width 64 height 26
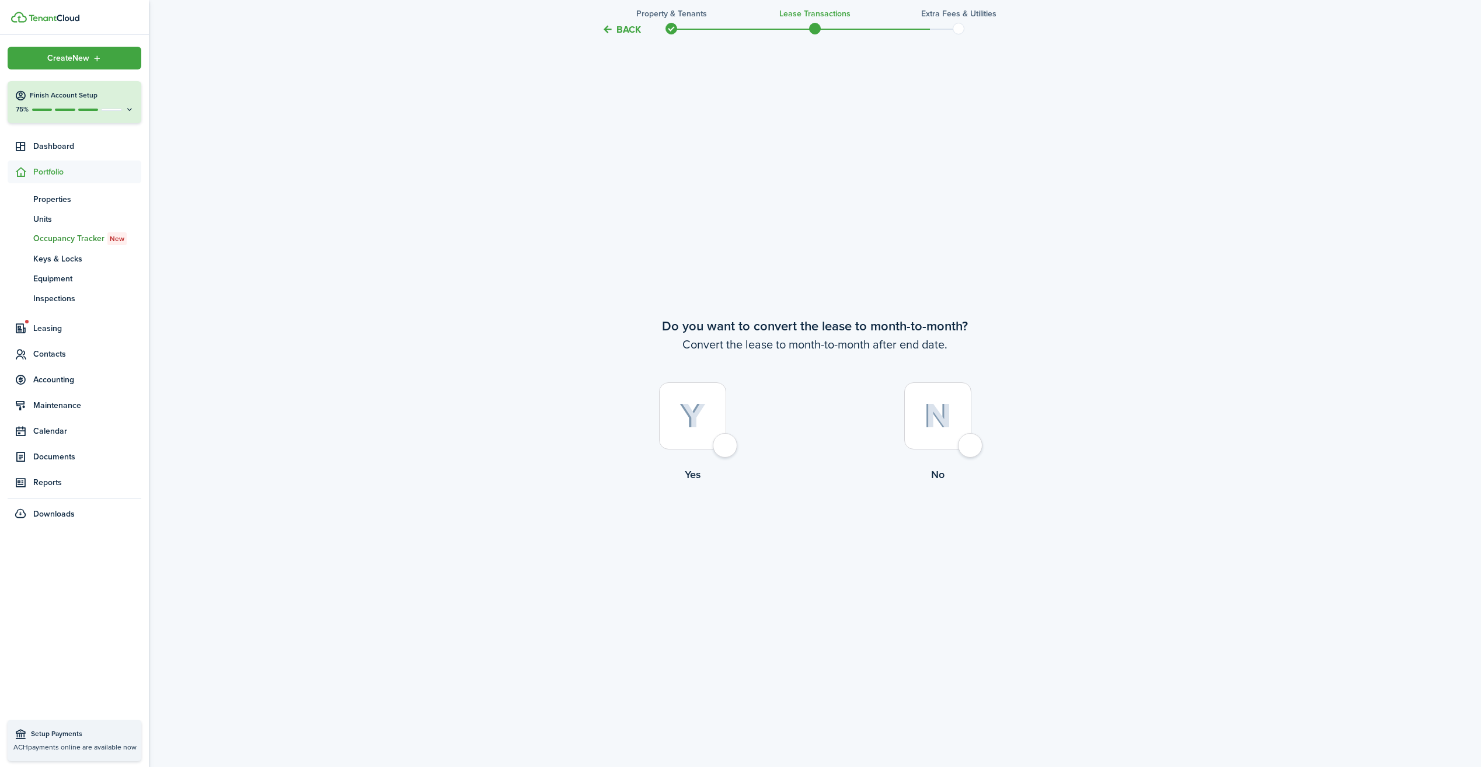
scroll to position [2990, 0]
click at [963, 441] on div at bounding box center [937, 415] width 67 height 67
radio input "true"
click at [828, 523] on button "Continue" at bounding box center [815, 530] width 64 height 26
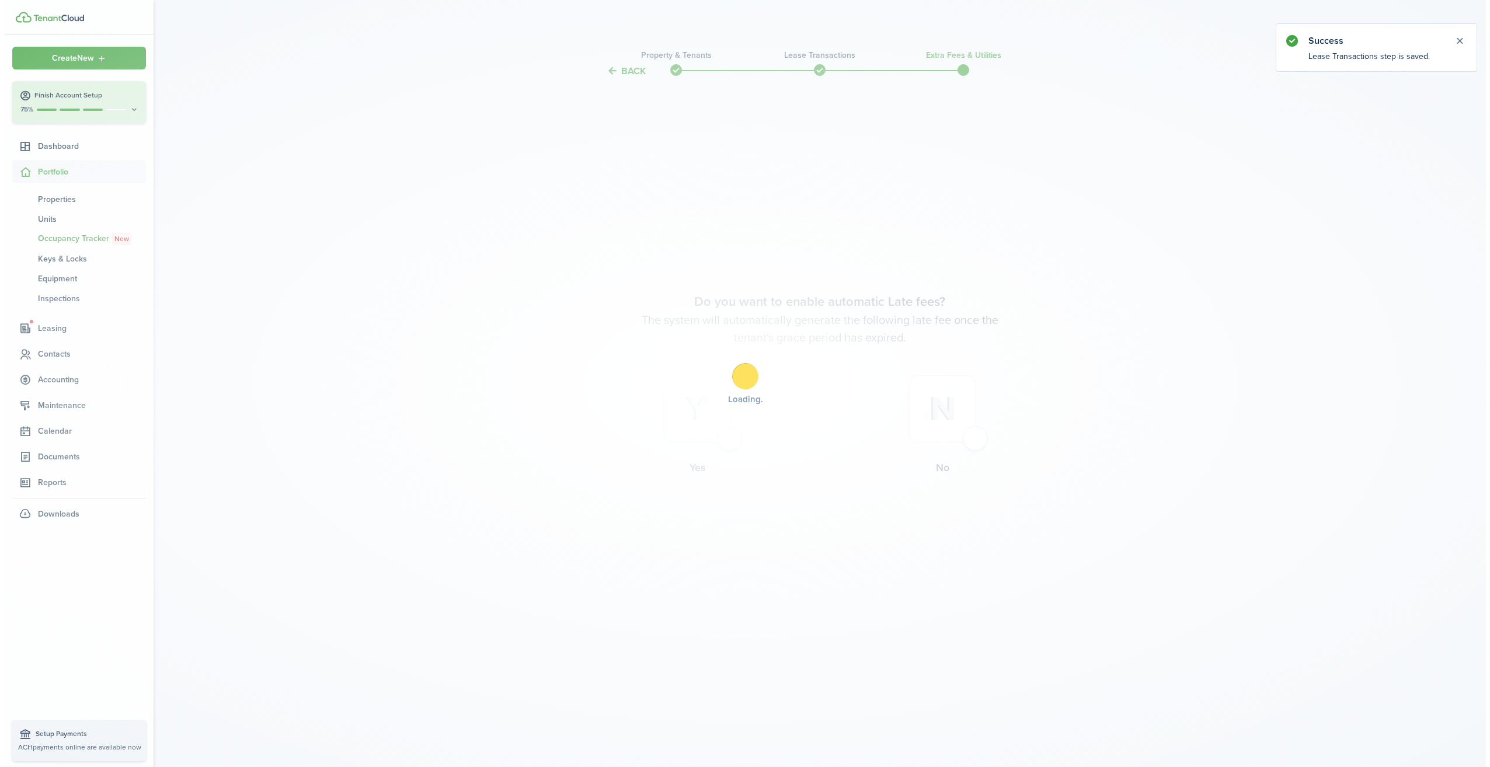
scroll to position [0, 0]
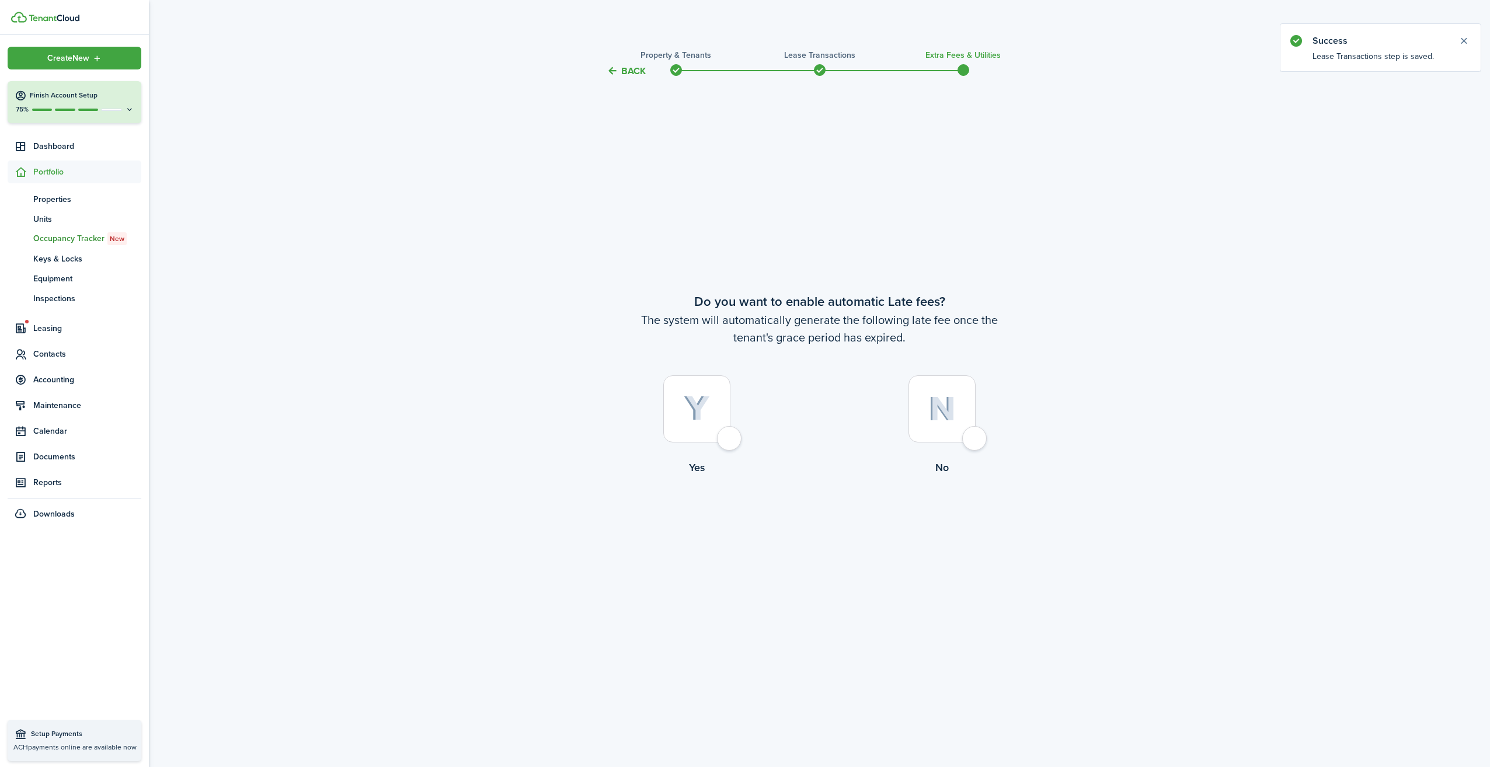
click at [971, 443] on div at bounding box center [941, 408] width 67 height 67
radio input "true"
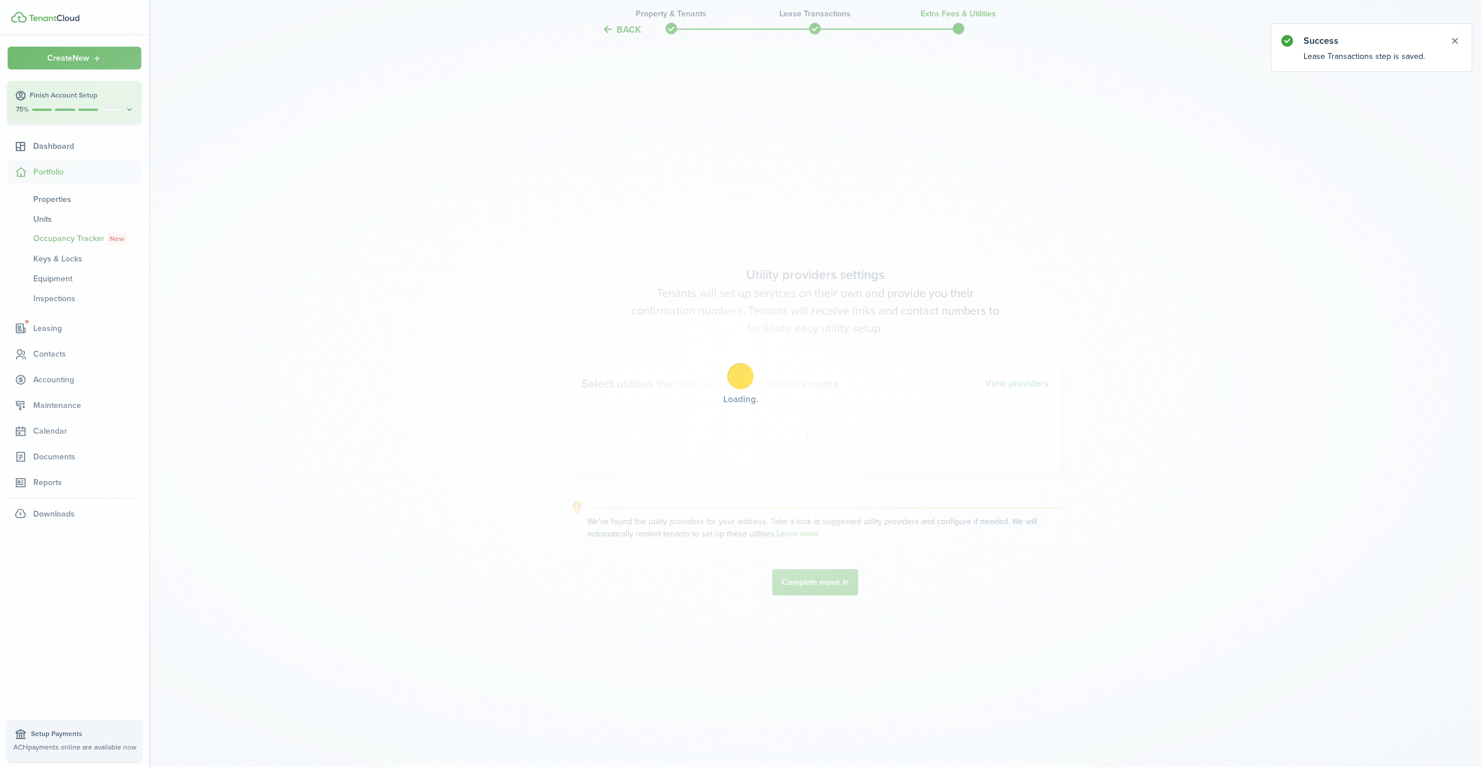
scroll to position [689, 0]
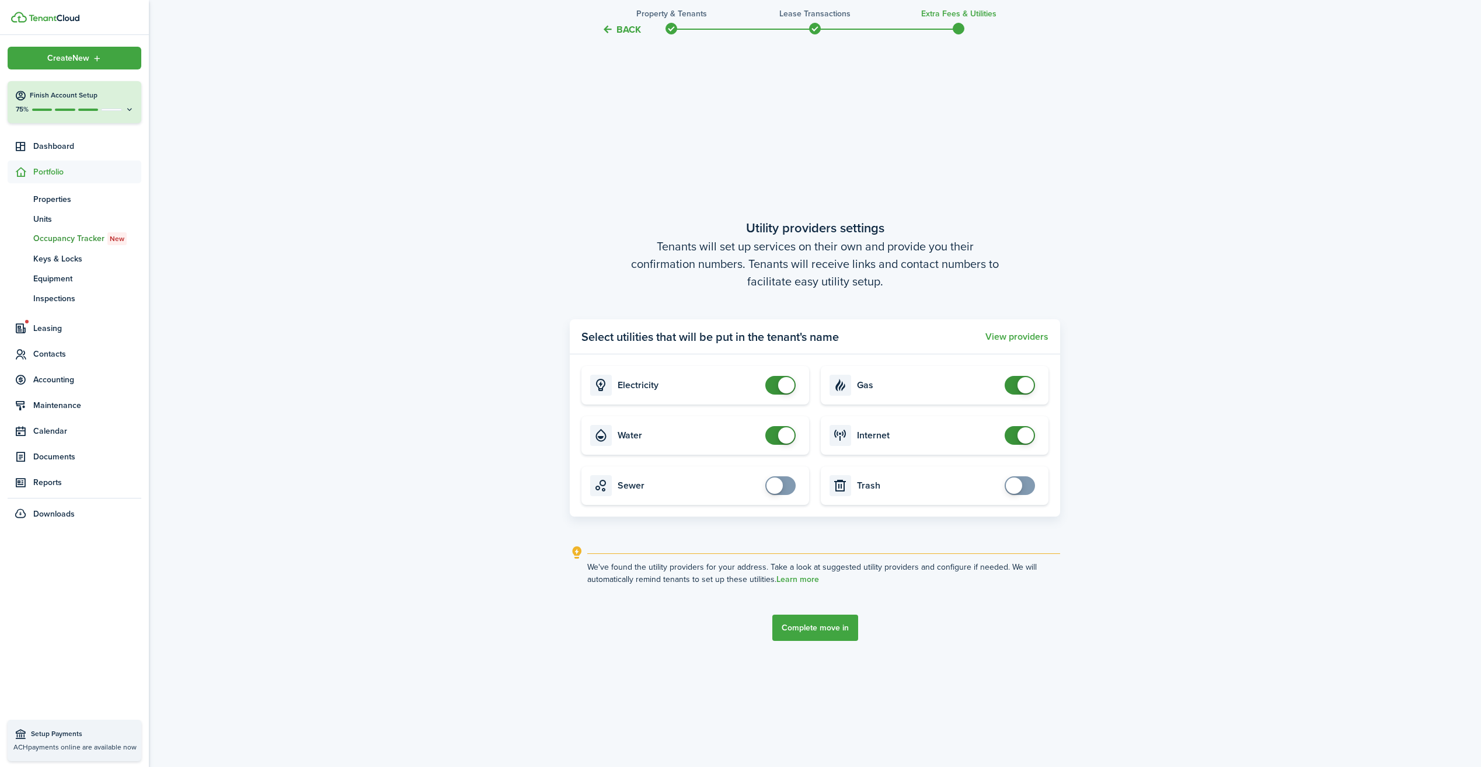
checkbox input "true"
click at [779, 485] on span at bounding box center [775, 486] width 16 height 16
checkbox input "true"
click at [1018, 487] on span at bounding box center [1014, 486] width 16 height 16
click at [830, 627] on button "Complete move in" at bounding box center [815, 628] width 86 height 26
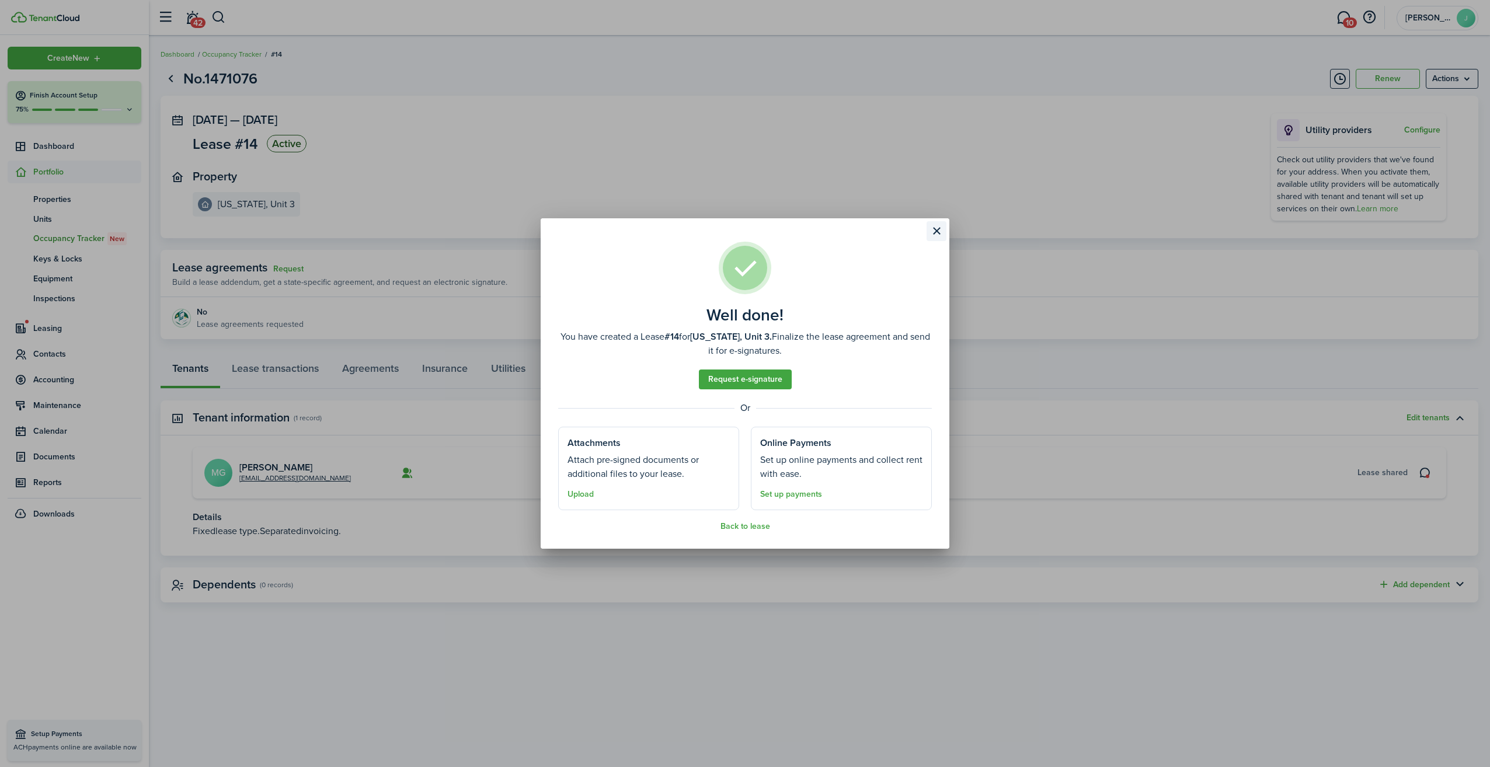
click at [945, 234] on button "Close modal" at bounding box center [936, 231] width 20 height 20
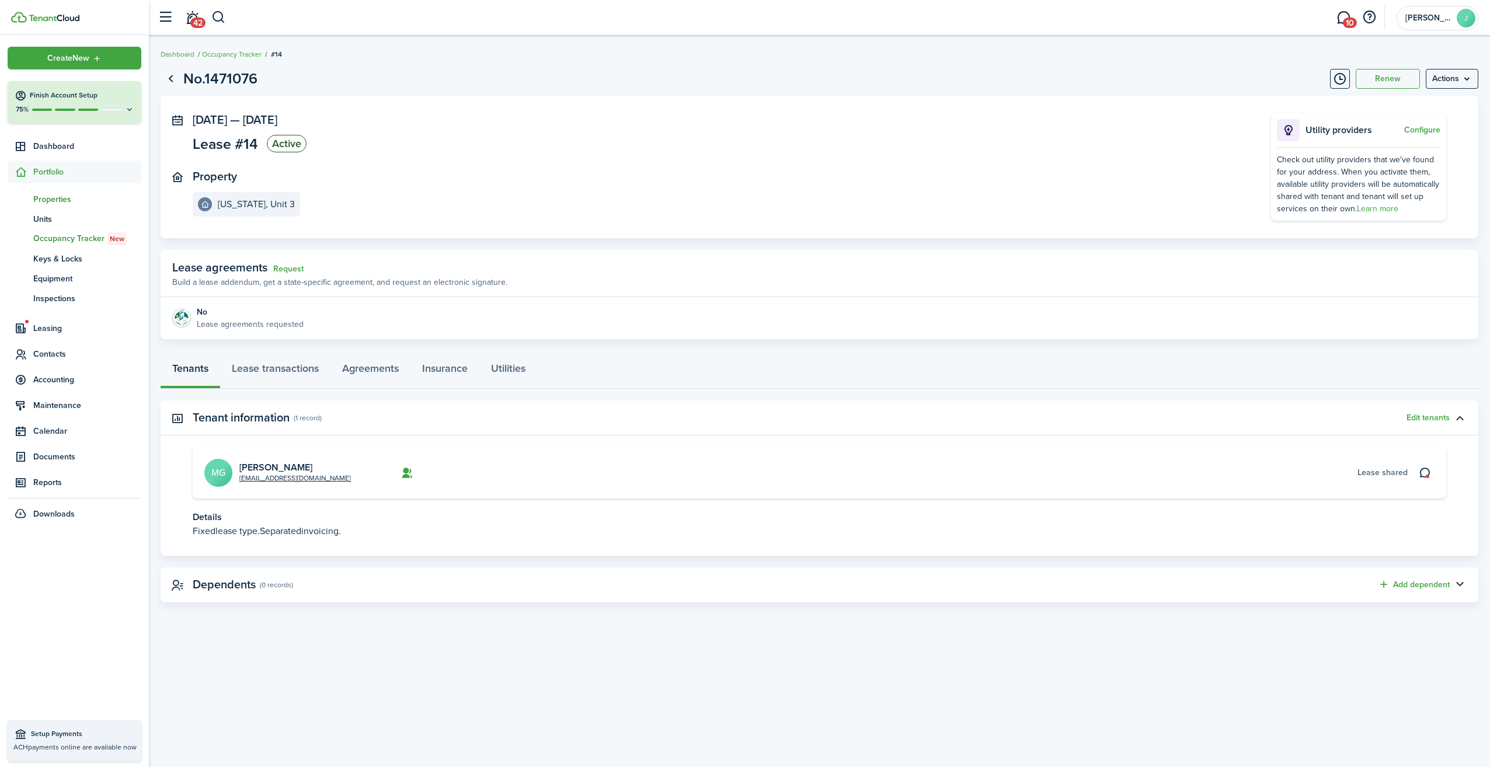
click at [65, 204] on span "Properties" at bounding box center [87, 199] width 108 height 12
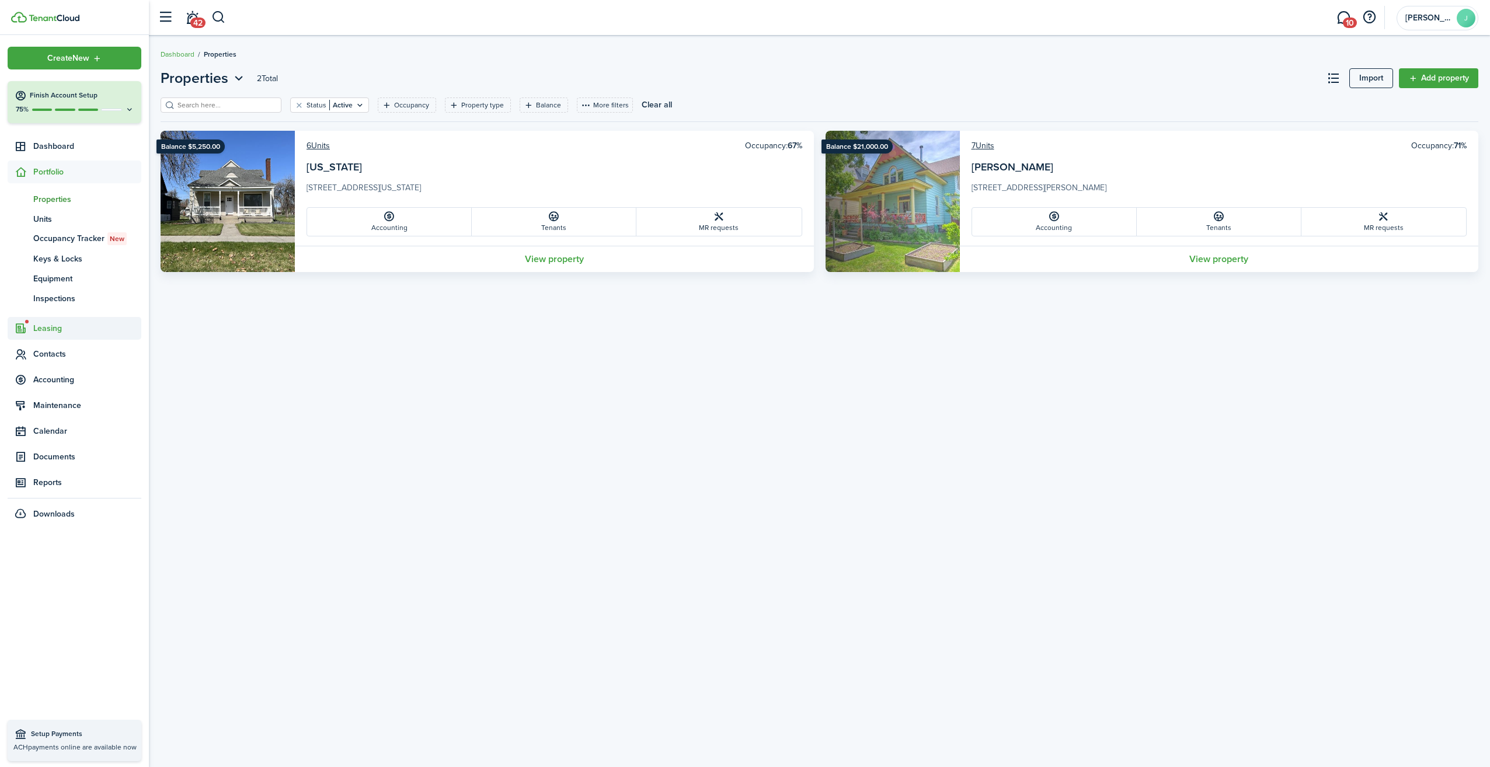
click at [48, 325] on span "Leasing" at bounding box center [87, 328] width 108 height 12
click at [53, 225] on span "Applications" at bounding box center [77, 225] width 89 height 12
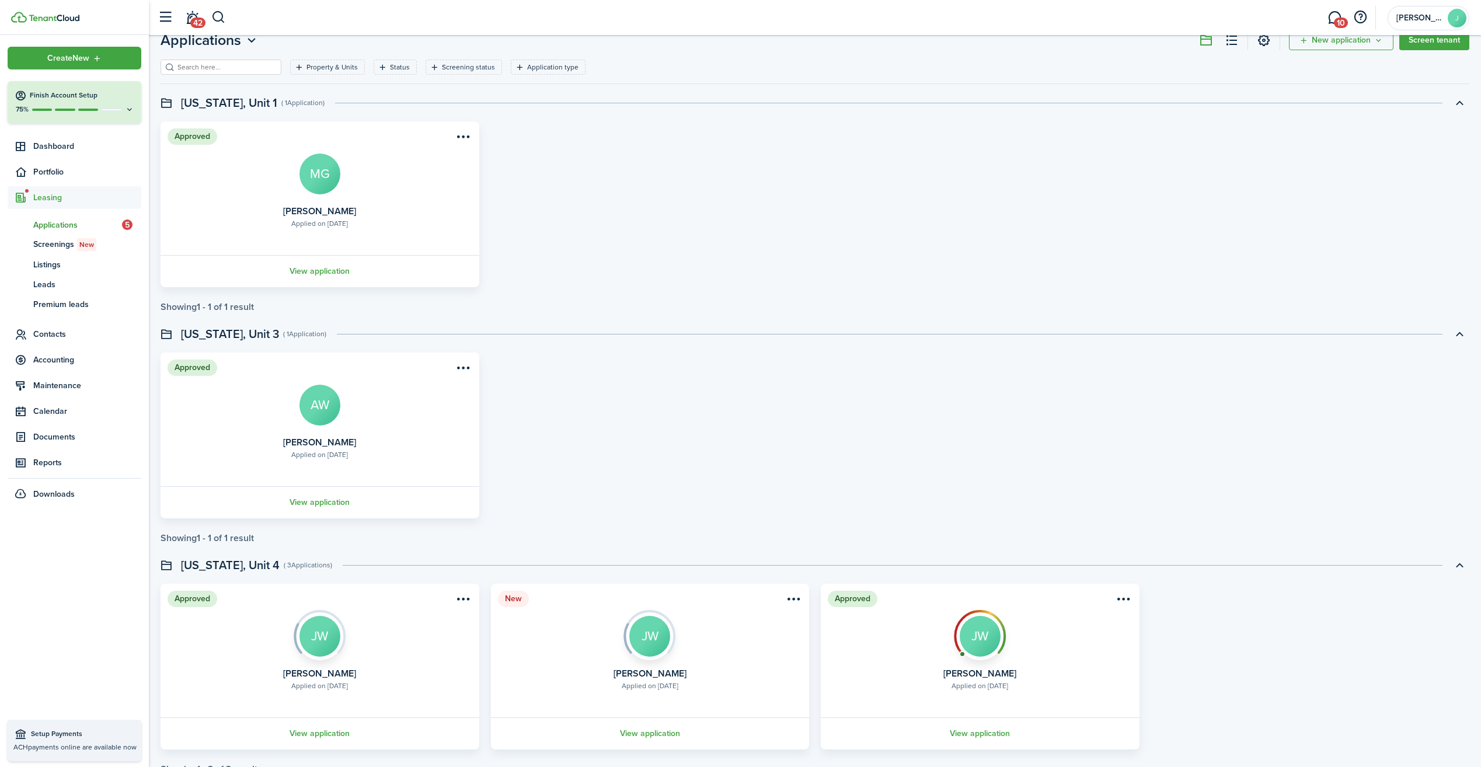
scroll to position [771, 0]
